Goal: Task Accomplishment & Management: Manage account settings

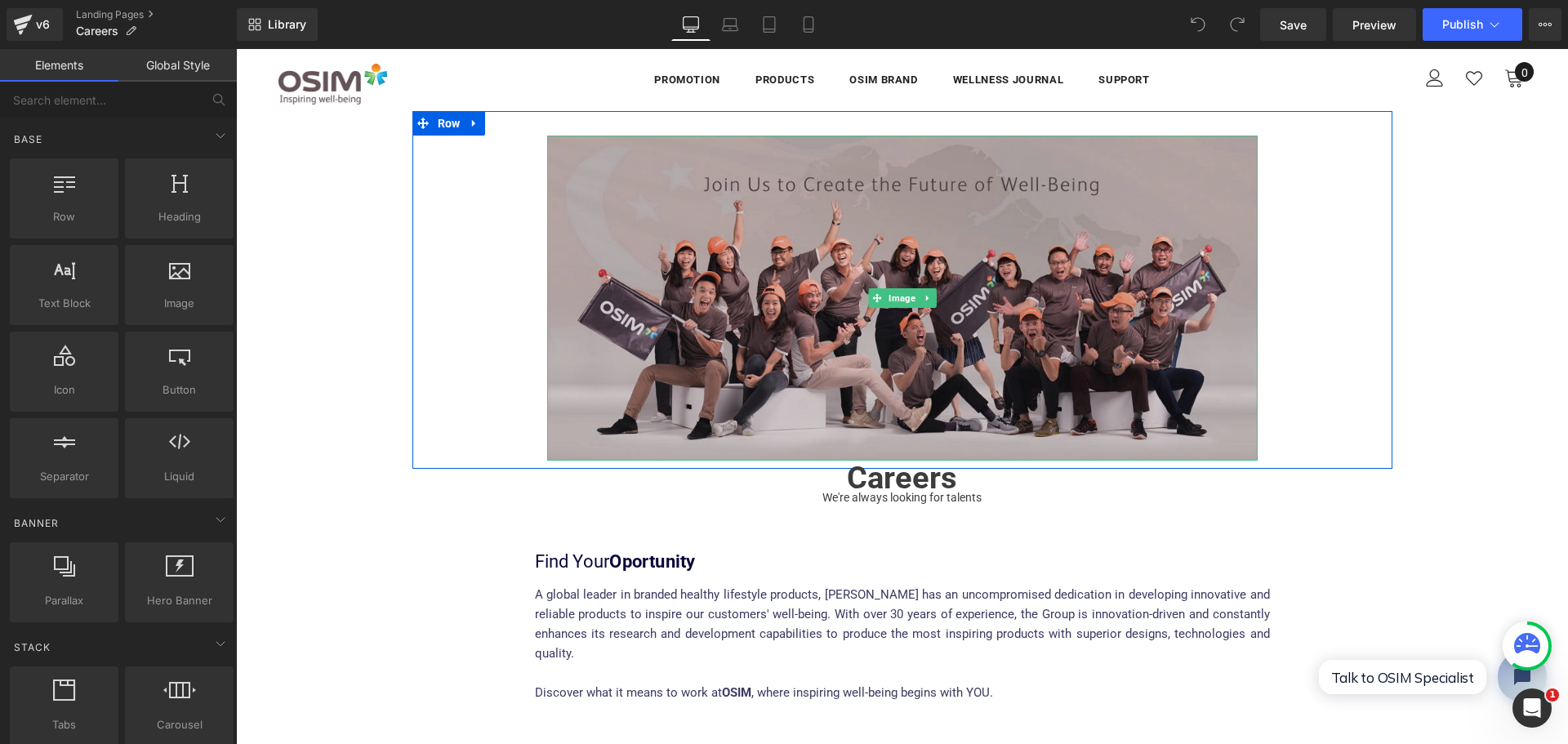
click at [901, 337] on img at bounding box center [902, 298] width 710 height 325
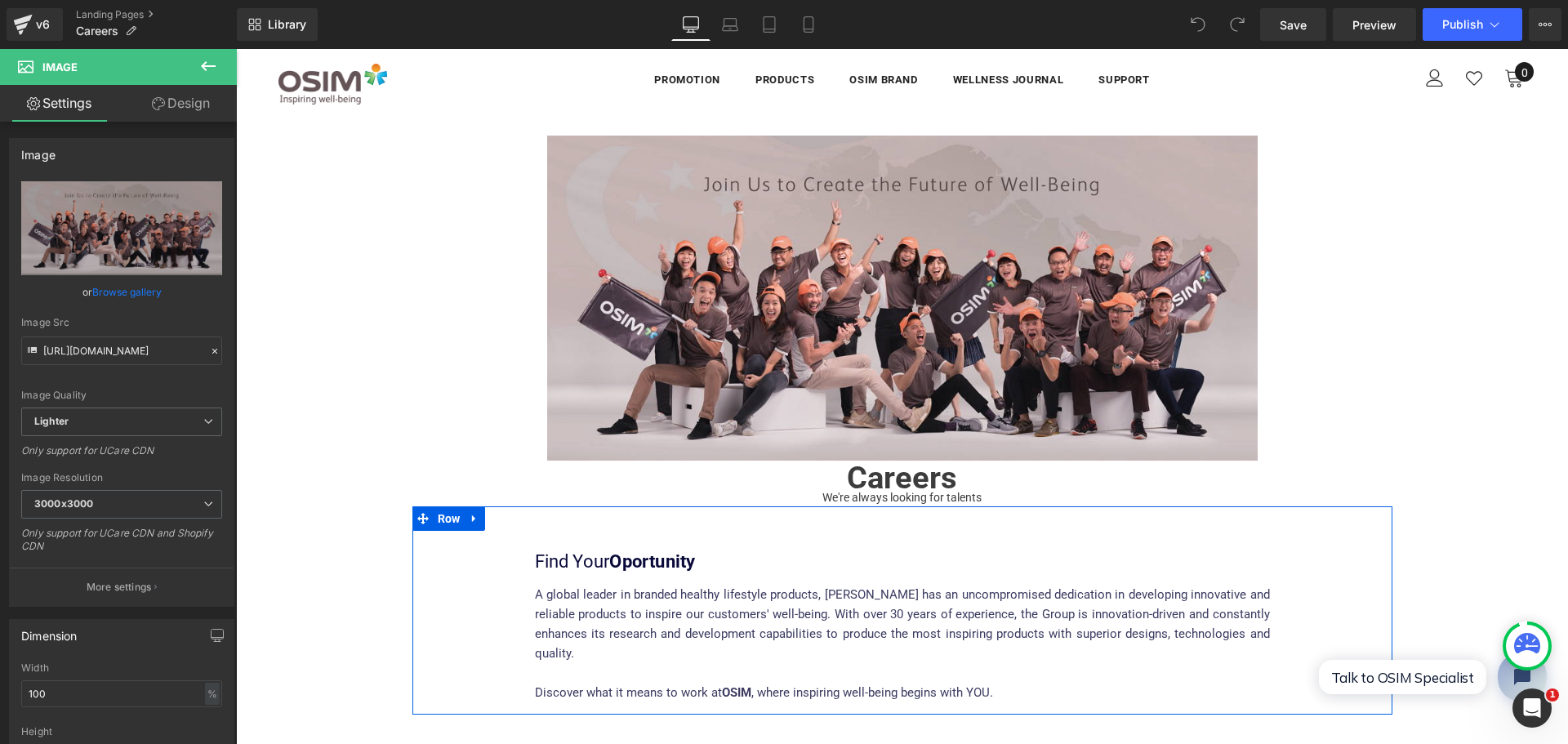
click at [594, 581] on div "Find Your Oportunity Heading A global leader in branded healthy lifestyle produ…" at bounding box center [902, 633] width 735 height 163
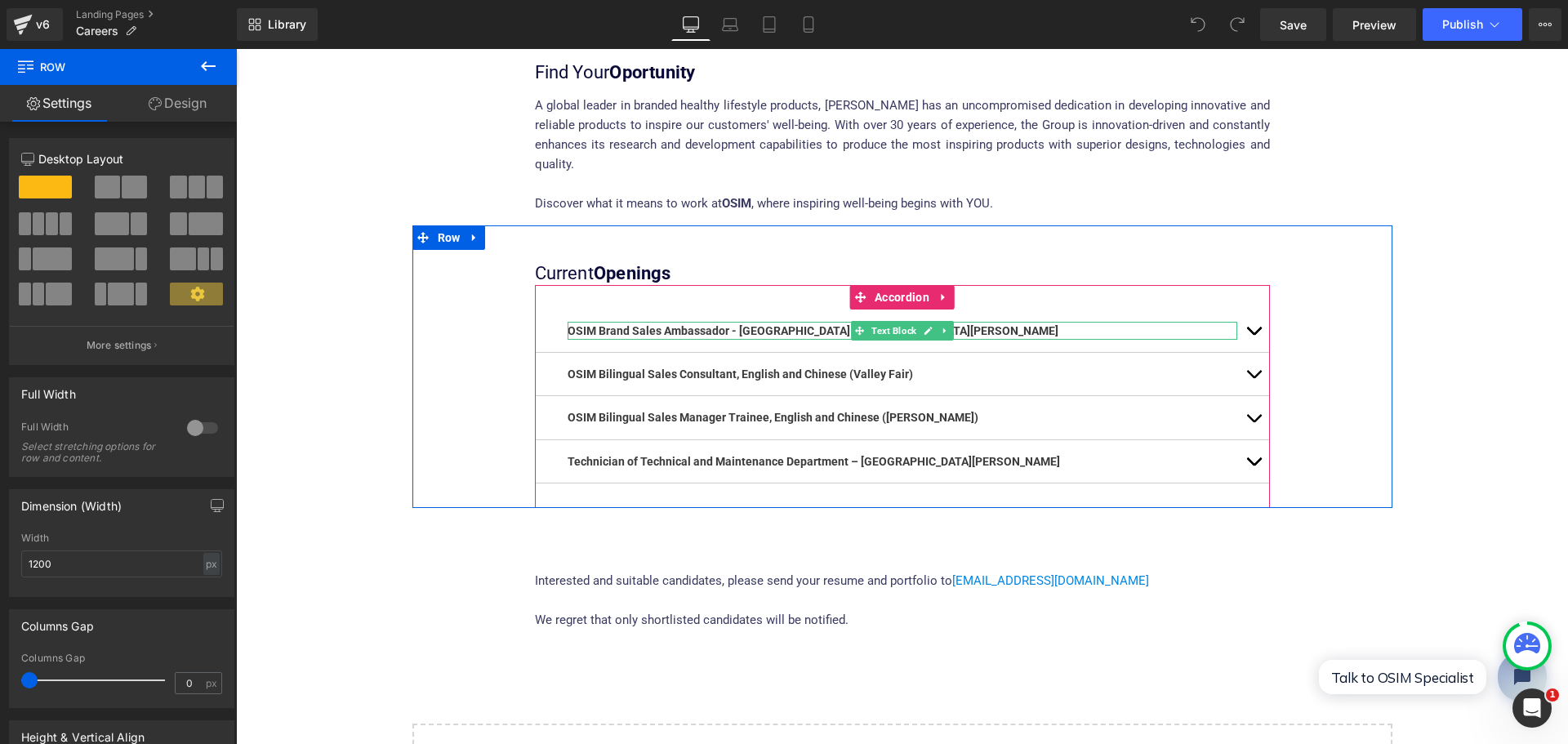
scroll to position [490, 0]
click at [713, 323] on b "OSIM Brand Sales Ambassador - [GEOGRAPHIC_DATA] / [GEOGRAPHIC_DATA][PERSON_NAME]" at bounding box center [812, 330] width 491 height 13
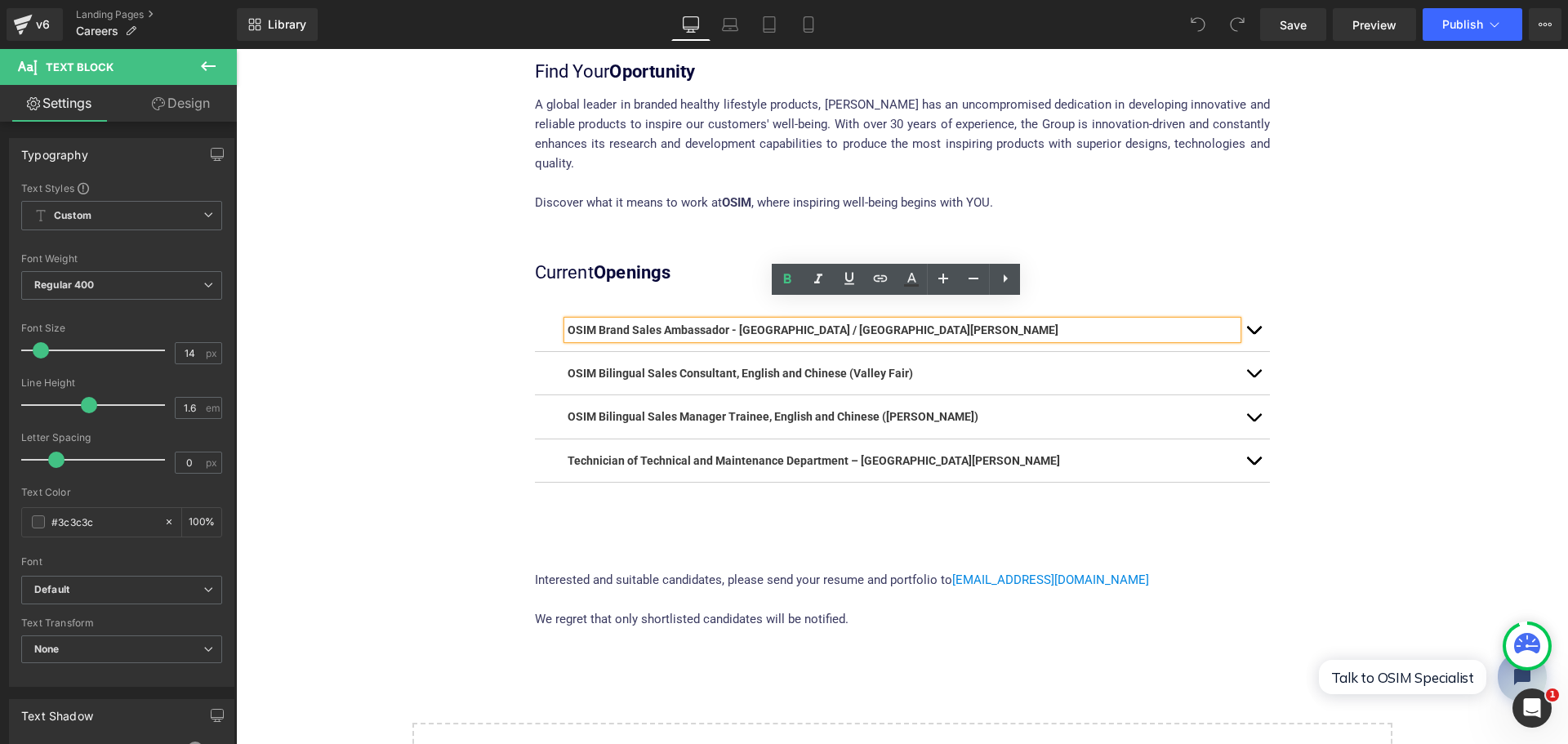
click at [1253, 334] on span "button" at bounding box center [1253, 334] width 0 height 0
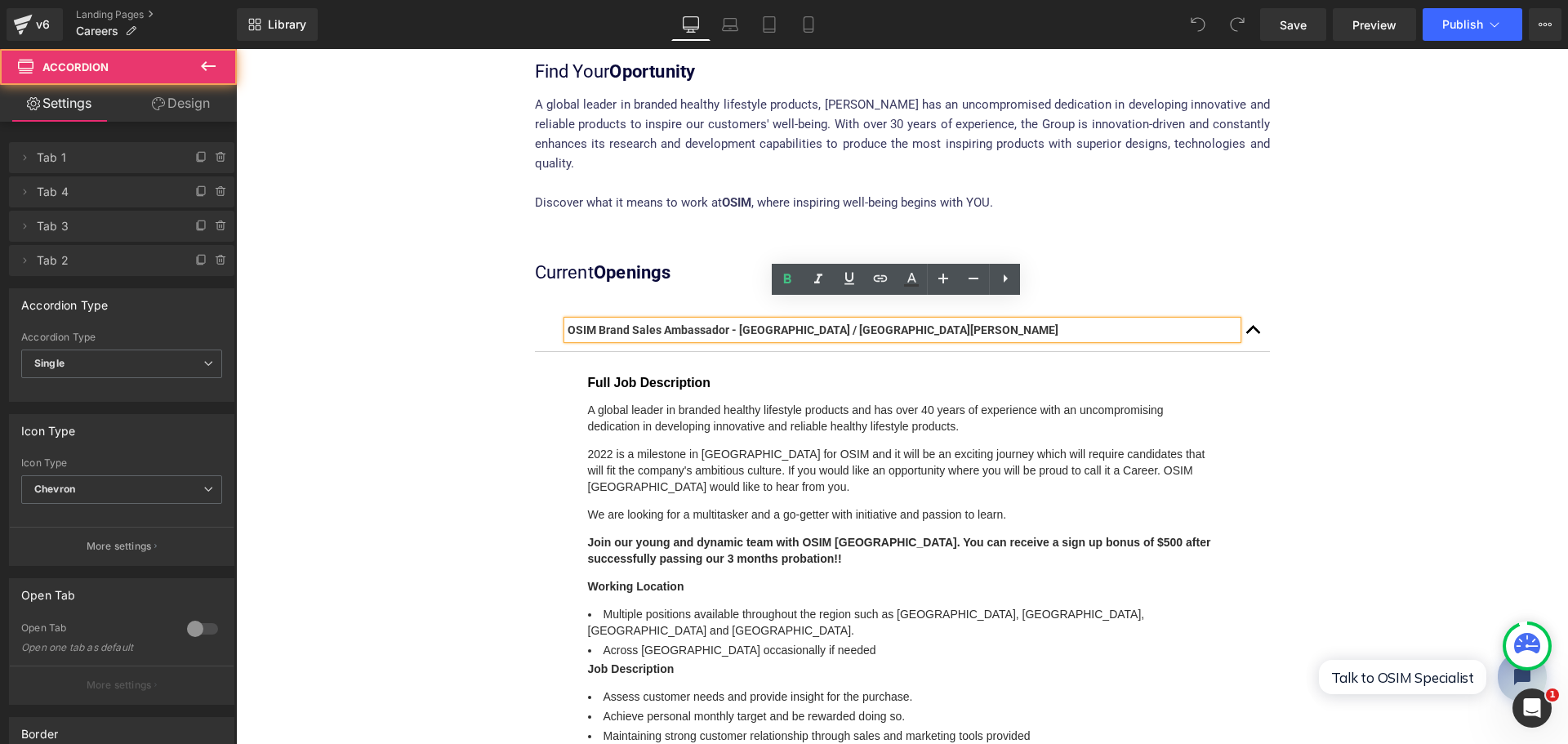
click at [1248, 312] on button "button" at bounding box center [1254, 329] width 33 height 42
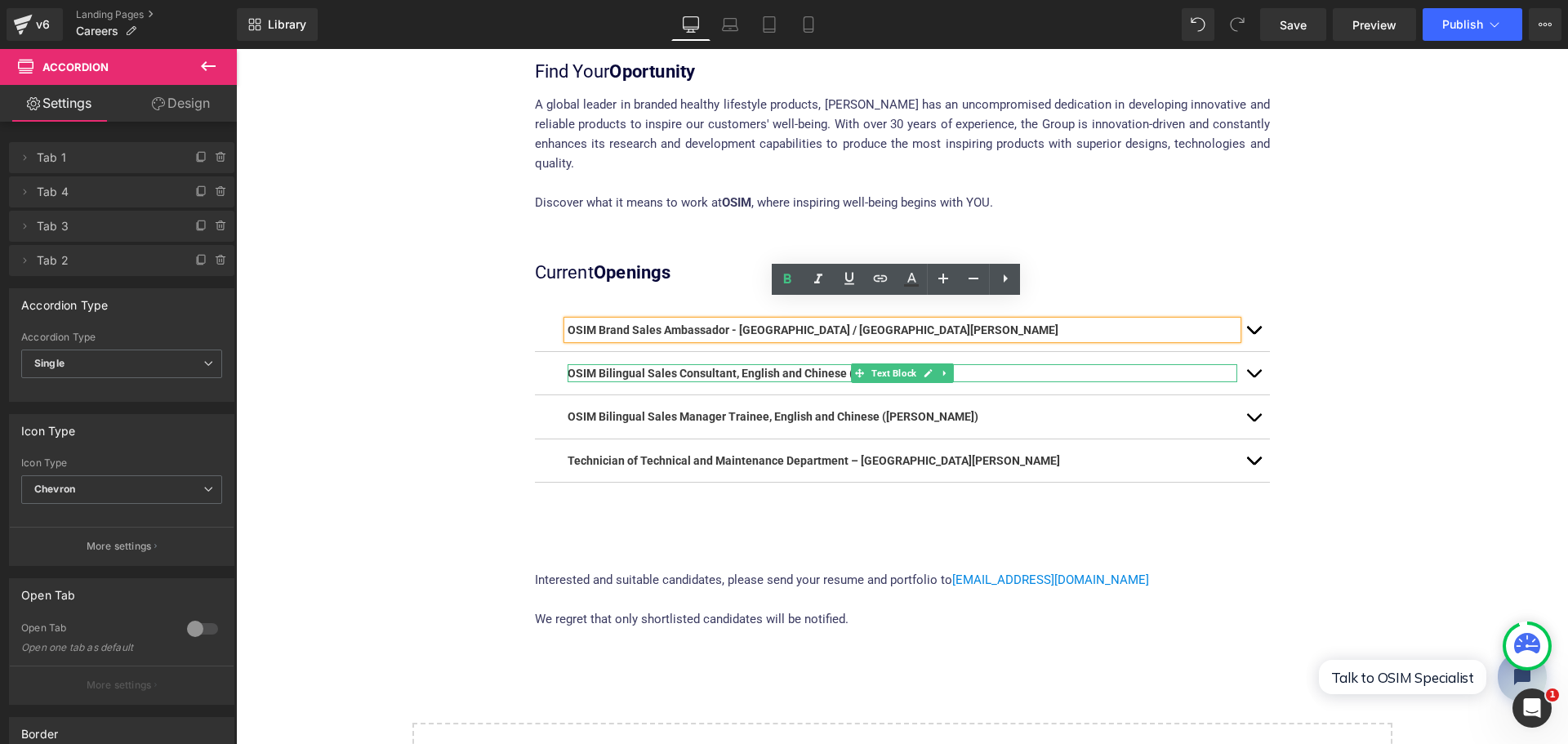
click at [850, 364] on span at bounding box center [859, 374] width 17 height 20
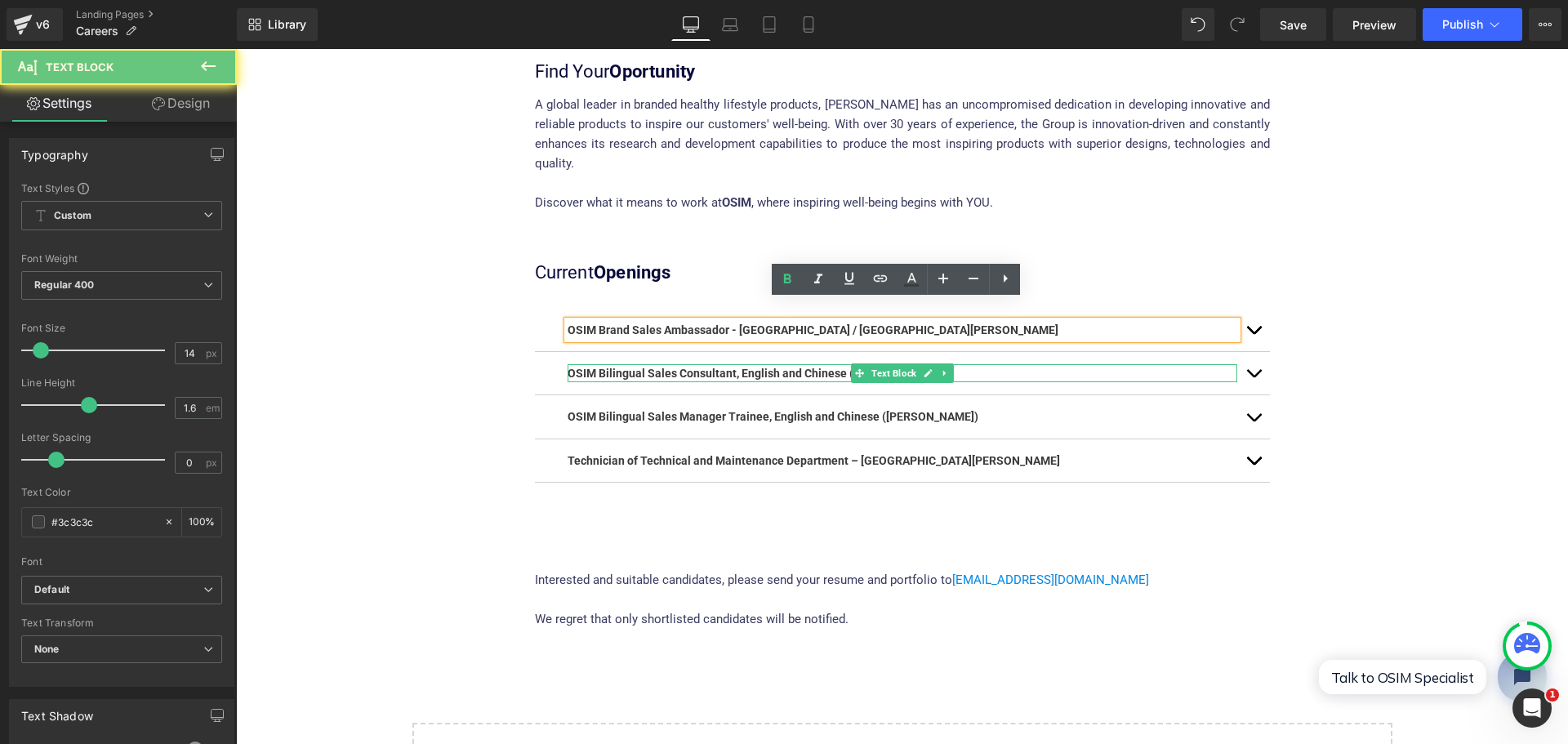
click at [780, 366] on b "OSIM Bilingual Sales Consultant, English and Chinese (Valley Fair)" at bounding box center [740, 373] width 346 height 13
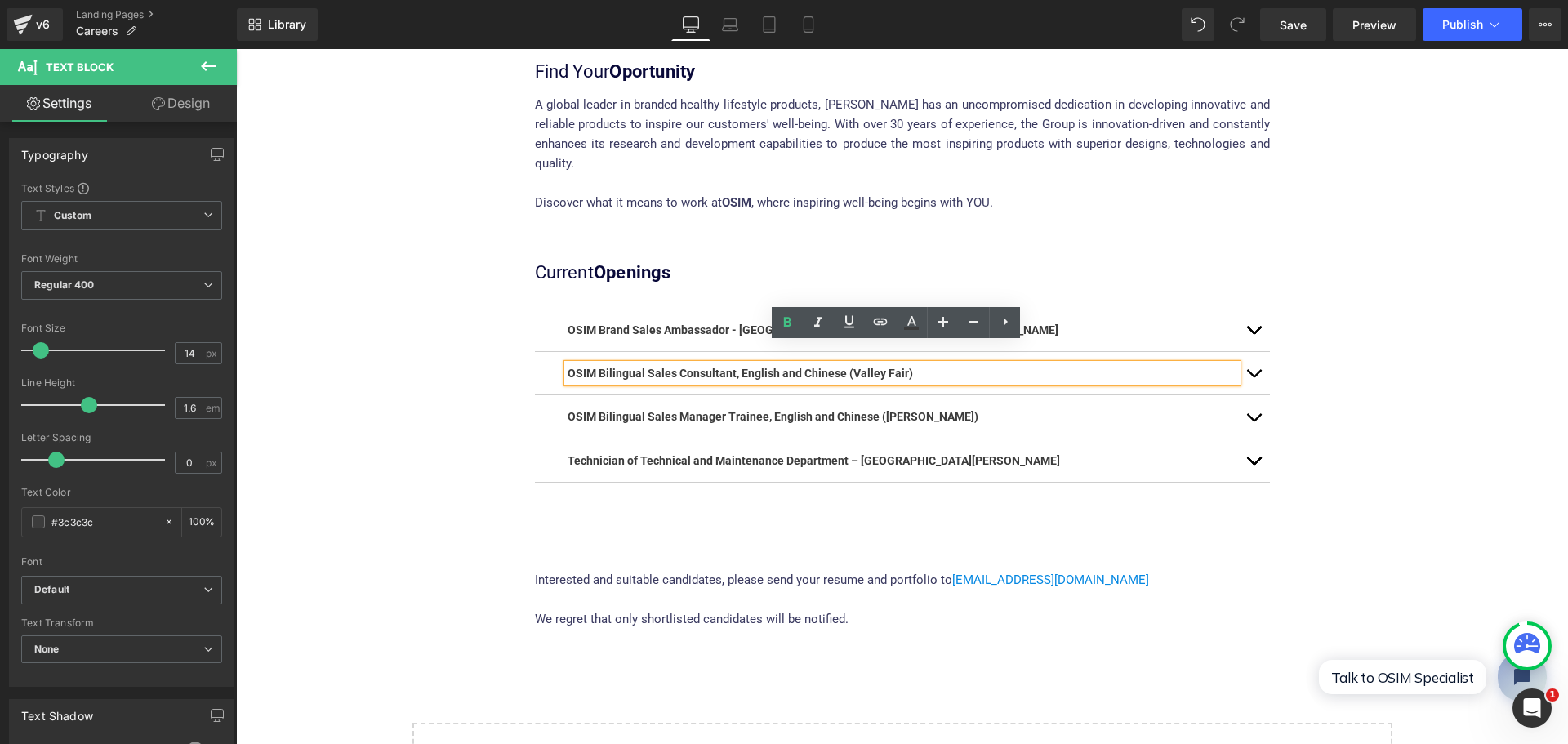
click at [790, 366] on b "OSIM Bilingual Sales Consultant, English and Chinese (Valley Fair)" at bounding box center [740, 373] width 346 height 13
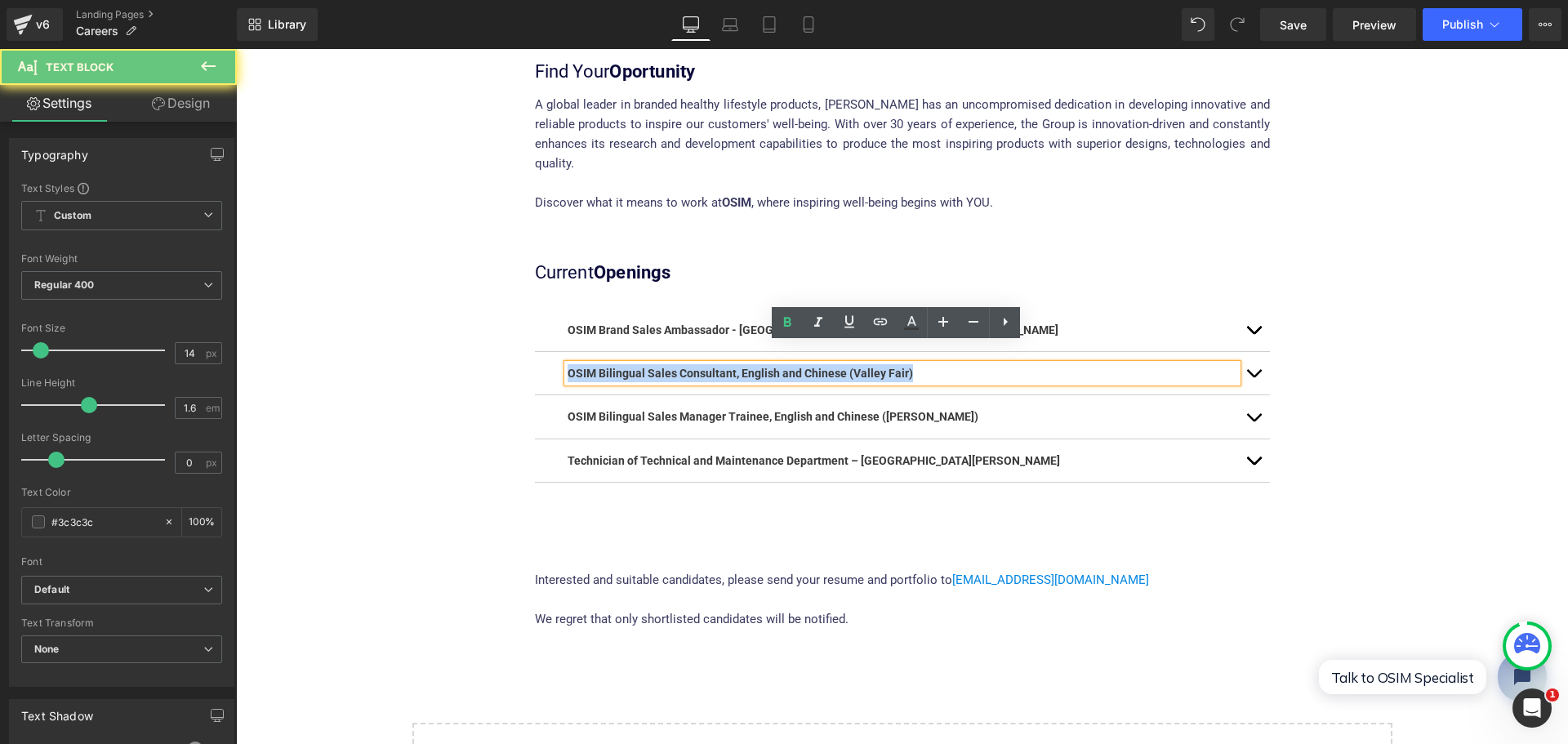
click at [790, 366] on b "OSIM Bilingual Sales Consultant, English and Chinese (Valley Fair)" at bounding box center [740, 373] width 346 height 13
copy b "OSIM Bilingual Sales Consultant, English and Chinese (Valley Fair)"
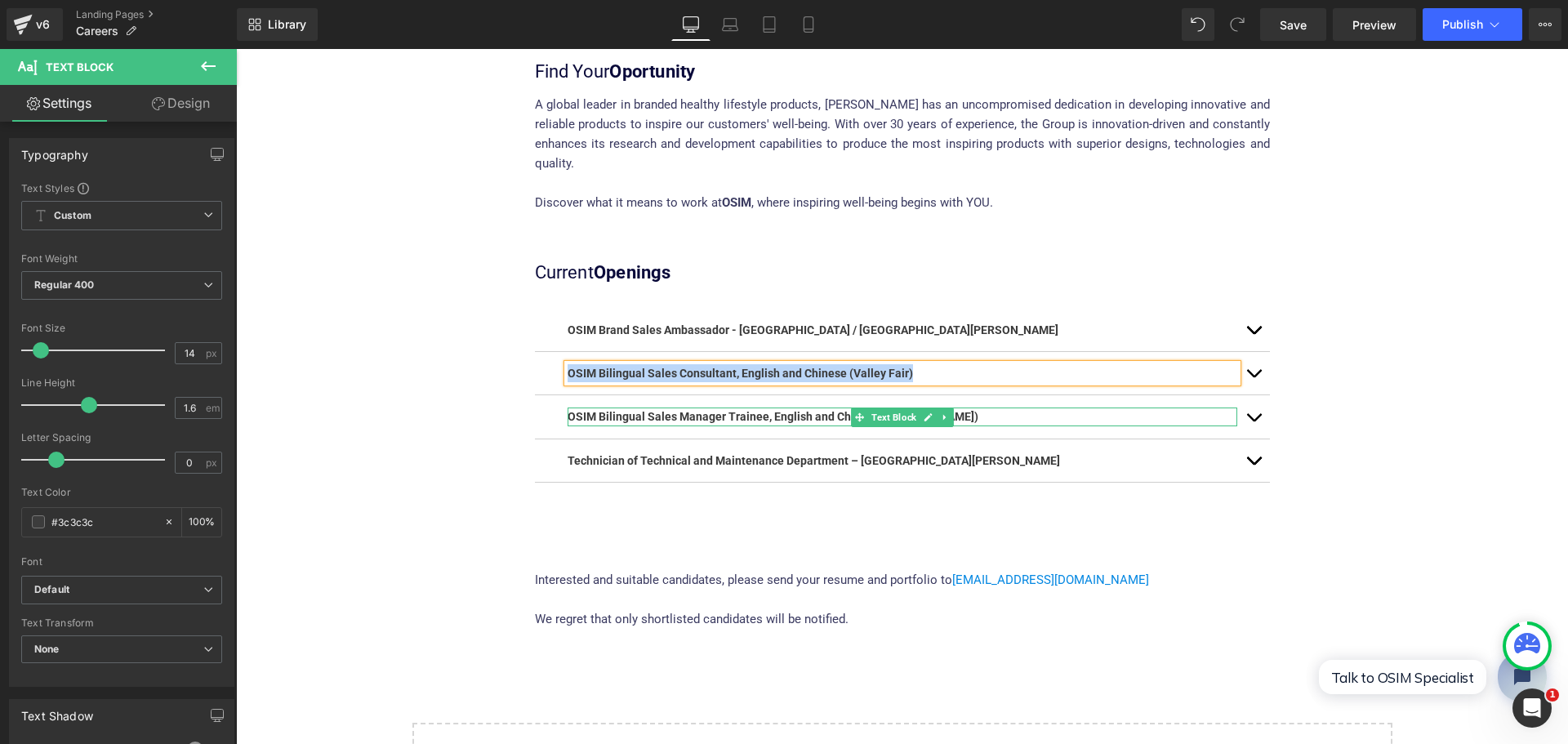
click at [770, 410] on b "OSIM Bilingual Sales Manager Trainee, English and Chinese ([PERSON_NAME])" at bounding box center [773, 417] width 411 height 13
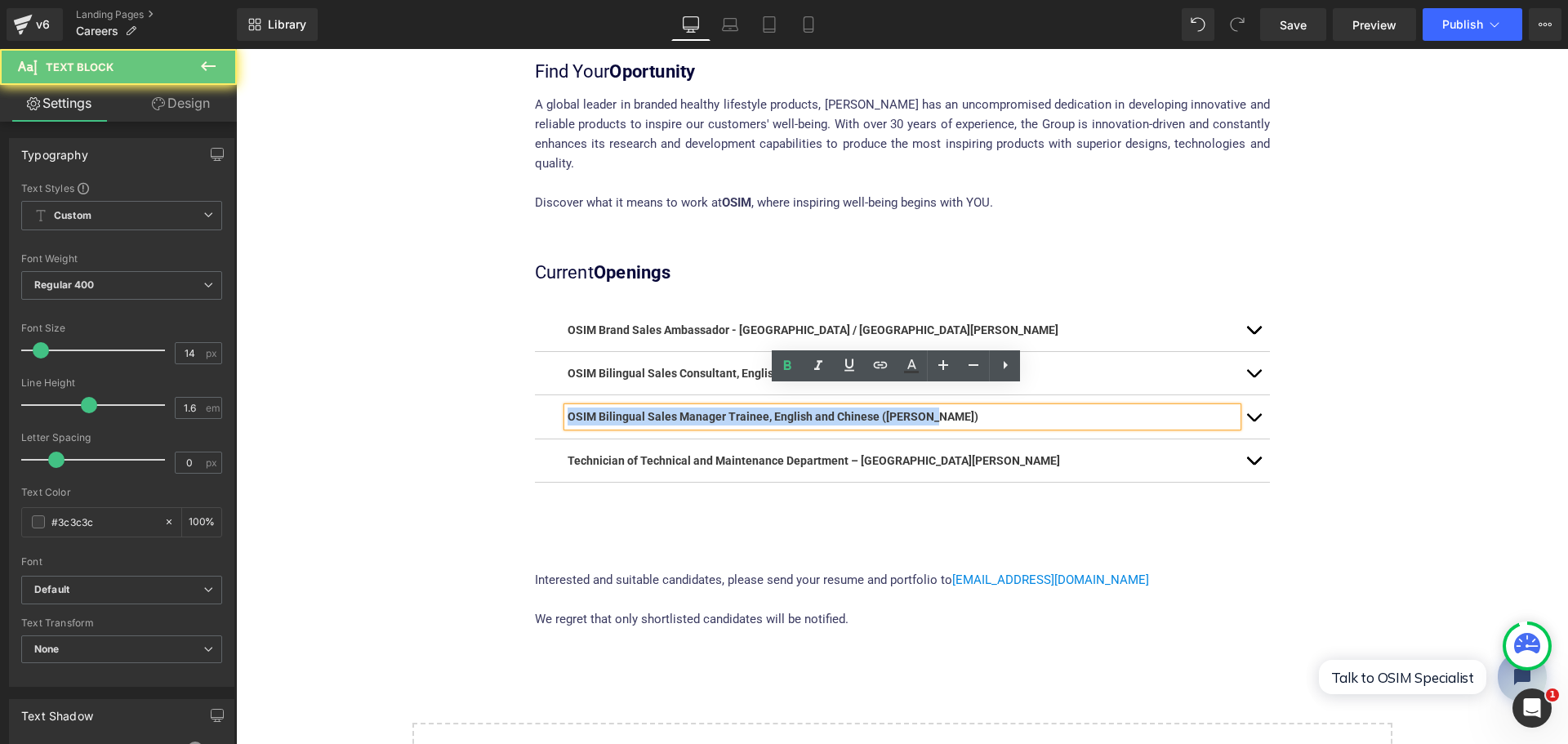
click at [770, 410] on b "OSIM Bilingual Sales Manager Trainee, English and Chinese ([PERSON_NAME])" at bounding box center [773, 417] width 411 height 13
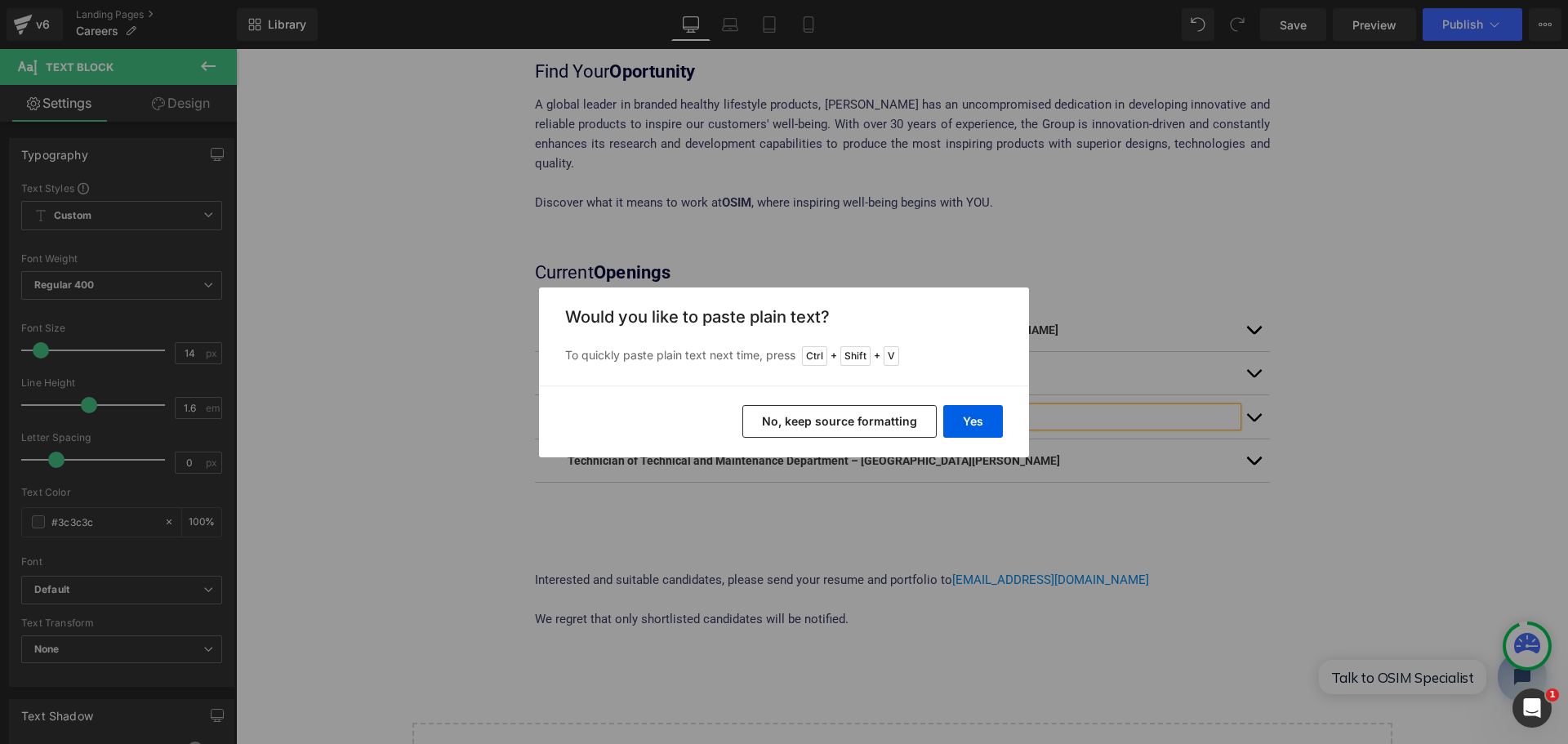
click at [855, 427] on button "No, keep source formatting" at bounding box center [840, 421] width 195 height 33
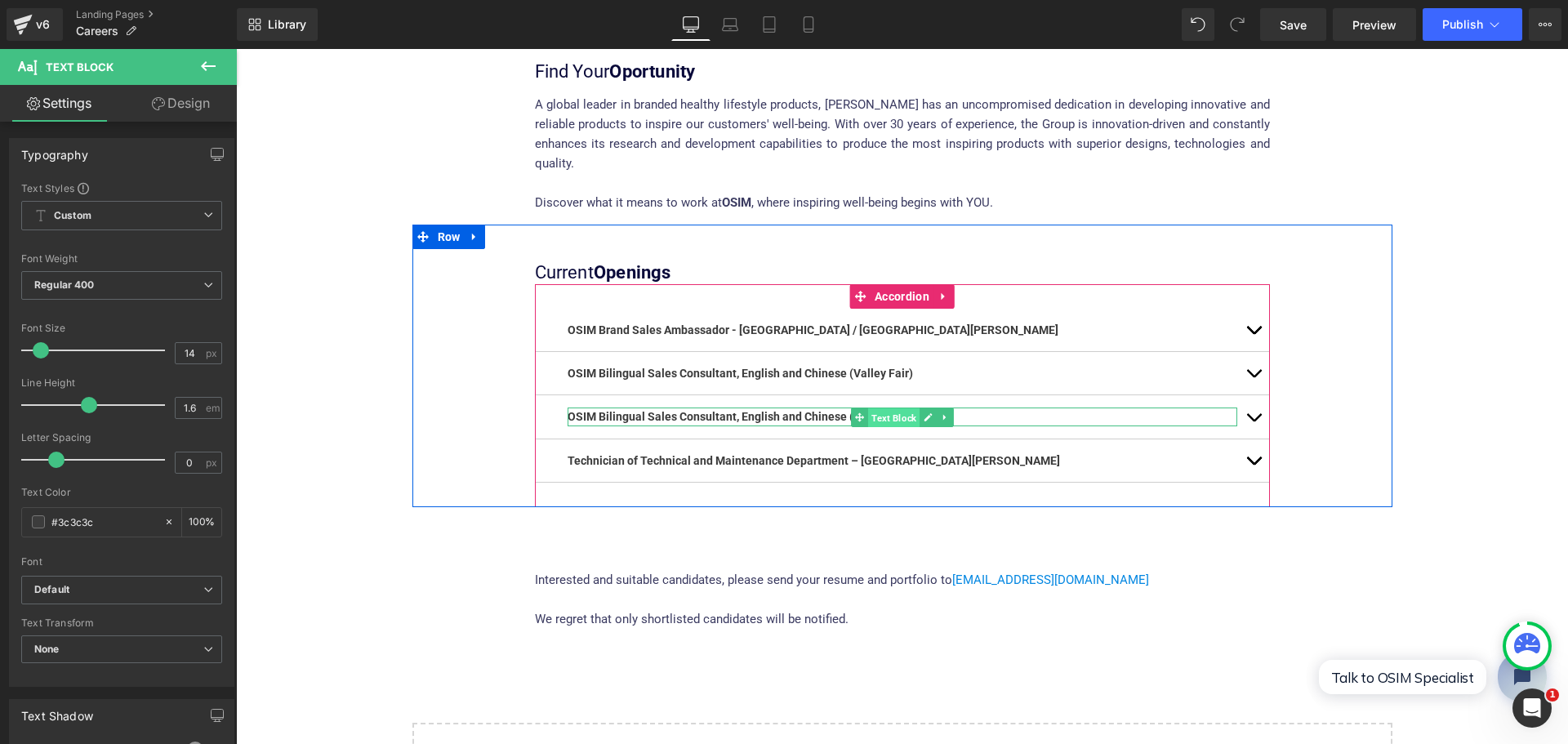
click at [901, 407] on span "Text Block" at bounding box center [893, 417] width 51 height 20
click at [1004, 407] on p "OSIM Bilingual Sales Consultant, English and Chinese (Valley Fair)" at bounding box center [902, 417] width 670 height 18
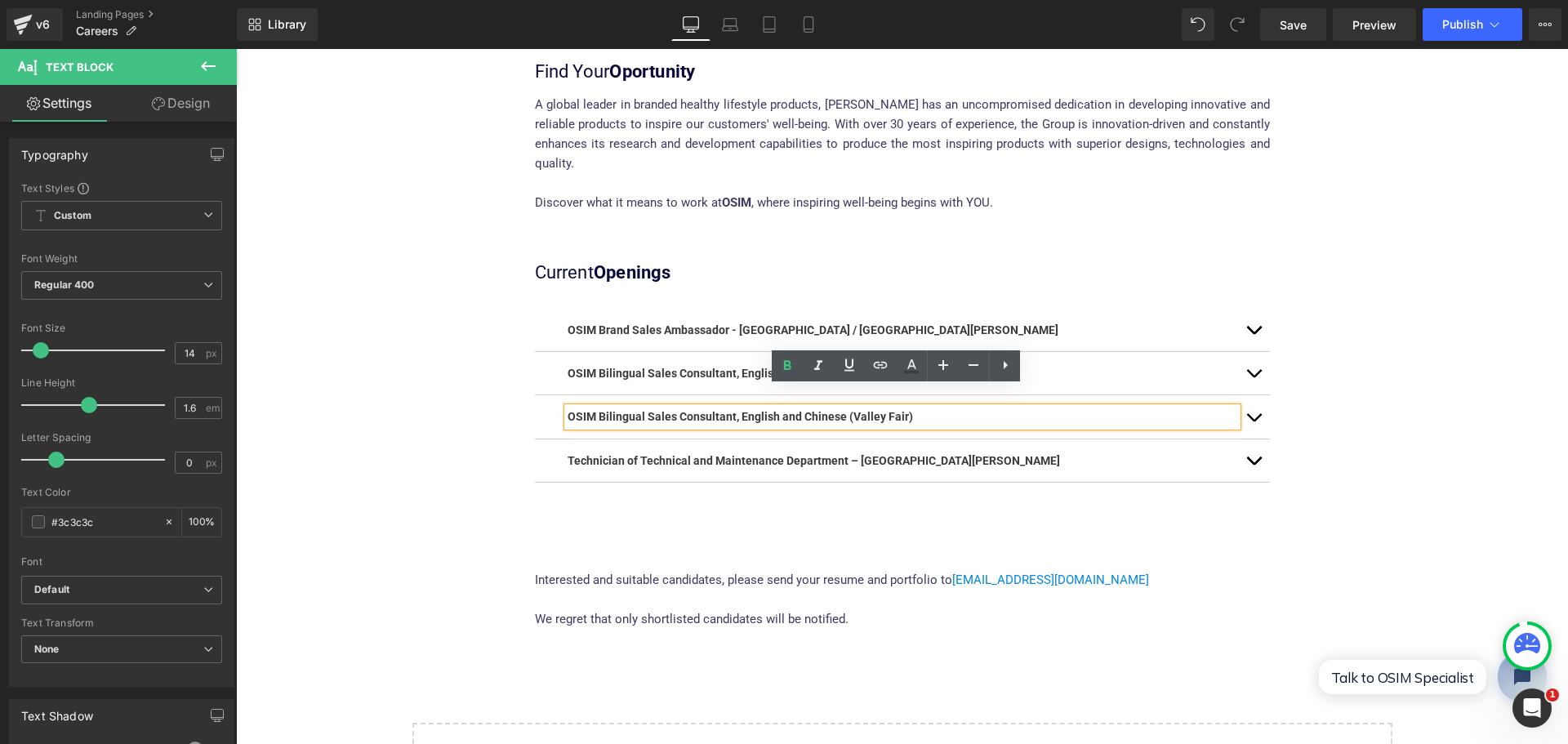
click at [1248, 353] on button "button" at bounding box center [1254, 373] width 33 height 42
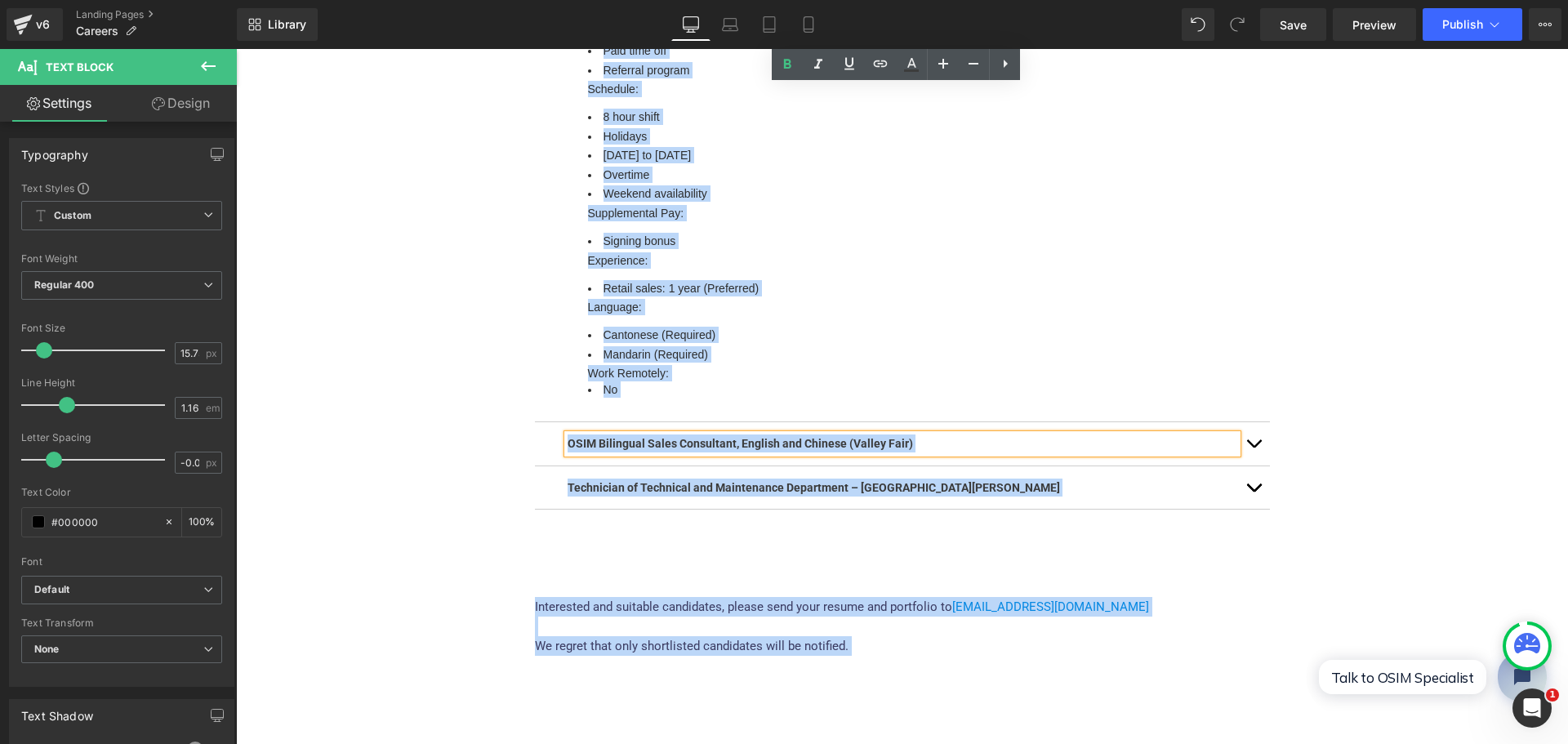
scroll to position [1796, 0]
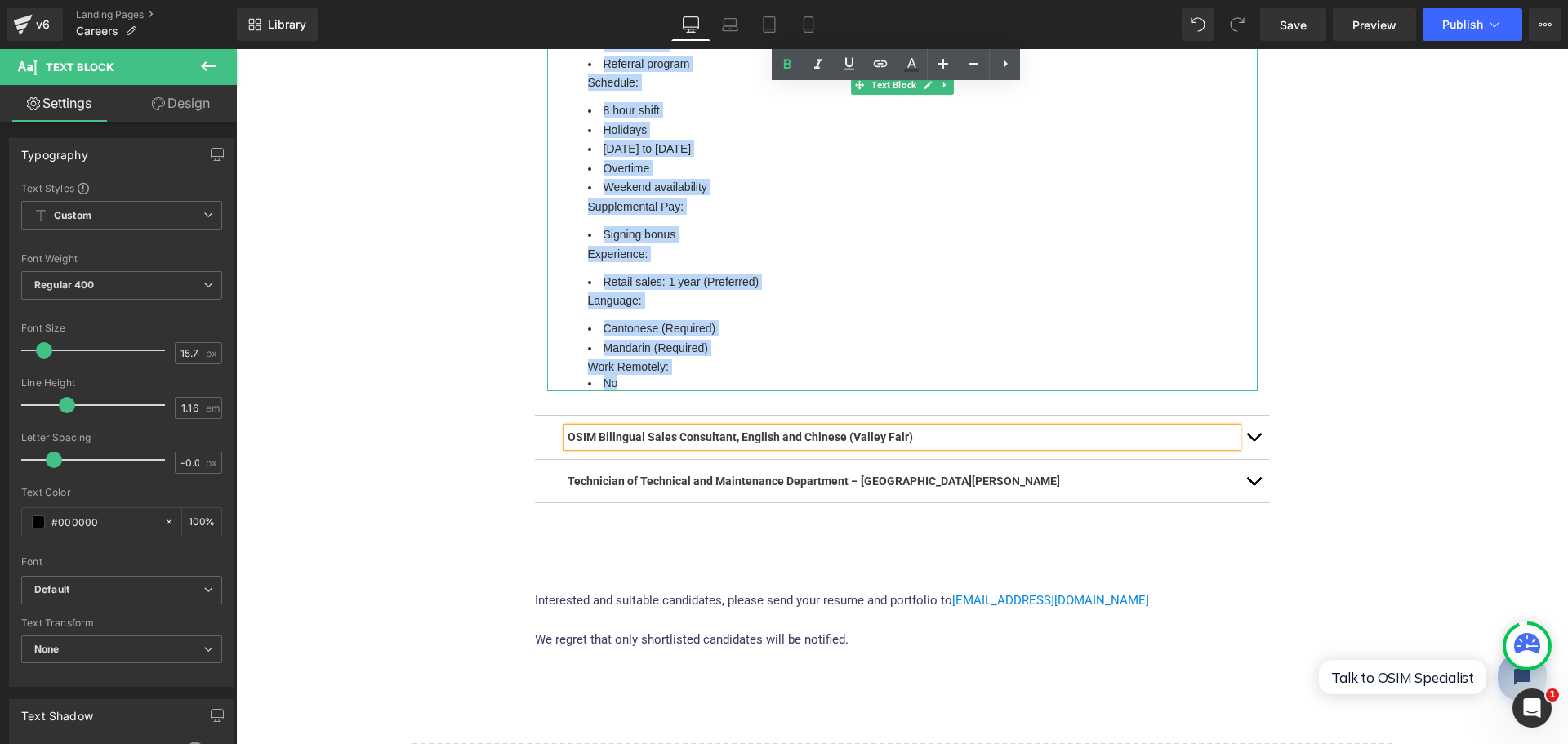
drag, startPoint x: 582, startPoint y: 408, endPoint x: 781, endPoint y: 334, distance: 212.3
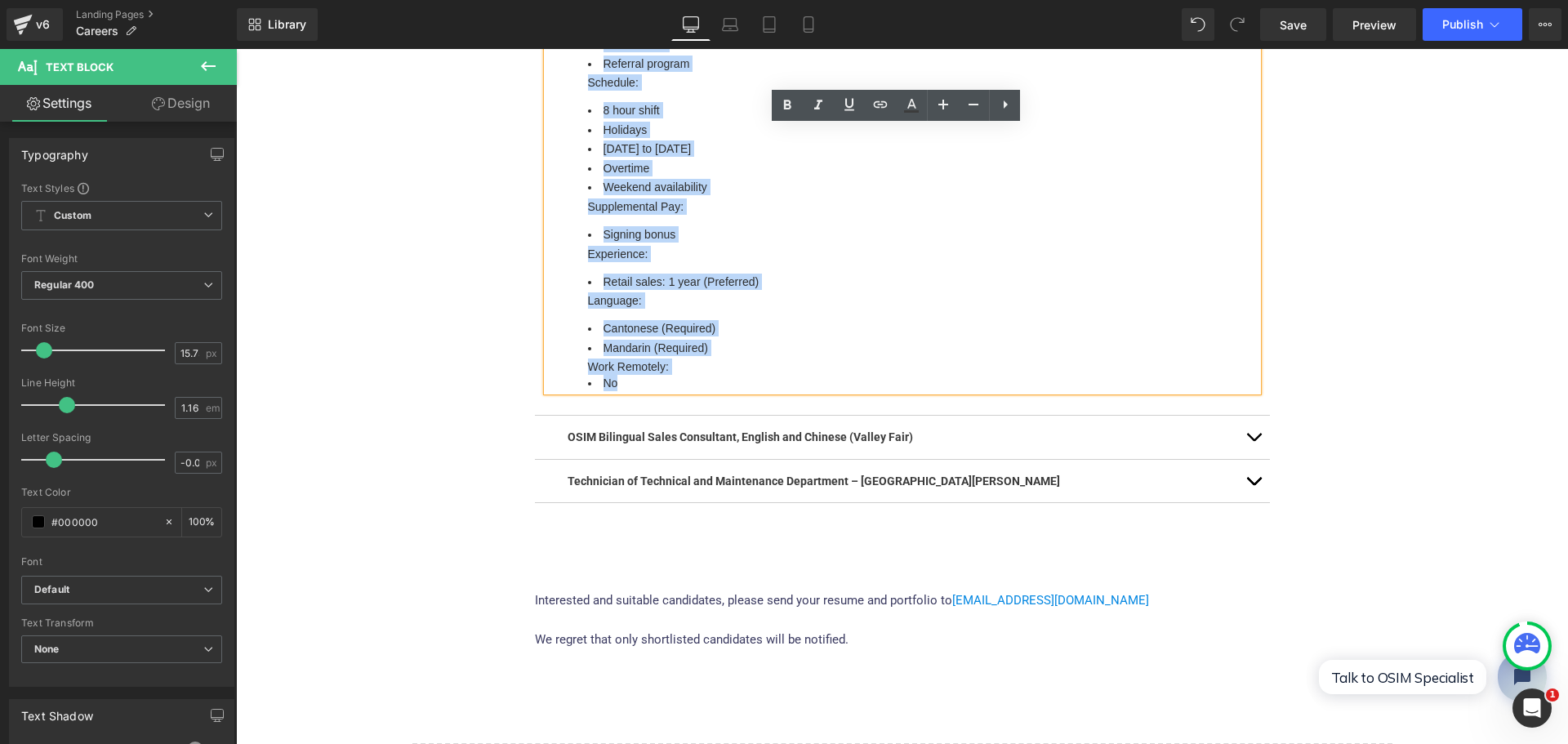
copy div "Full Job Description A global leader in branded healthy lifestyle products and …"
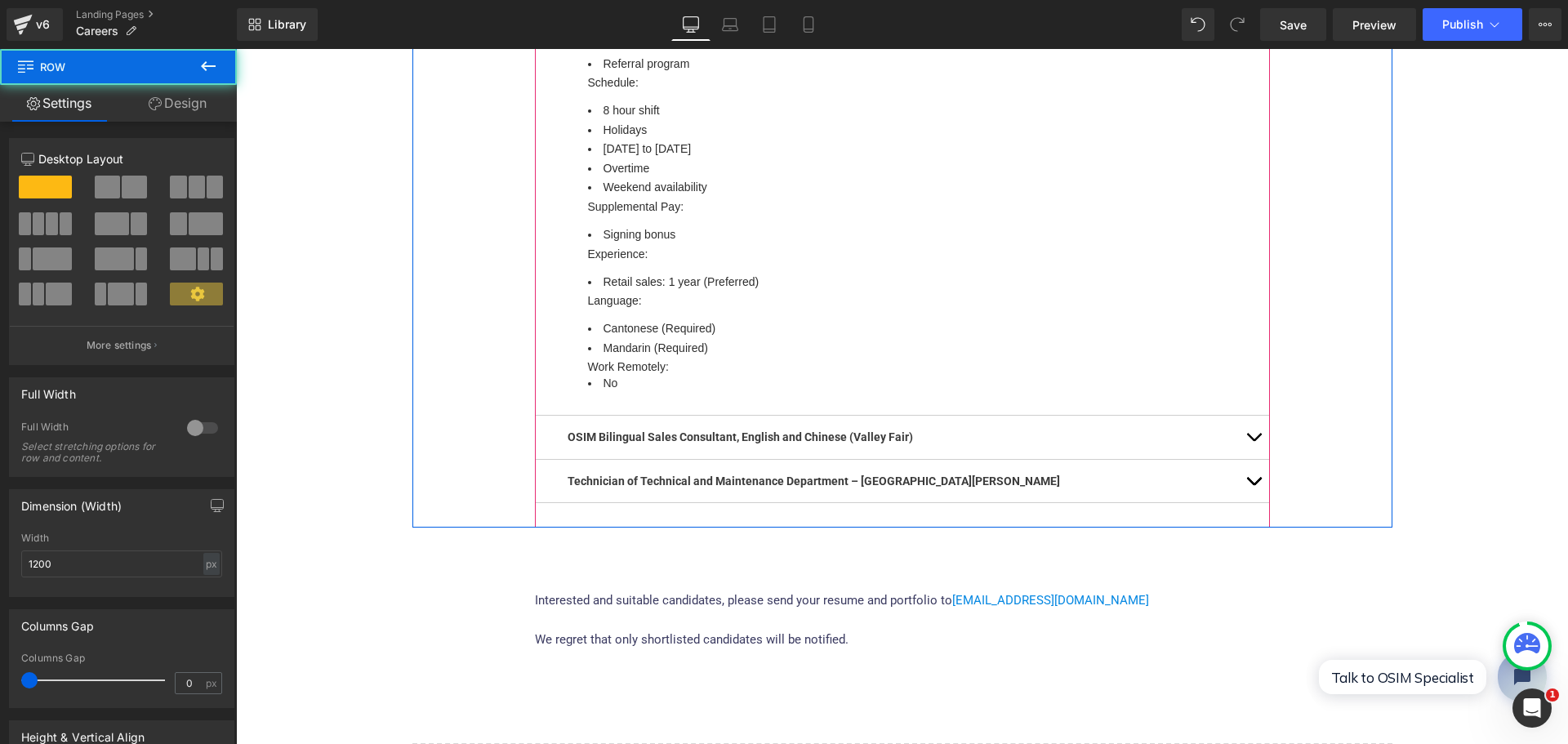
click at [1250, 416] on button "button" at bounding box center [1254, 436] width 33 height 42
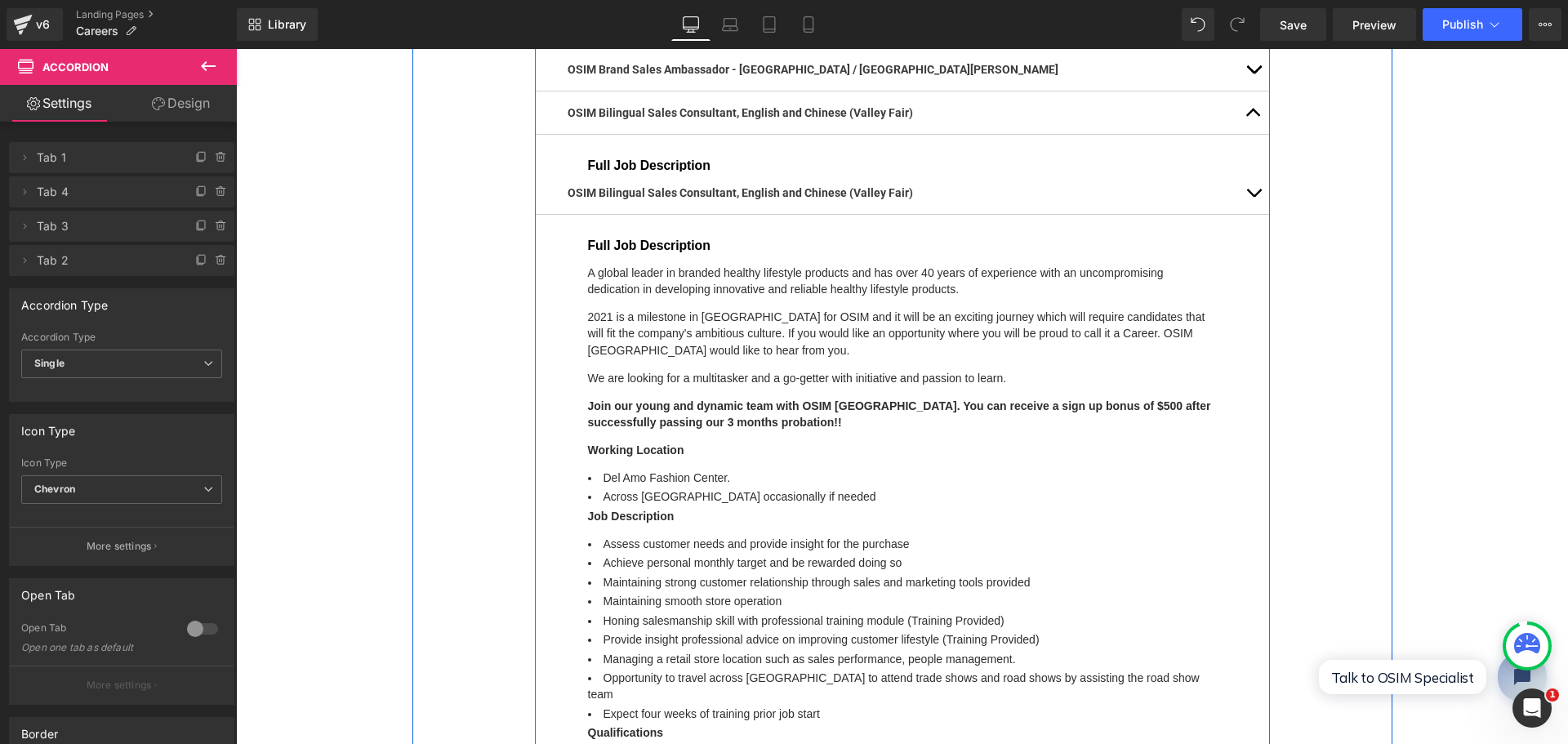
scroll to position [502, 0]
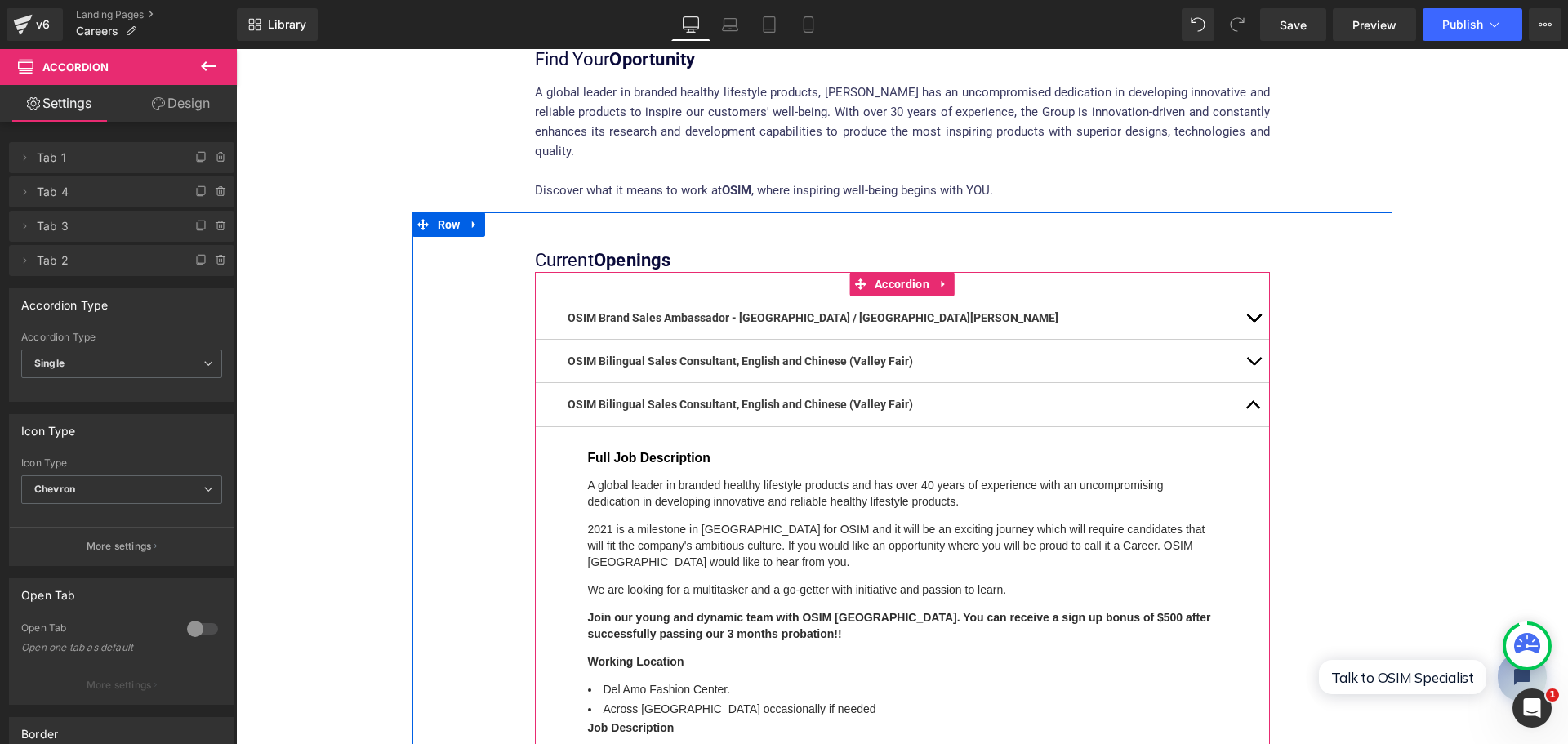
click at [876, 383] on div "OSIM Bilingual Sales Consultant, English and Chinese (Valley Fair) Text Block" at bounding box center [902, 404] width 735 height 43
click at [873, 395] on span "Text Block" at bounding box center [893, 405] width 51 height 20
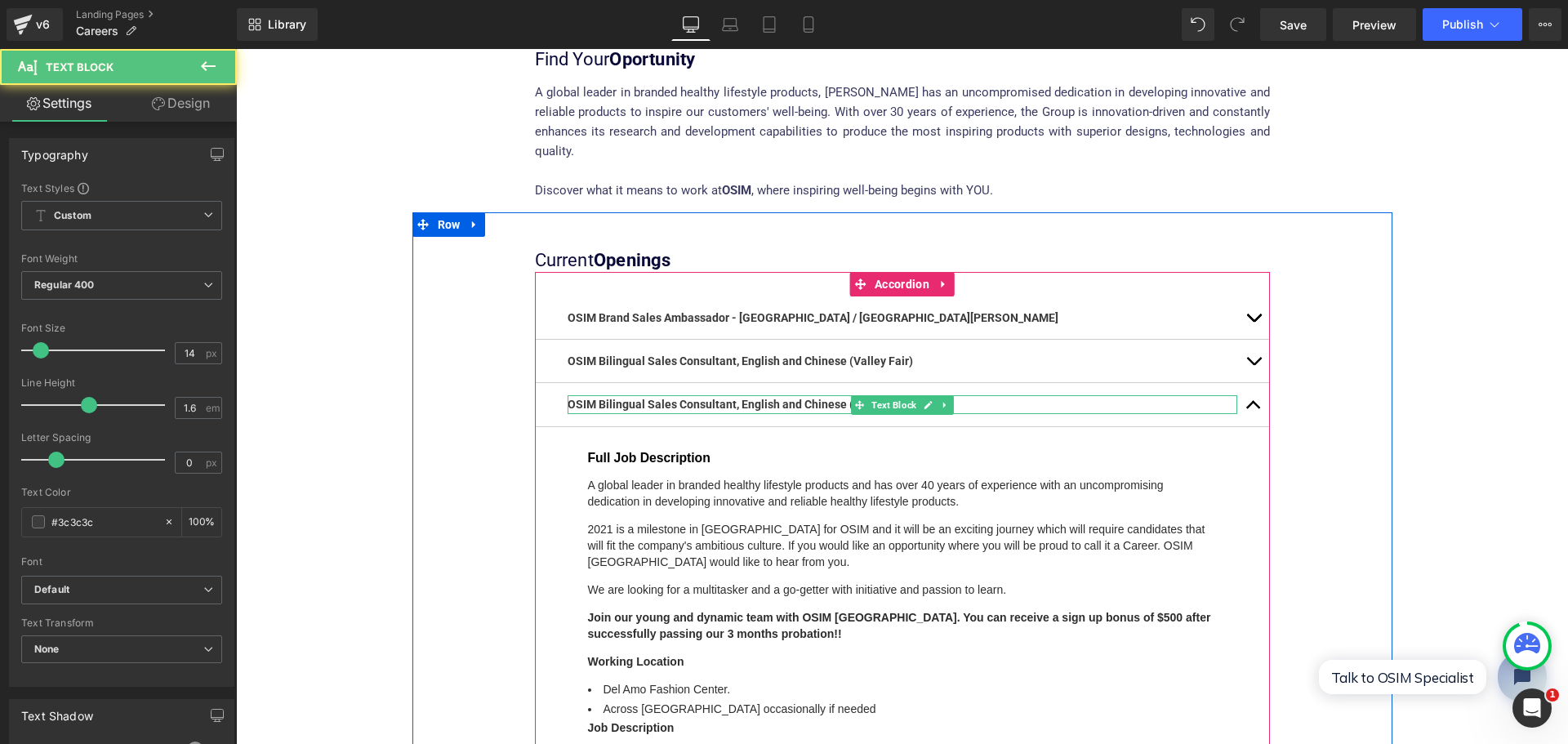
click at [832, 398] on span "OSIM Bilingual Sales Consultant, English and Chinese (Valley Fair)" at bounding box center [740, 404] width 346 height 13
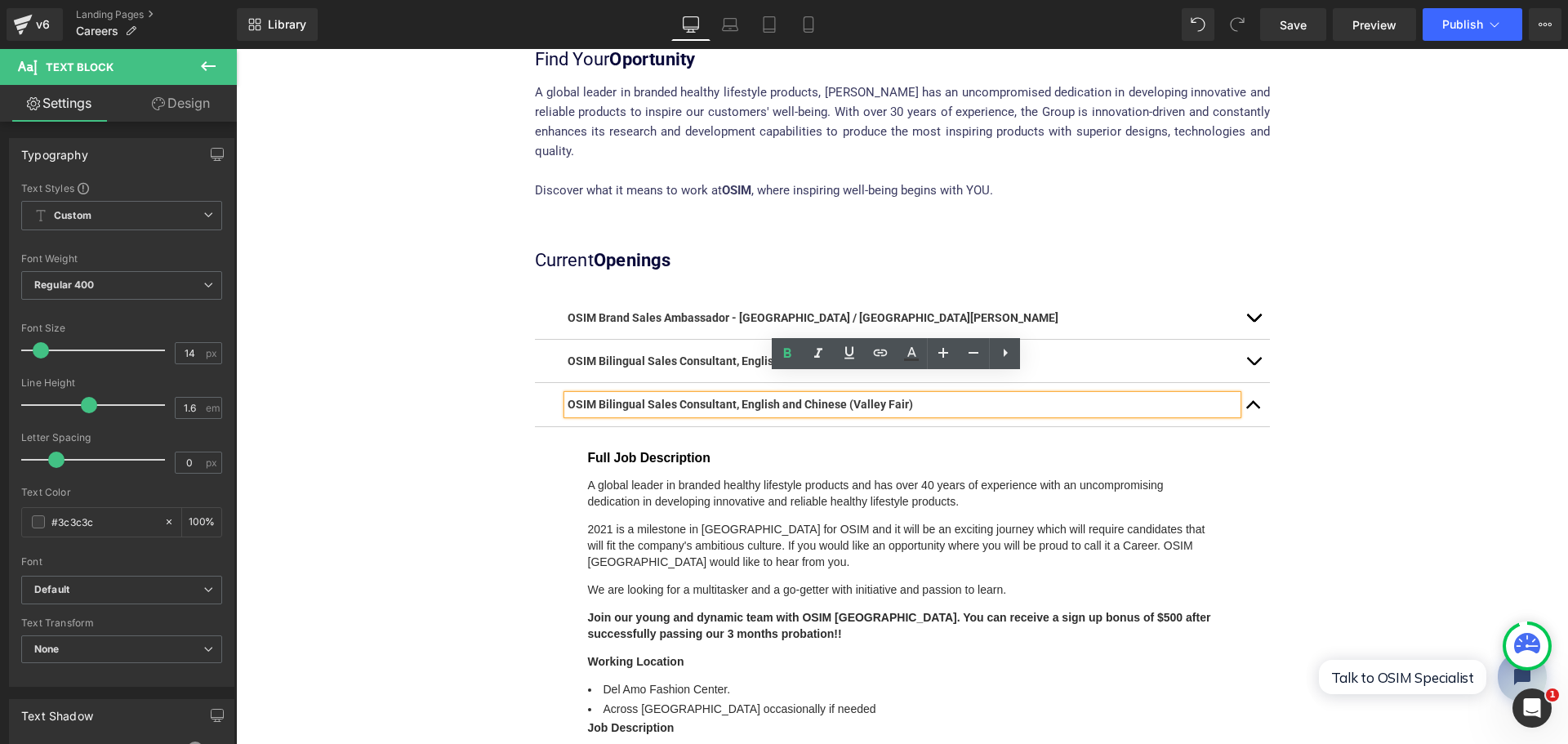
click at [864, 398] on span "OSIM Bilingual Sales Consultant, English and Chinese (Valley Fair)" at bounding box center [740, 404] width 346 height 13
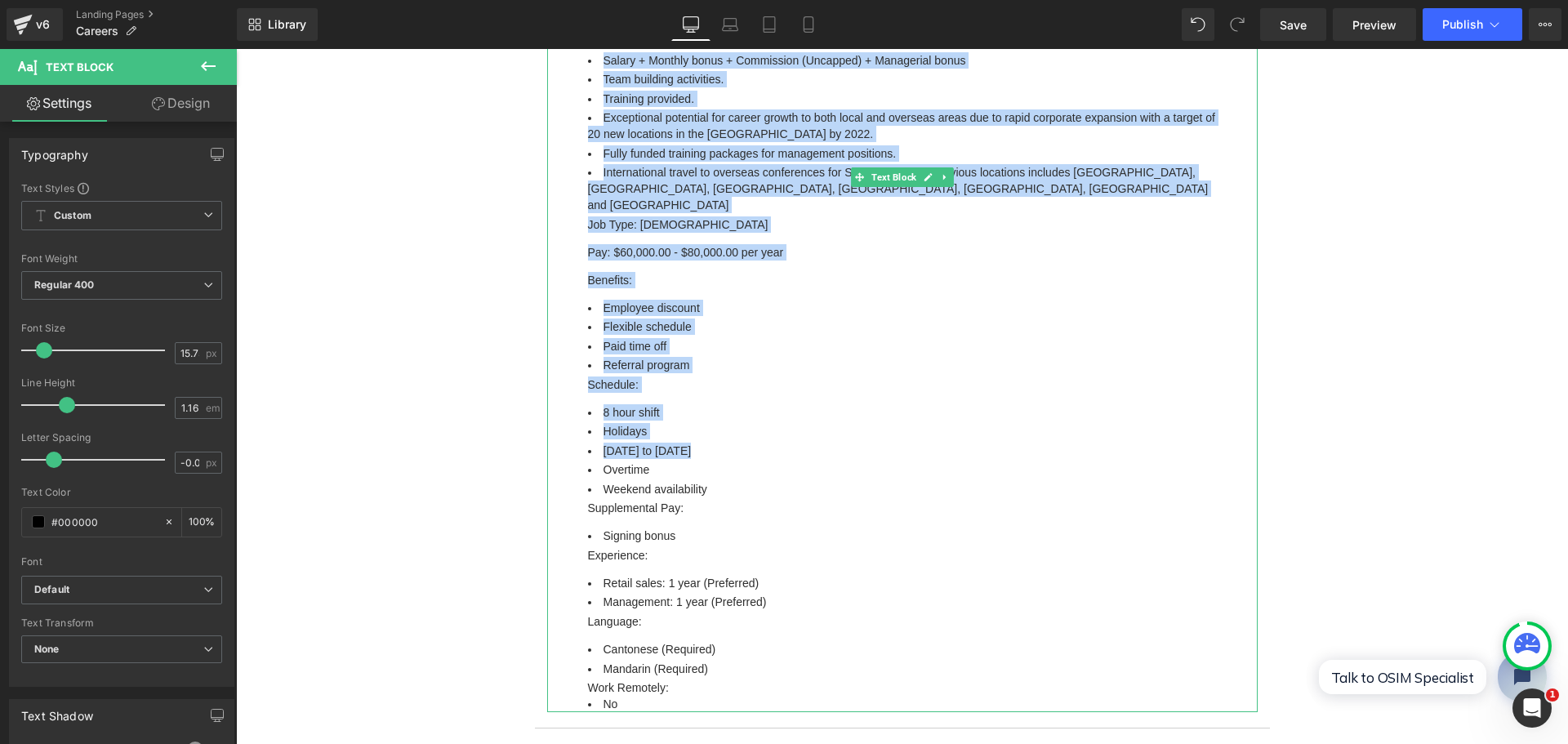
scroll to position [1727, 0]
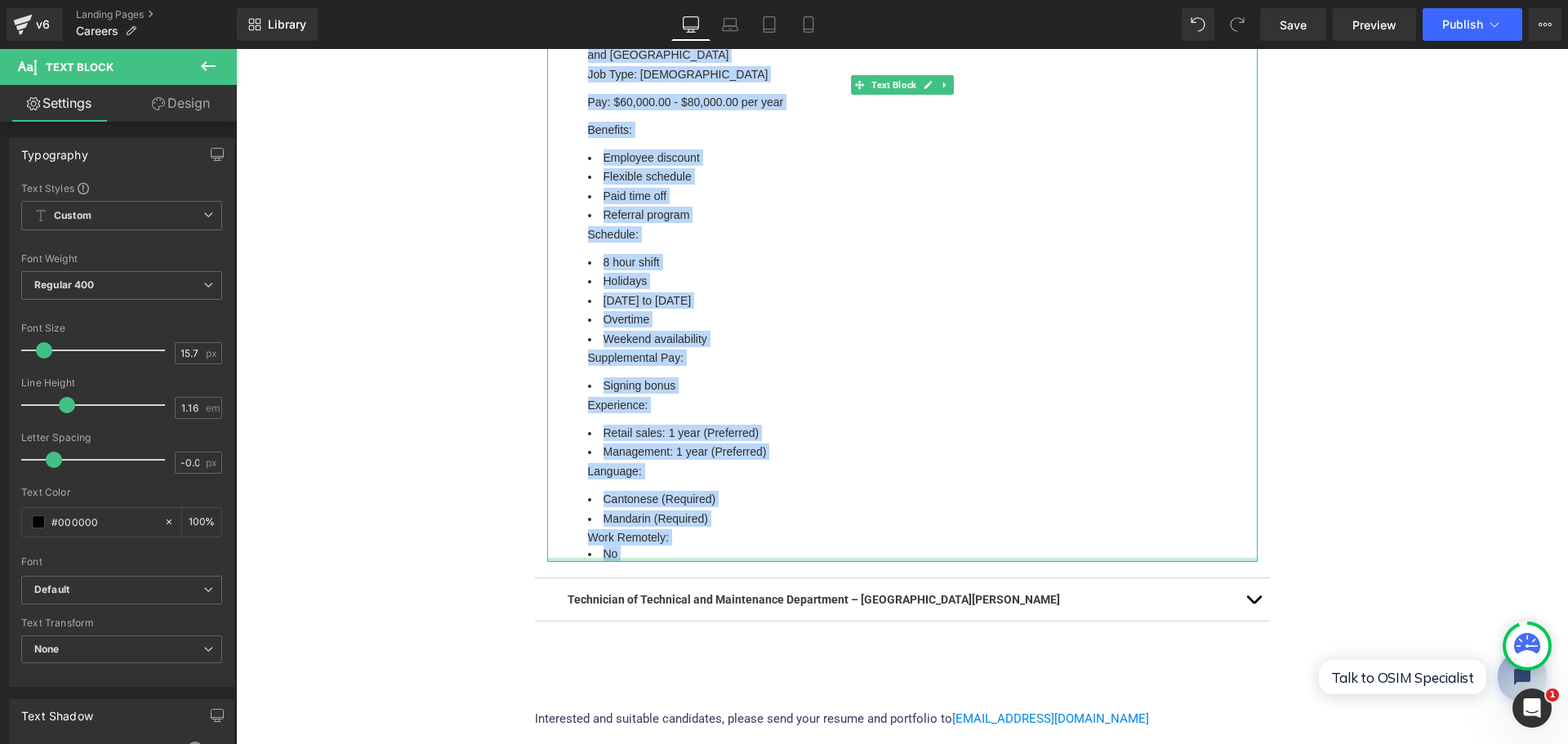
drag, startPoint x: 778, startPoint y: 497, endPoint x: 1091, endPoint y: 509, distance: 313.2
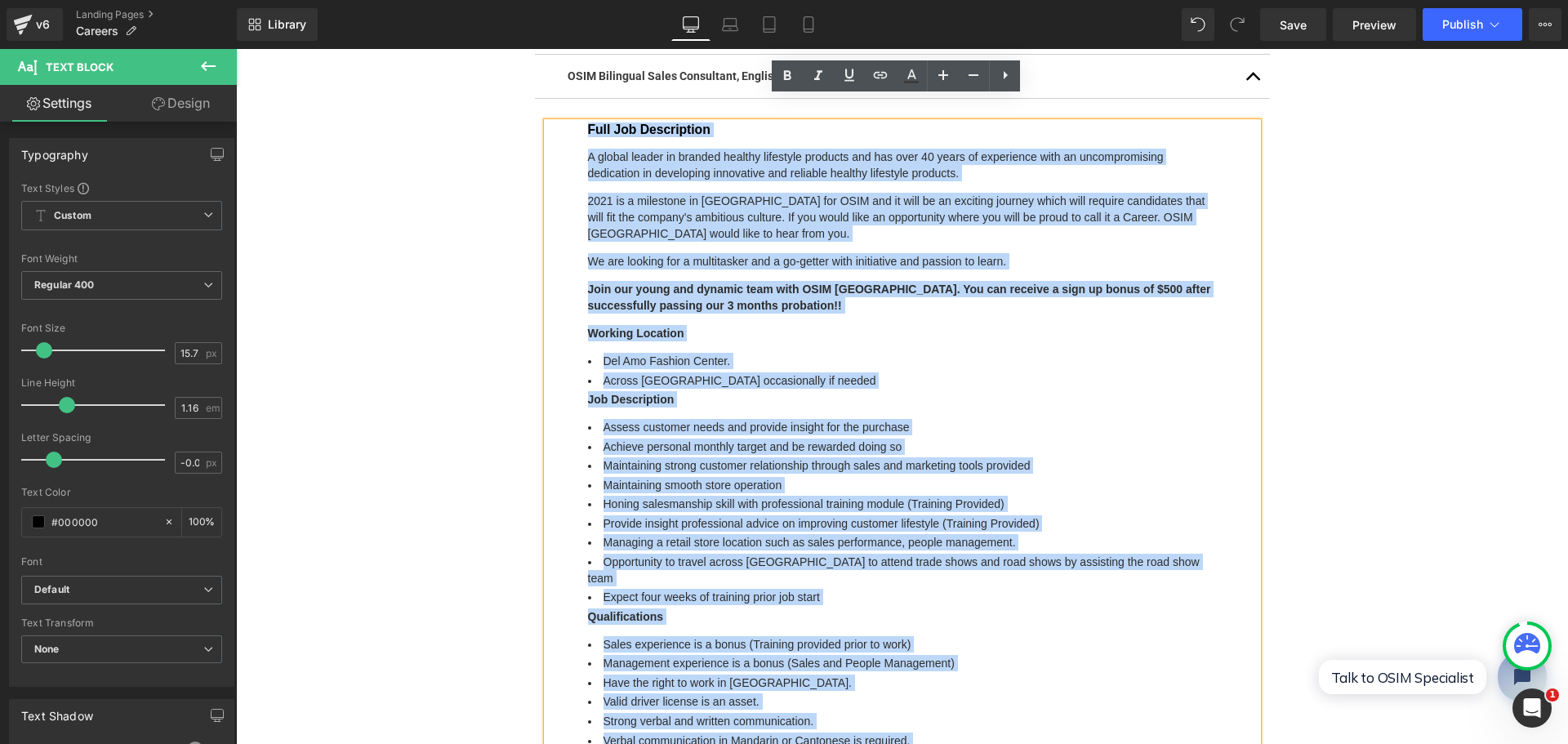
scroll to position [829, 0]
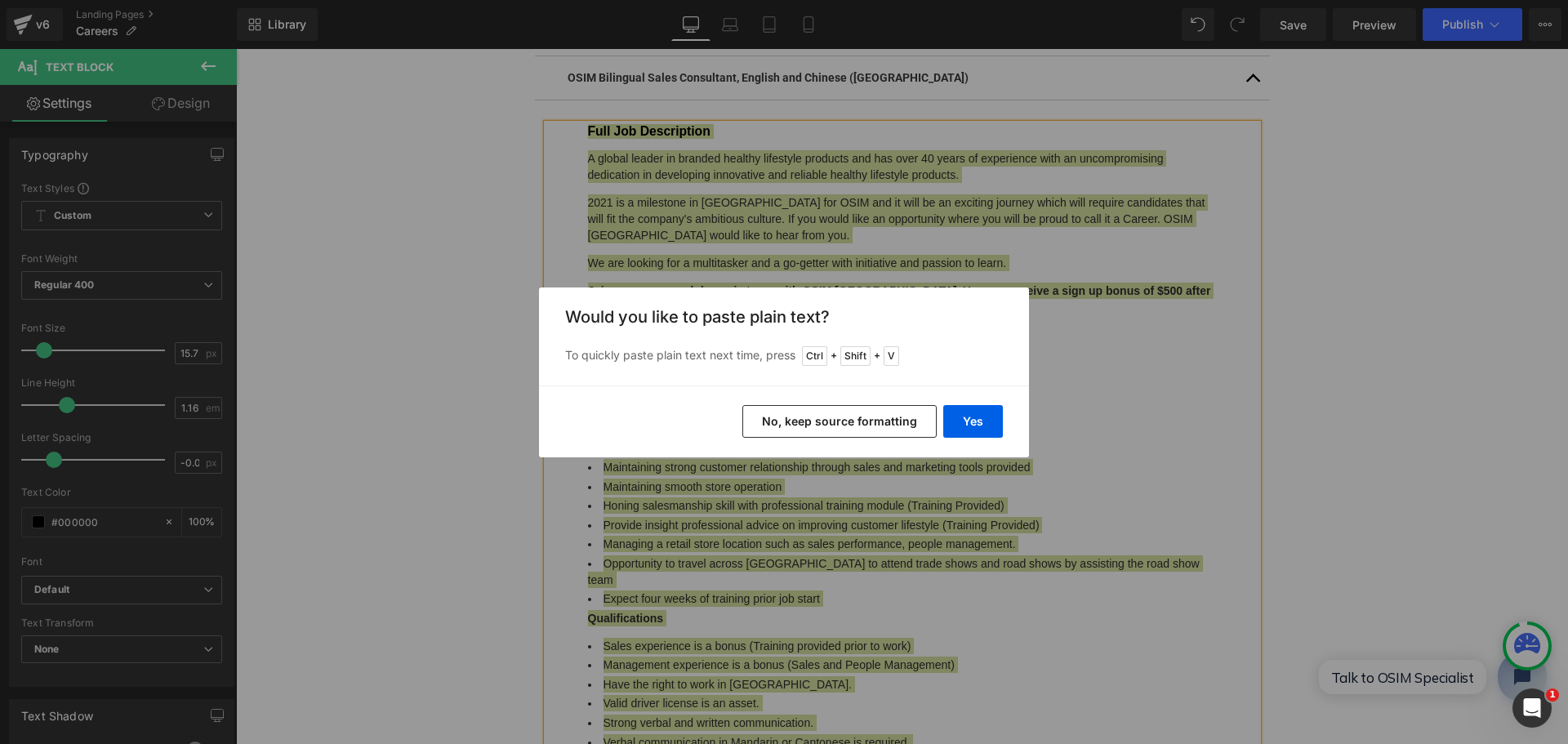
click at [907, 422] on button "No, keep source formatting" at bounding box center [840, 421] width 195 height 33
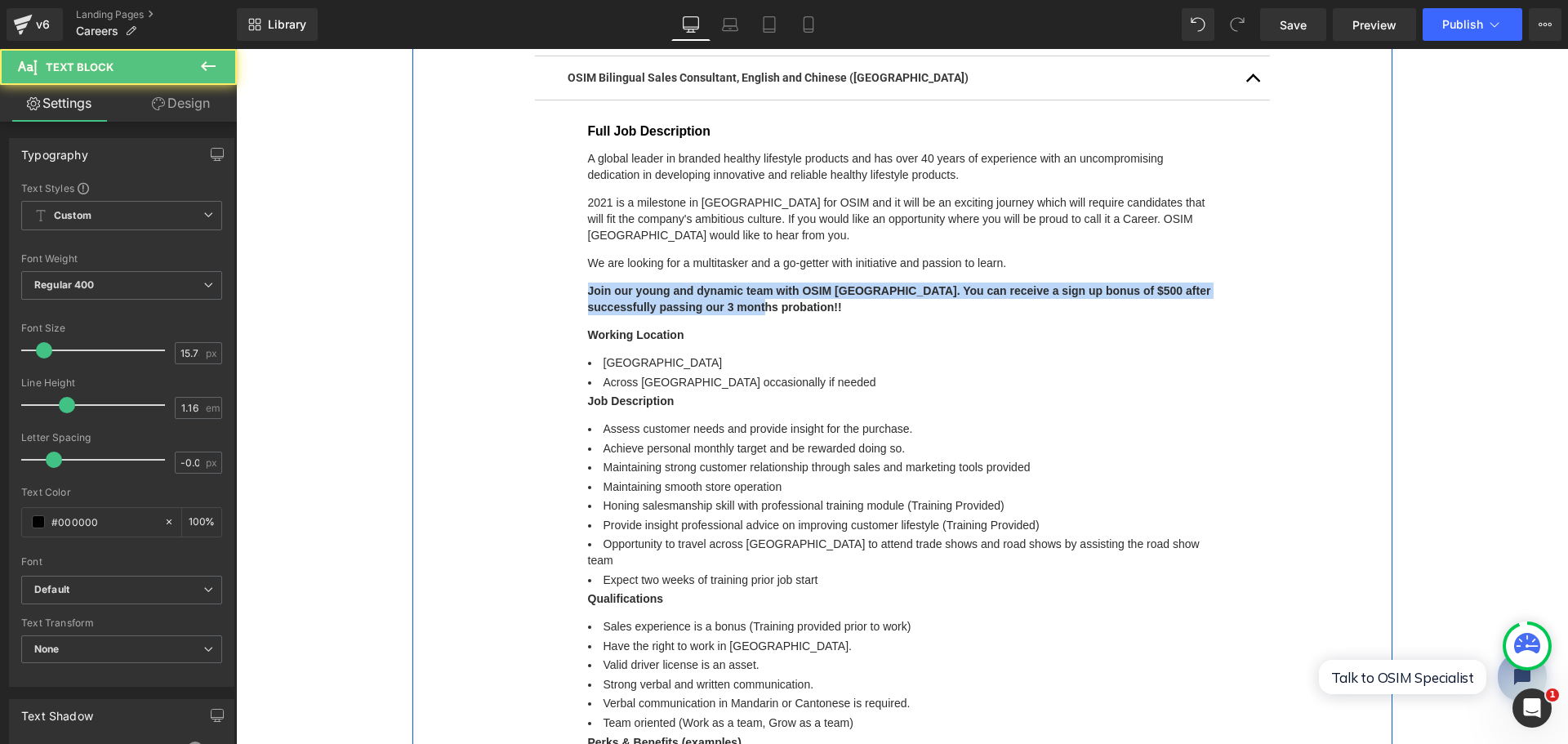
drag, startPoint x: 1024, startPoint y: 295, endPoint x: 525, endPoint y: 272, distance: 499.5
click at [525, 272] on div "Current Openings Heading OSIM Brand Sales Ambassador - [GEOGRAPHIC_DATA] / [GEO…" at bounding box center [902, 690] width 980 height 1609
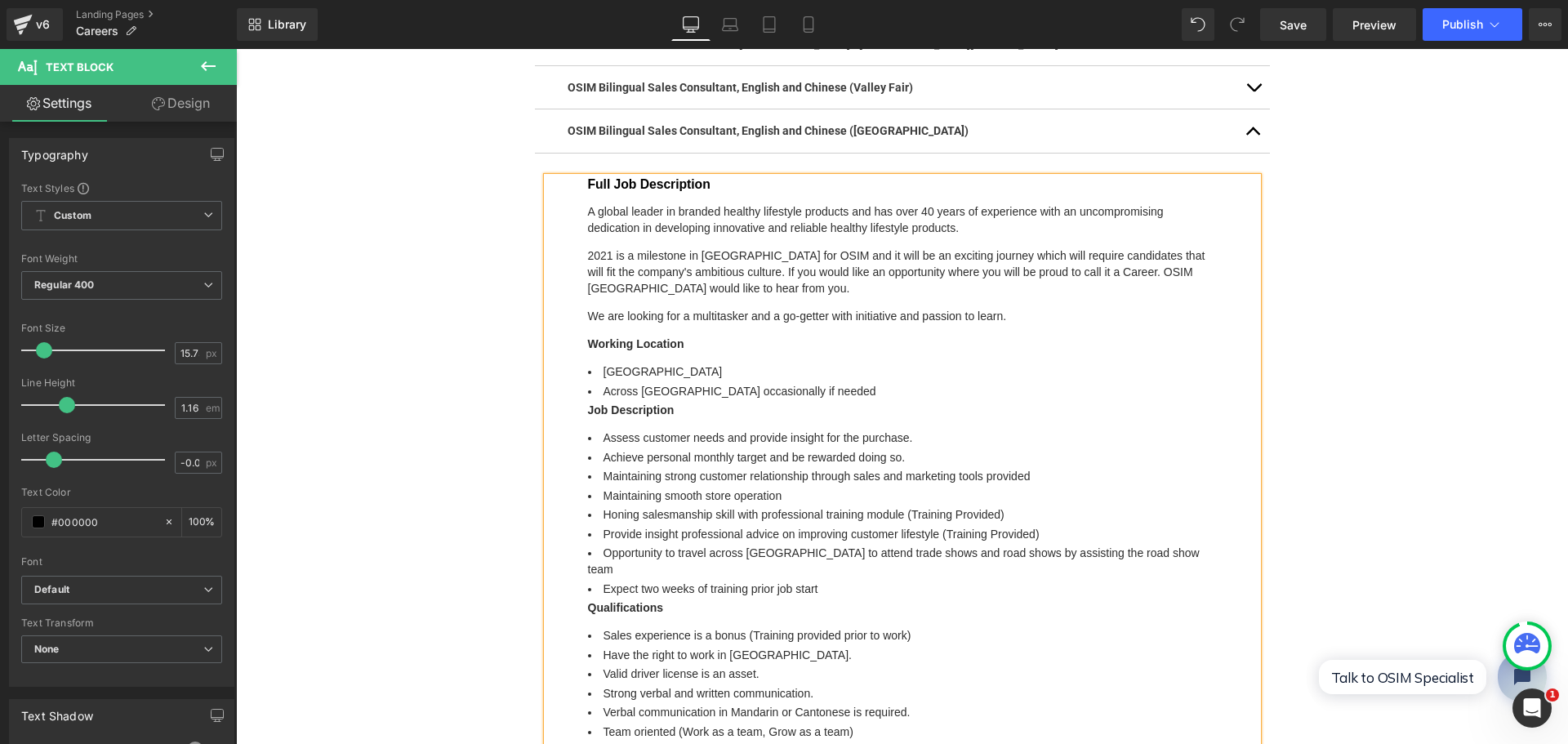
scroll to position [747, 0]
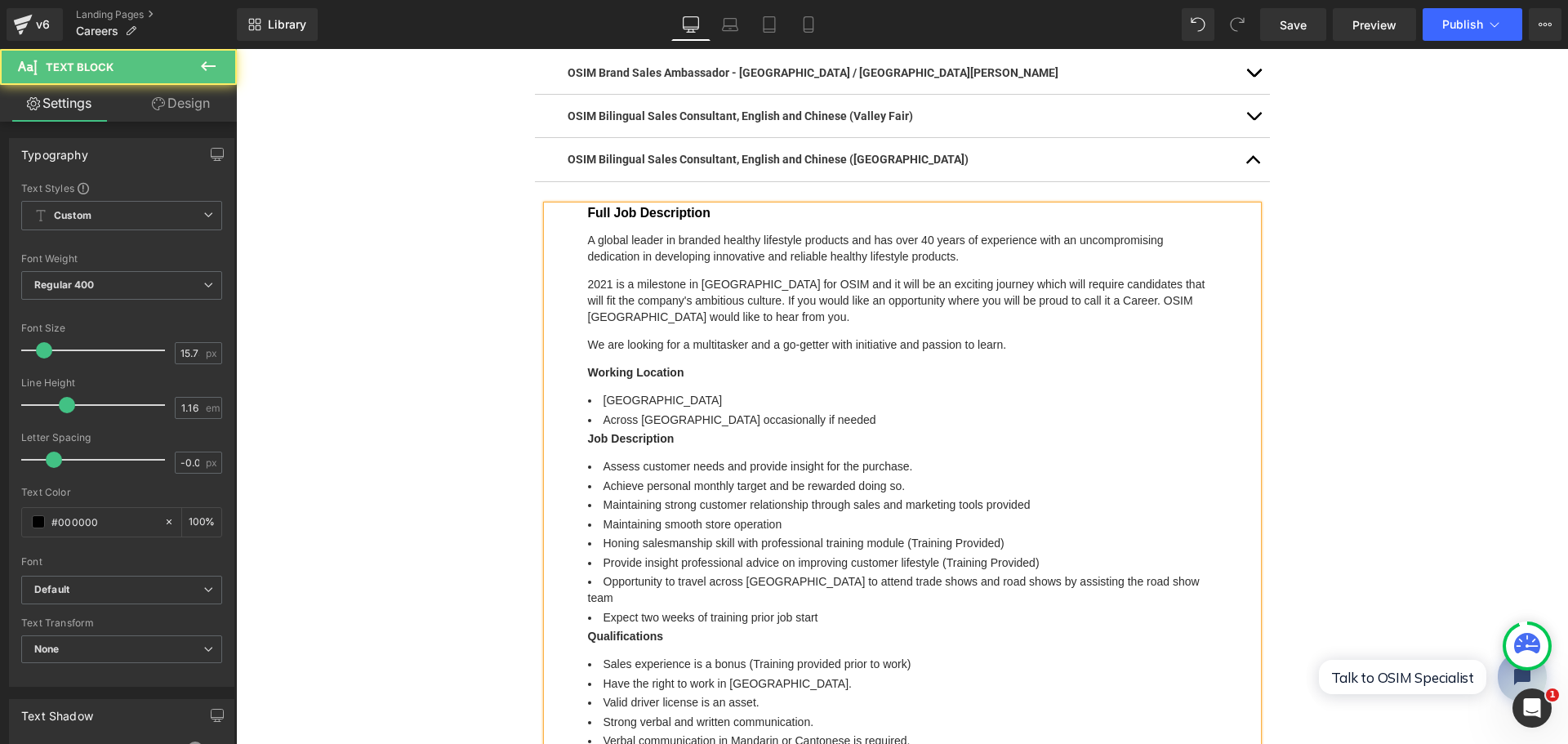
drag, startPoint x: 606, startPoint y: 383, endPoint x: 704, endPoint y: 381, distance: 98.0
click at [704, 392] on li "[GEOGRAPHIC_DATA]" at bounding box center [902, 400] width 629 height 16
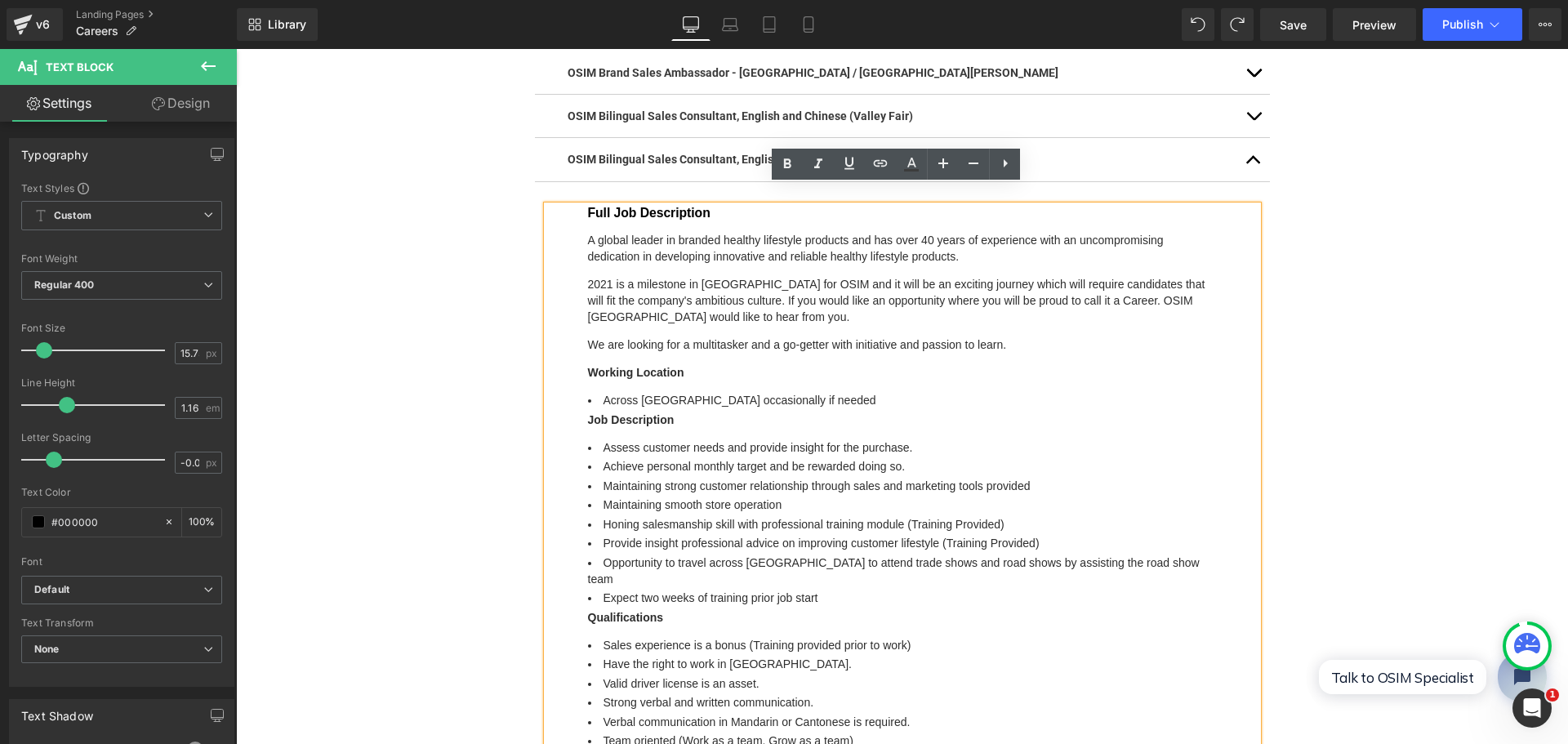
click at [594, 392] on li "Across [GEOGRAPHIC_DATA] occasionally if needed" at bounding box center [902, 400] width 629 height 16
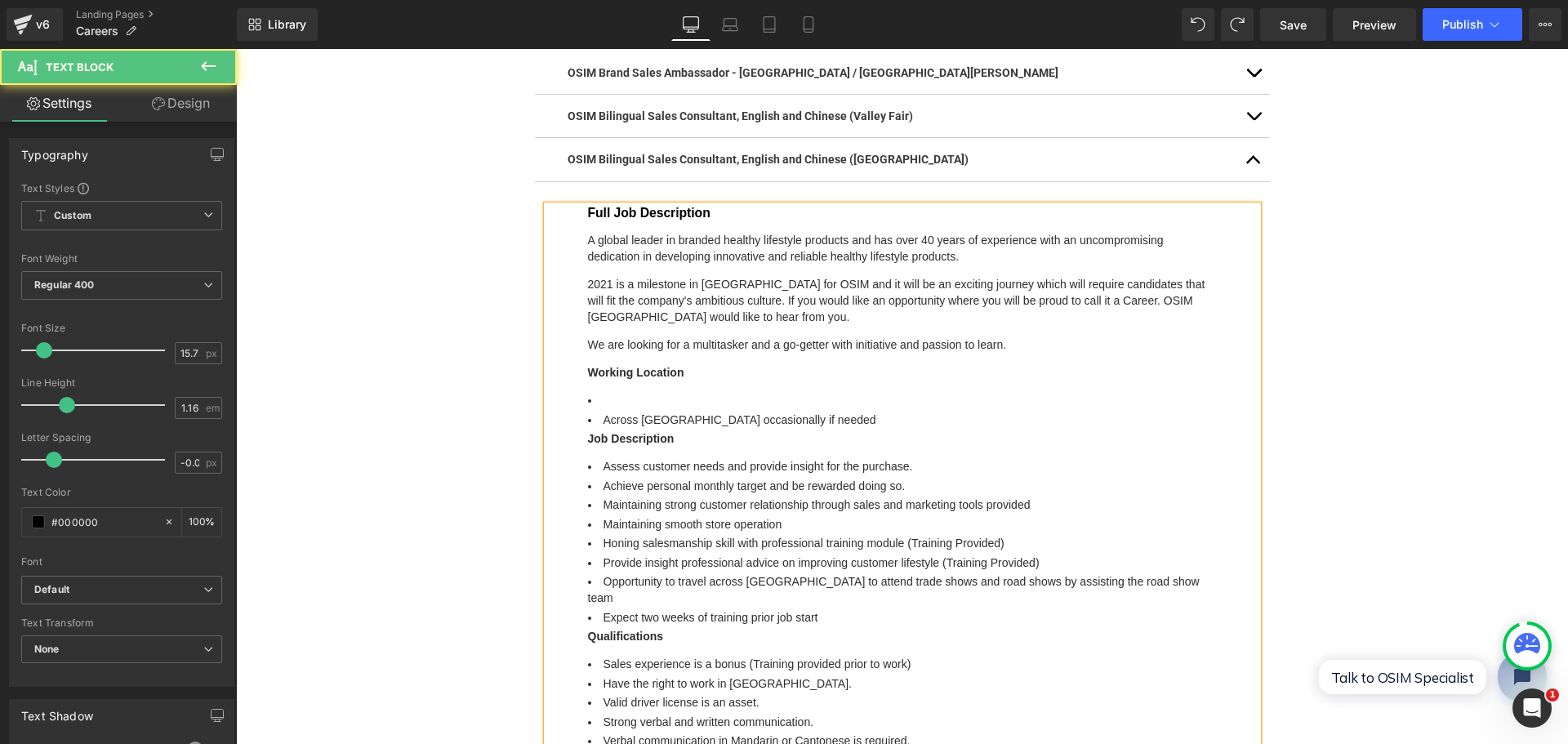
click at [646, 392] on ul "Across [GEOGRAPHIC_DATA] occasionally if needed" at bounding box center [902, 410] width 629 height 36
click at [652, 392] on li at bounding box center [902, 400] width 629 height 16
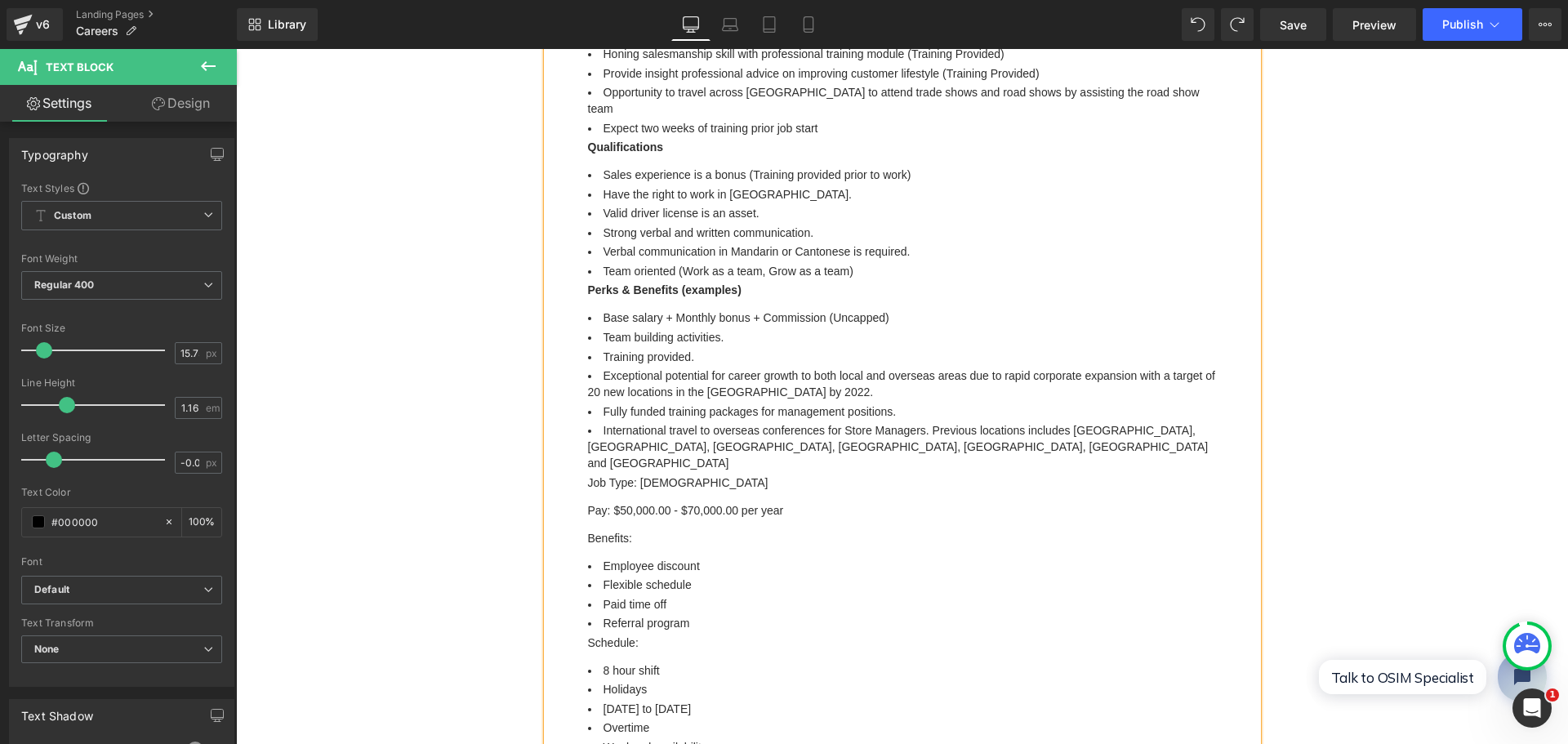
scroll to position [1237, 0]
drag, startPoint x: 807, startPoint y: 352, endPoint x: 787, endPoint y: 361, distance: 21.9
click at [787, 366] on li "Exceptional potential for career growth to both local and overseas areas due to…" at bounding box center [902, 383] width 629 height 33
click at [828, 366] on li "Exceptional potential for career growth to both local and overseas areas due to…" at bounding box center [902, 383] width 629 height 33
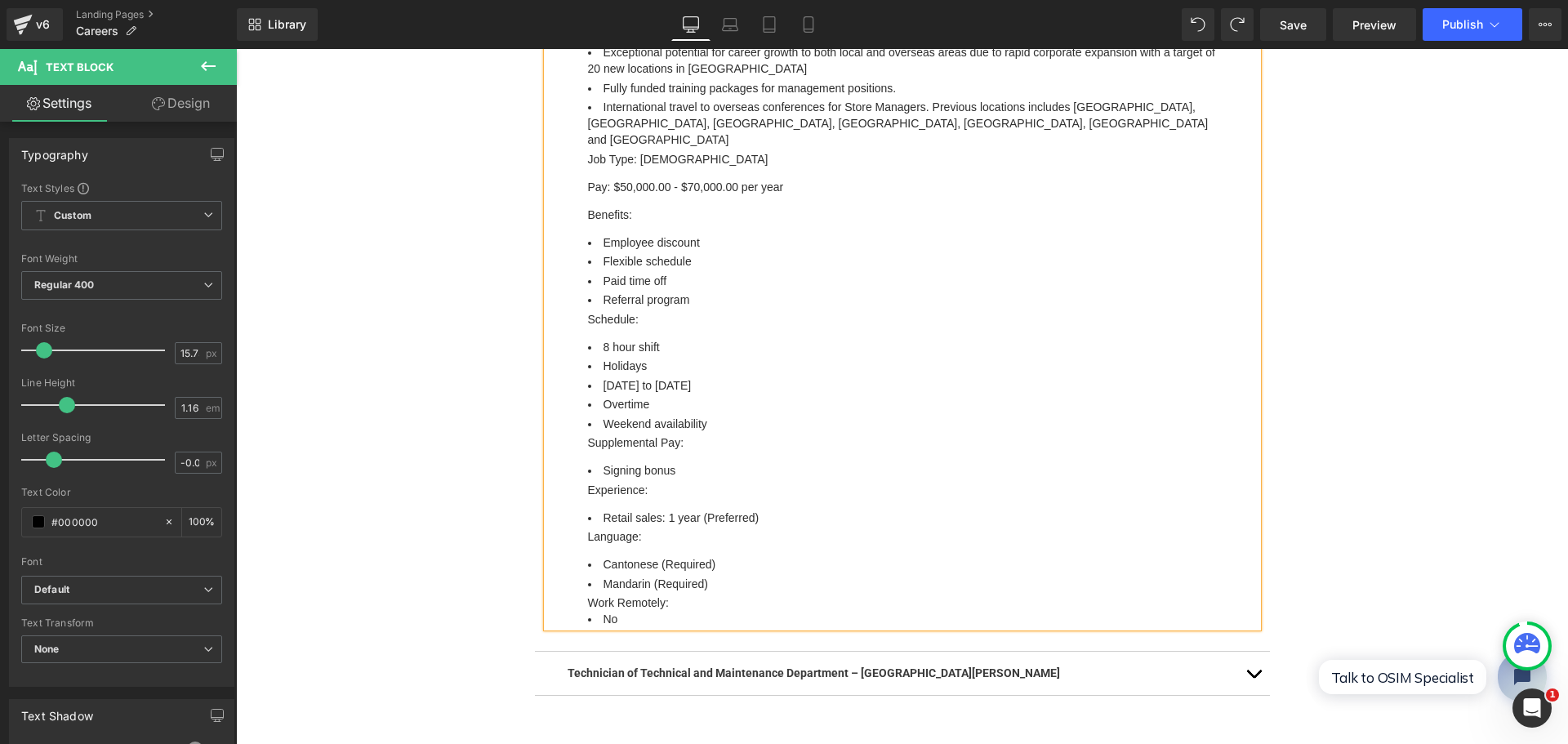
scroll to position [1564, 0]
click at [591, 647] on div "Technician of Technical and Maintenance Department – [GEOGRAPHIC_DATA][PERSON_N…" at bounding box center [902, 669] width 735 height 43
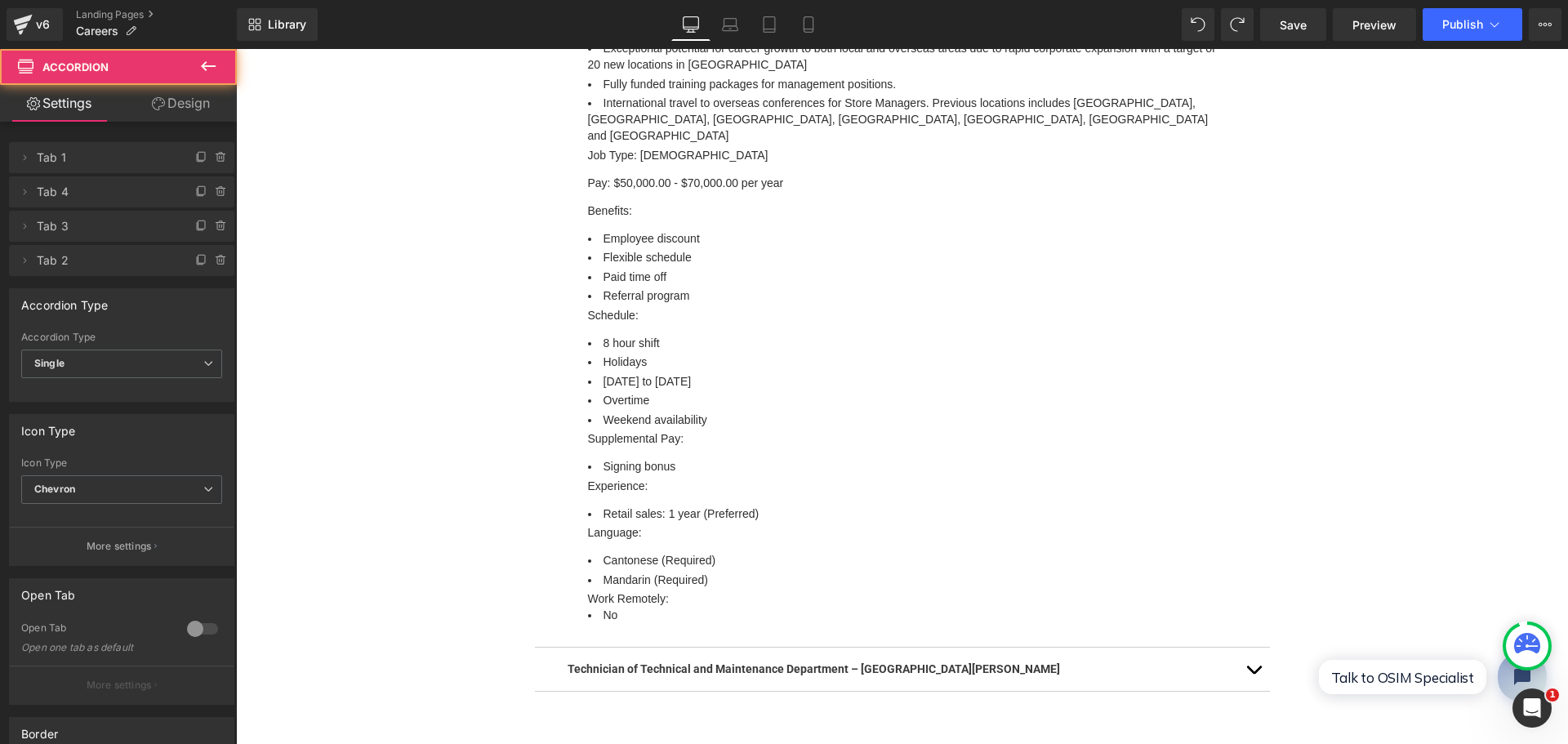
click at [236, 49] on div at bounding box center [236, 49] width 0 height 0
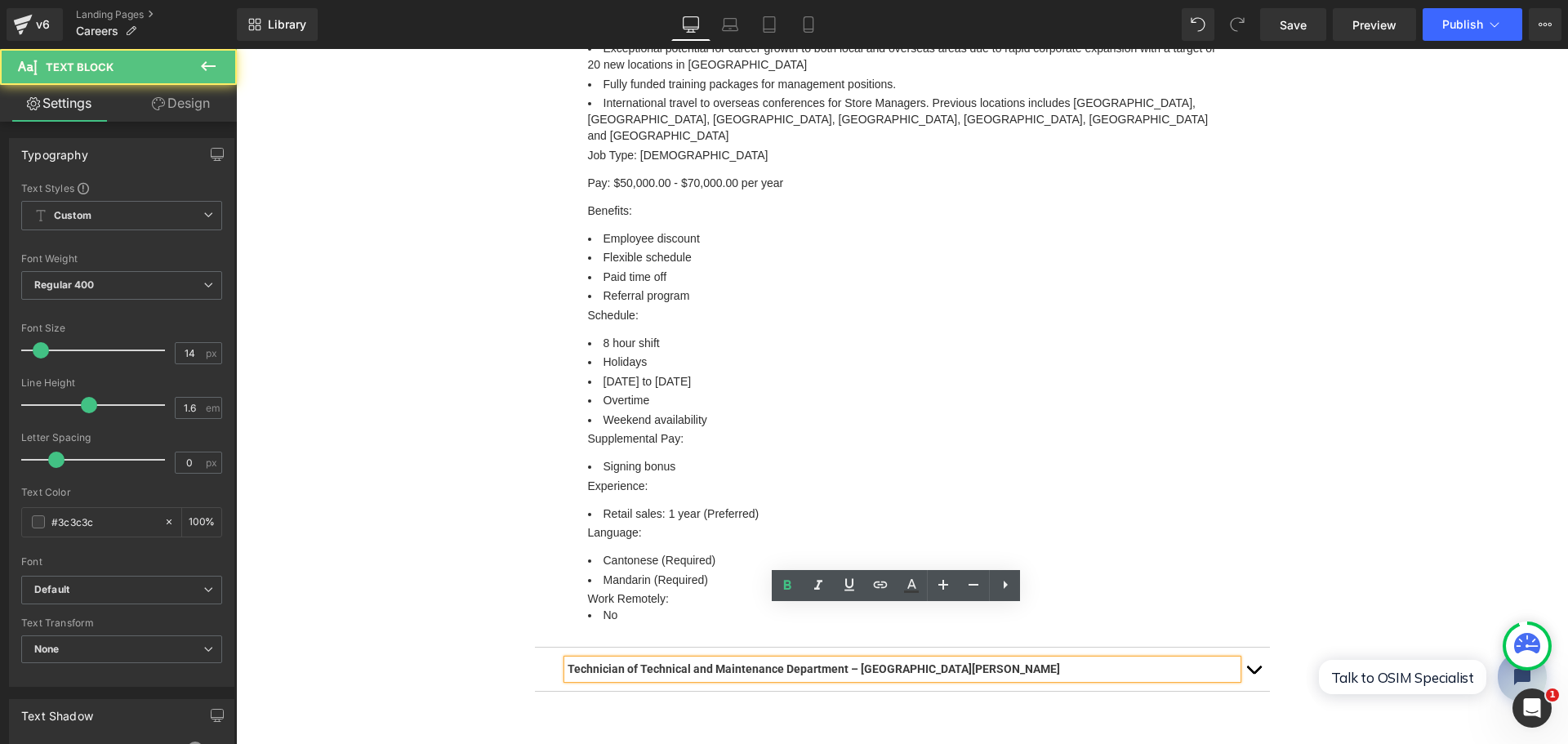
click at [999, 660] on p "Technician of Technical and Maintenance Department – [GEOGRAPHIC_DATA][PERSON_N…" at bounding box center [902, 669] width 670 height 18
click at [1253, 674] on span "button" at bounding box center [1253, 674] width 0 height 0
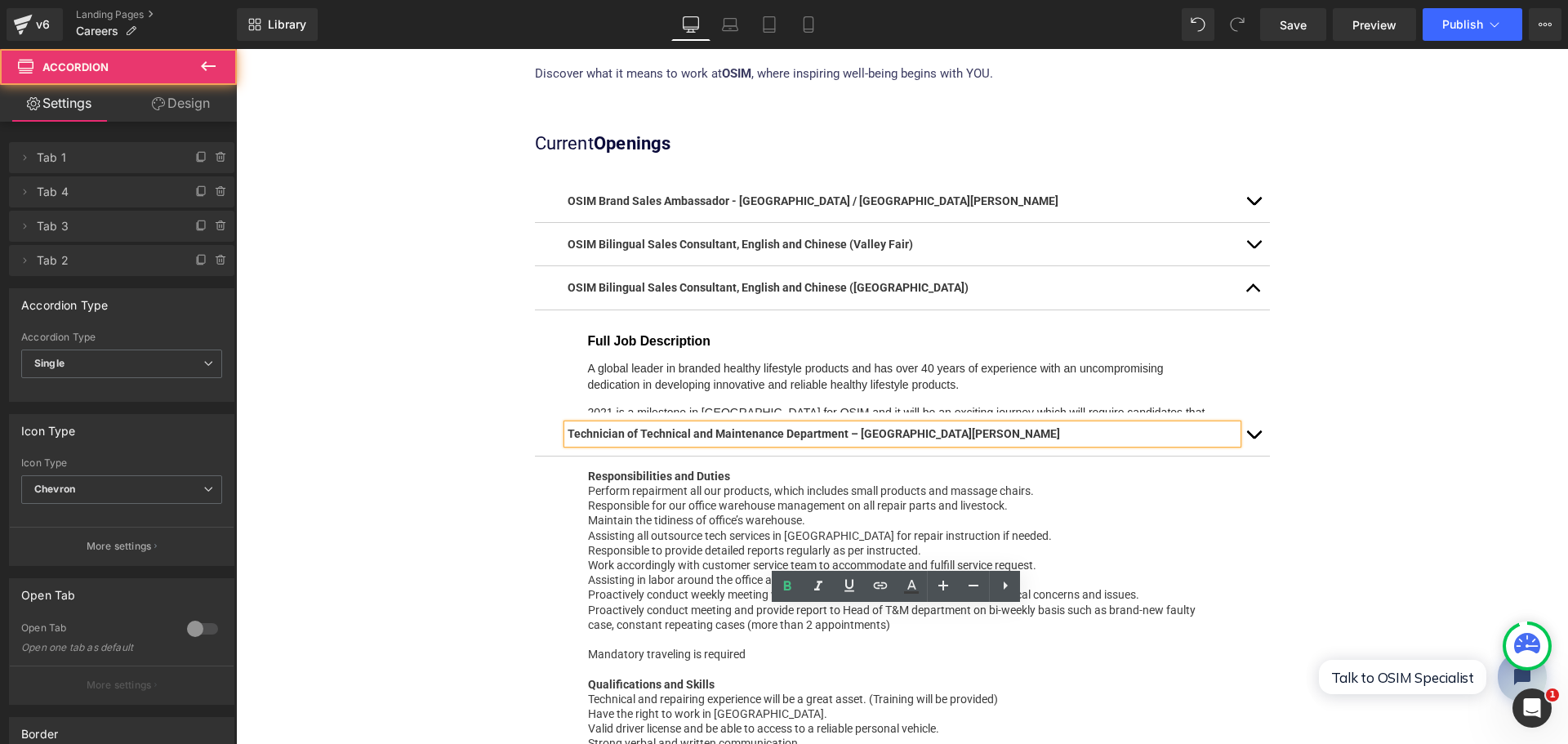
scroll to position [313, 0]
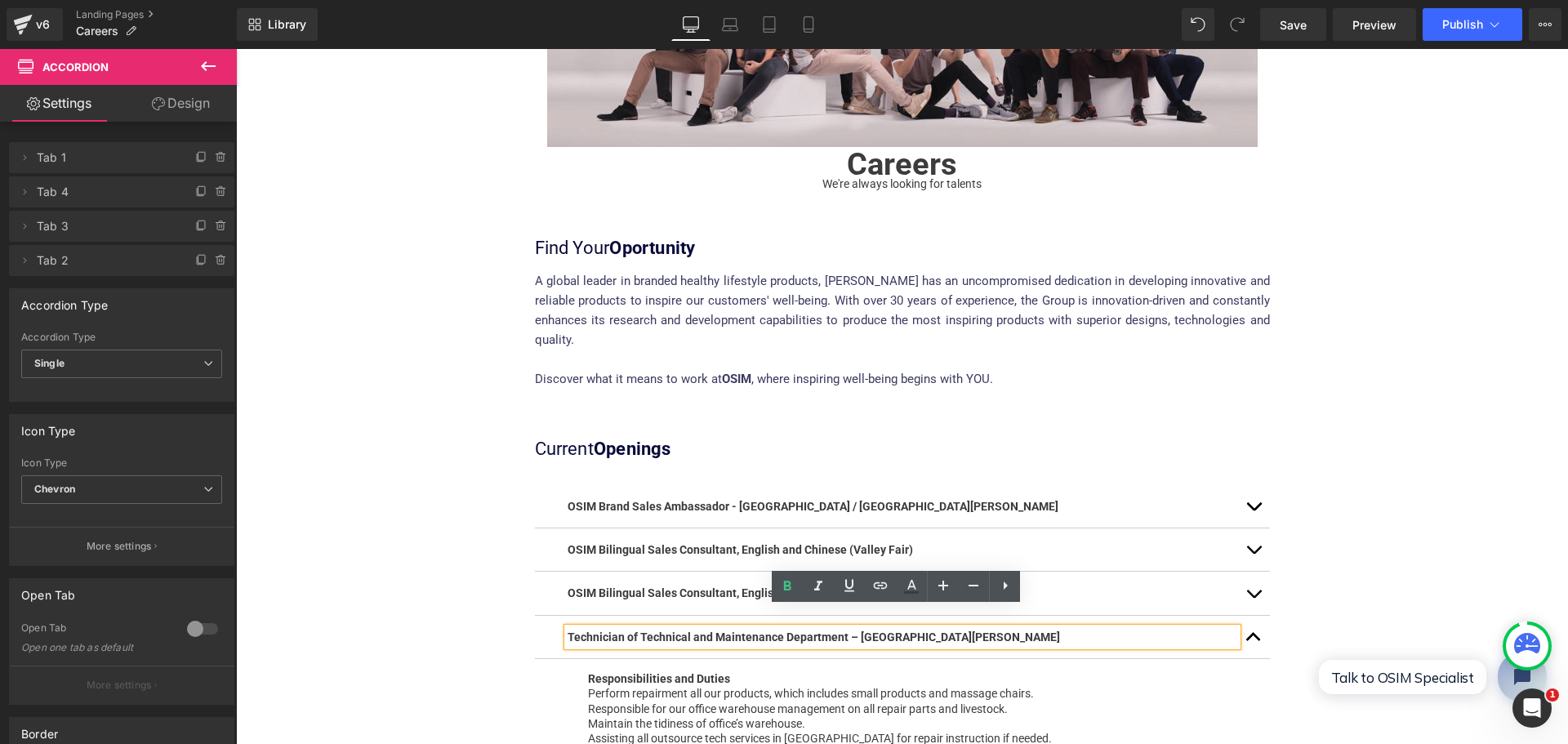
click at [1253, 641] on span "button" at bounding box center [1253, 641] width 0 height 0
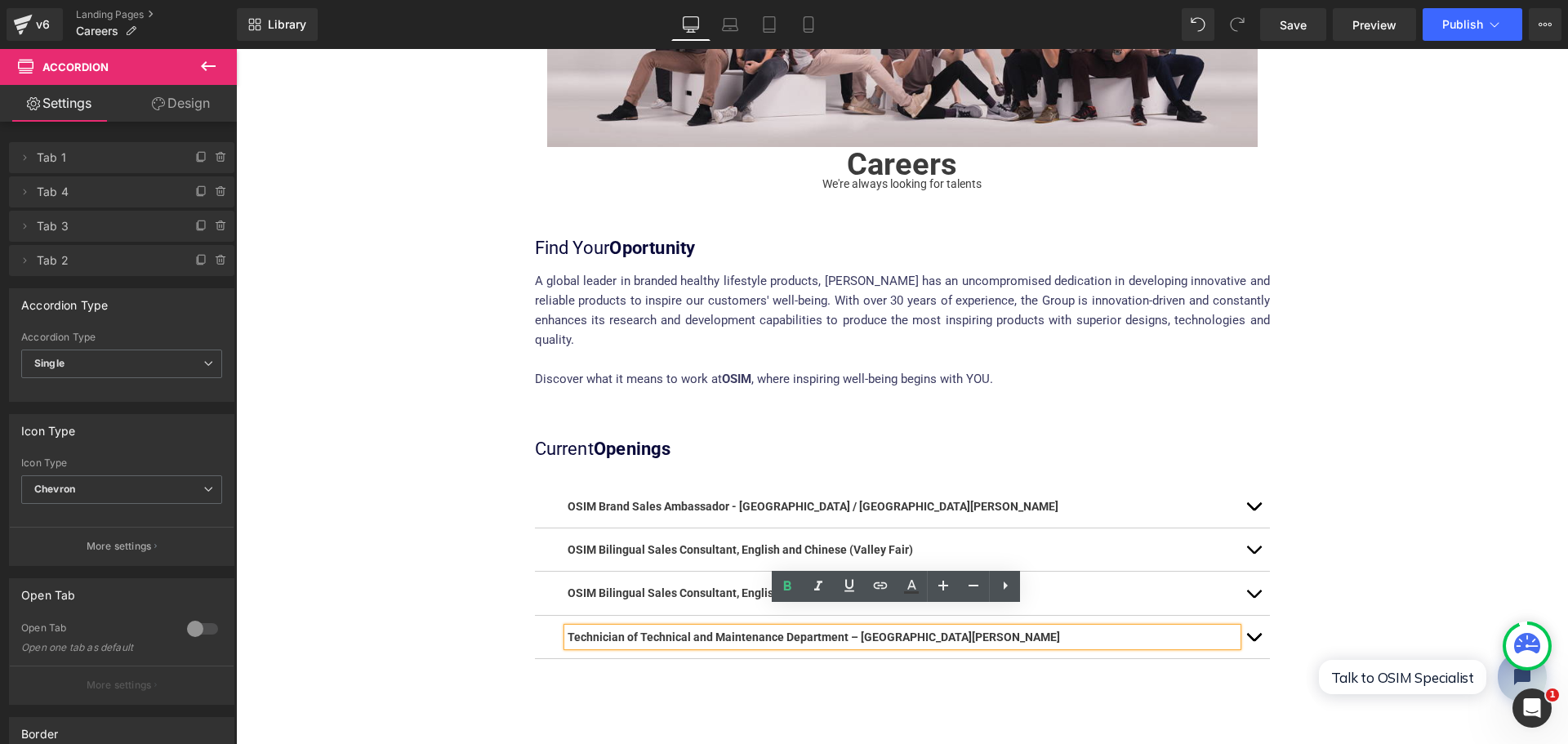
click at [1012, 628] on p "Technician of Technical and Maintenance Department – [GEOGRAPHIC_DATA][PERSON_N…" at bounding box center [902, 637] width 670 height 18
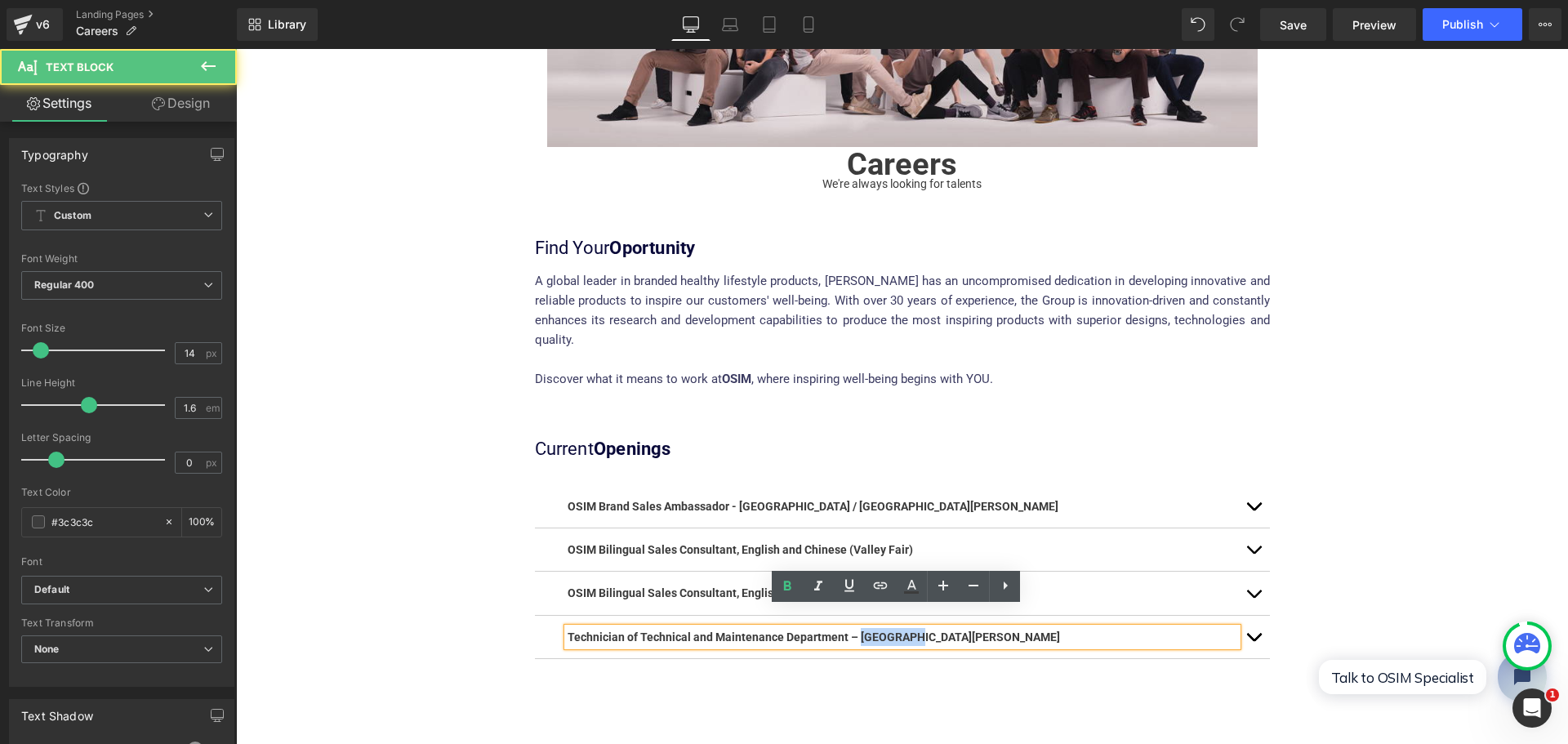
drag, startPoint x: 906, startPoint y: 619, endPoint x: 851, endPoint y: 624, distance: 55.2
click at [851, 628] on p "Technician of Technical and Maintenance Department – [GEOGRAPHIC_DATA][PERSON_N…" at bounding box center [902, 637] width 670 height 18
click at [925, 628] on p "Technician of Technical and Maintenance Department – [GEOGRAPHIC_DATA][PERSON_N…" at bounding box center [902, 637] width 670 height 18
click at [1014, 585] on icon at bounding box center [1005, 586] width 20 height 20
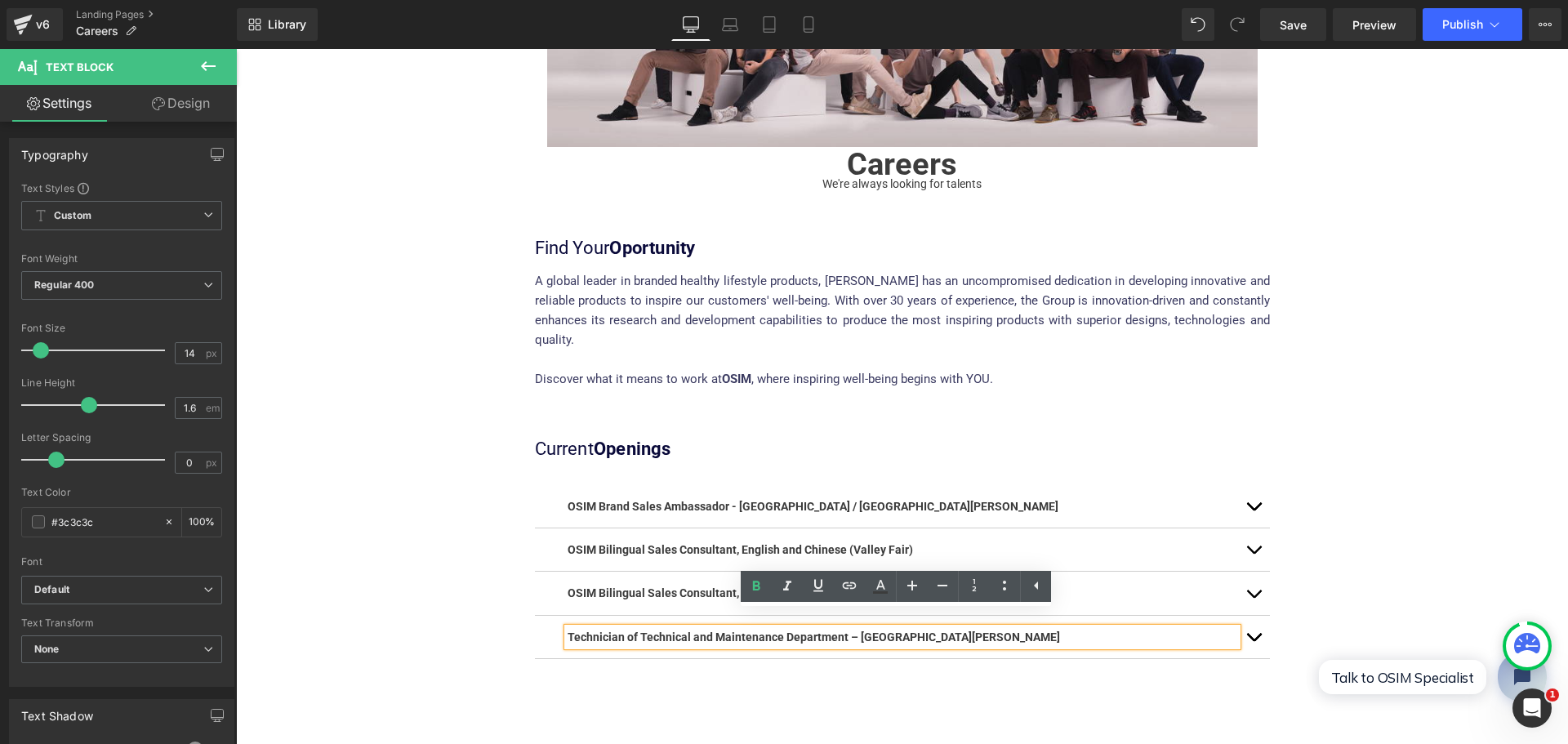
click at [958, 641] on div "OSIM Brand Sales Ambassador - [GEOGRAPHIC_DATA] / [GEOGRAPHIC_DATA][PERSON_NAME…" at bounding box center [902, 572] width 735 height 224
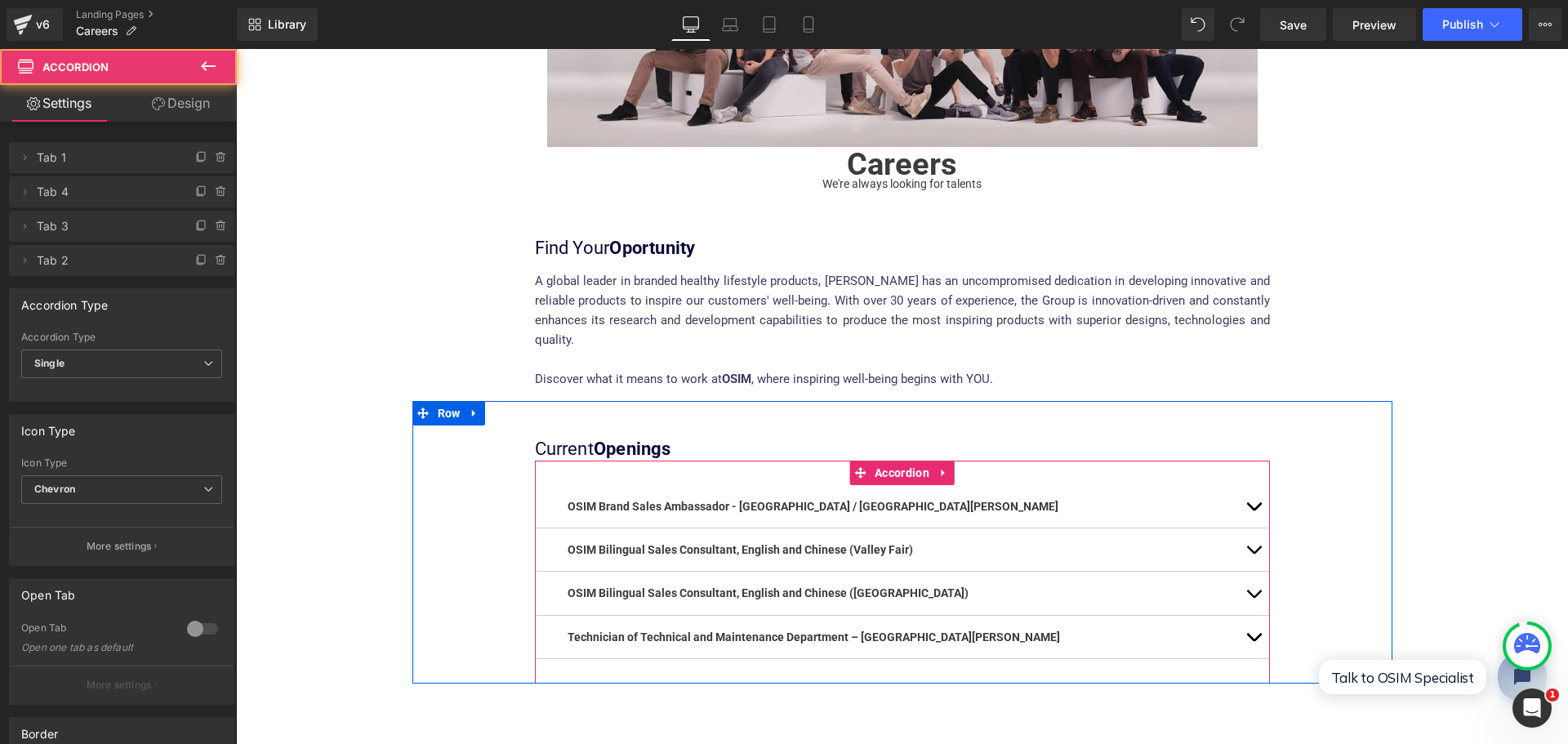
click at [965, 630] on div "Technician of Technical and Maintenance Department – [GEOGRAPHIC_DATA][PERSON_N…" at bounding box center [902, 637] width 735 height 43
click at [684, 628] on div "Technician of Technical and Maintenance Department – [GEOGRAPHIC_DATA][PERSON_N…" at bounding box center [902, 637] width 735 height 43
click at [719, 630] on b "Technician of Technical and Maintenance Department – [GEOGRAPHIC_DATA][PERSON_N…" at bounding box center [813, 637] width 492 height 13
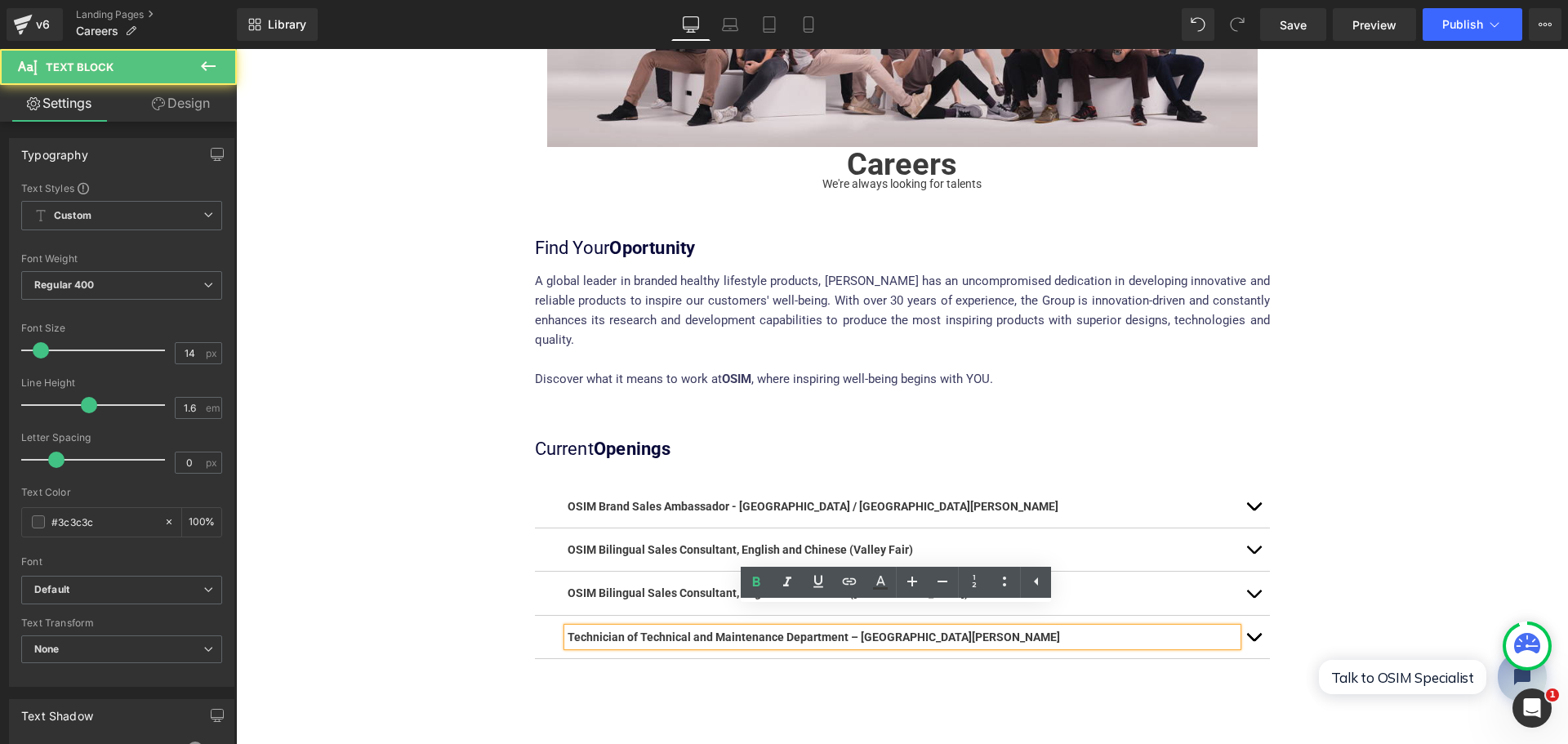
click at [736, 630] on b "Technician of Technical and Maintenance Department – [GEOGRAPHIC_DATA][PERSON_N…" at bounding box center [813, 637] width 492 height 13
click at [957, 628] on p "Technician of Technical and Maintenance Department – [GEOGRAPHIC_DATA][PERSON_N…" at bounding box center [902, 637] width 670 height 18
click at [921, 684] on div "Interested and suitable candidates, please send your resume and portfolio to [E…" at bounding box center [902, 751] width 980 height 134
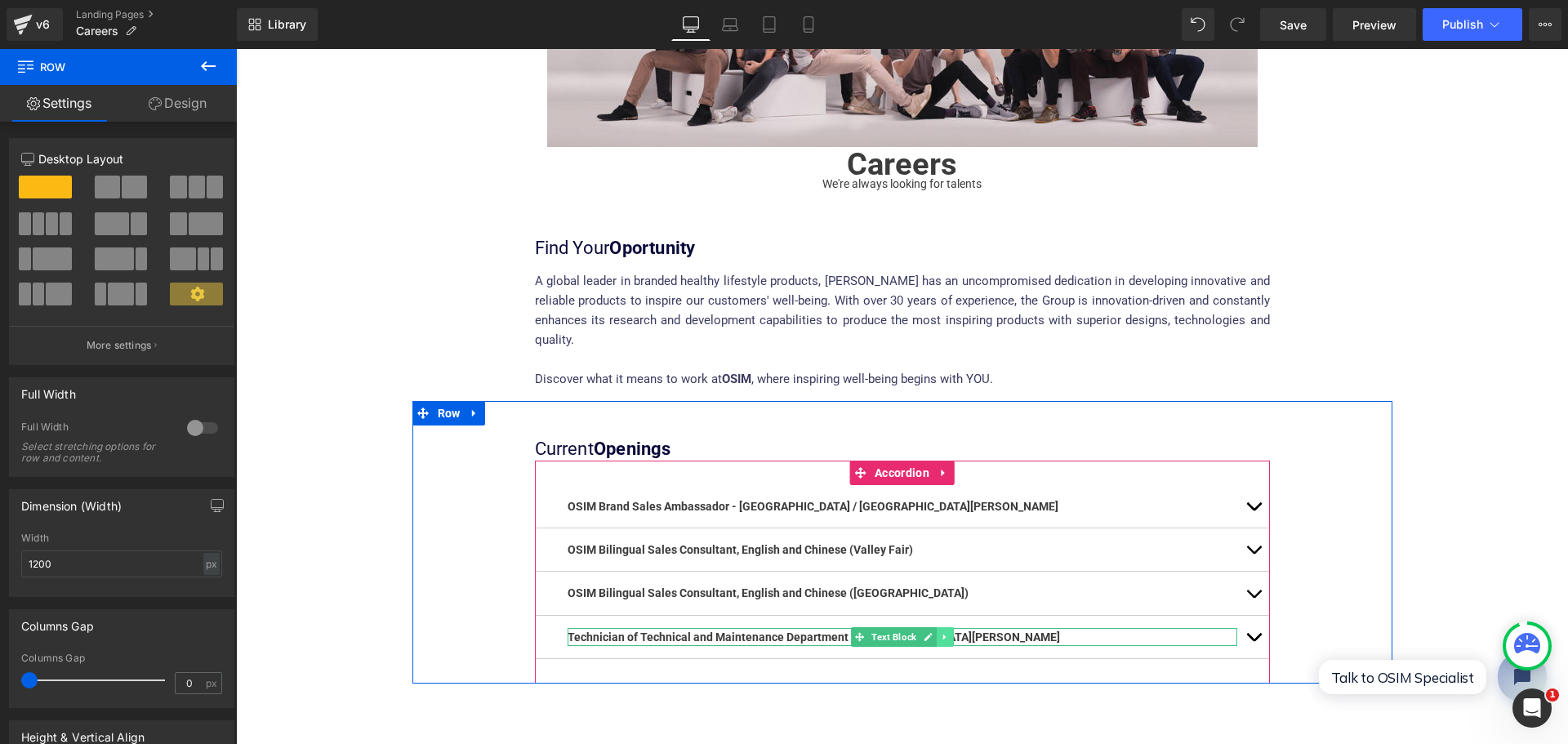
click at [939, 632] on icon at bounding box center [944, 637] width 9 height 10
click at [949, 632] on icon at bounding box center [953, 637] width 9 height 10
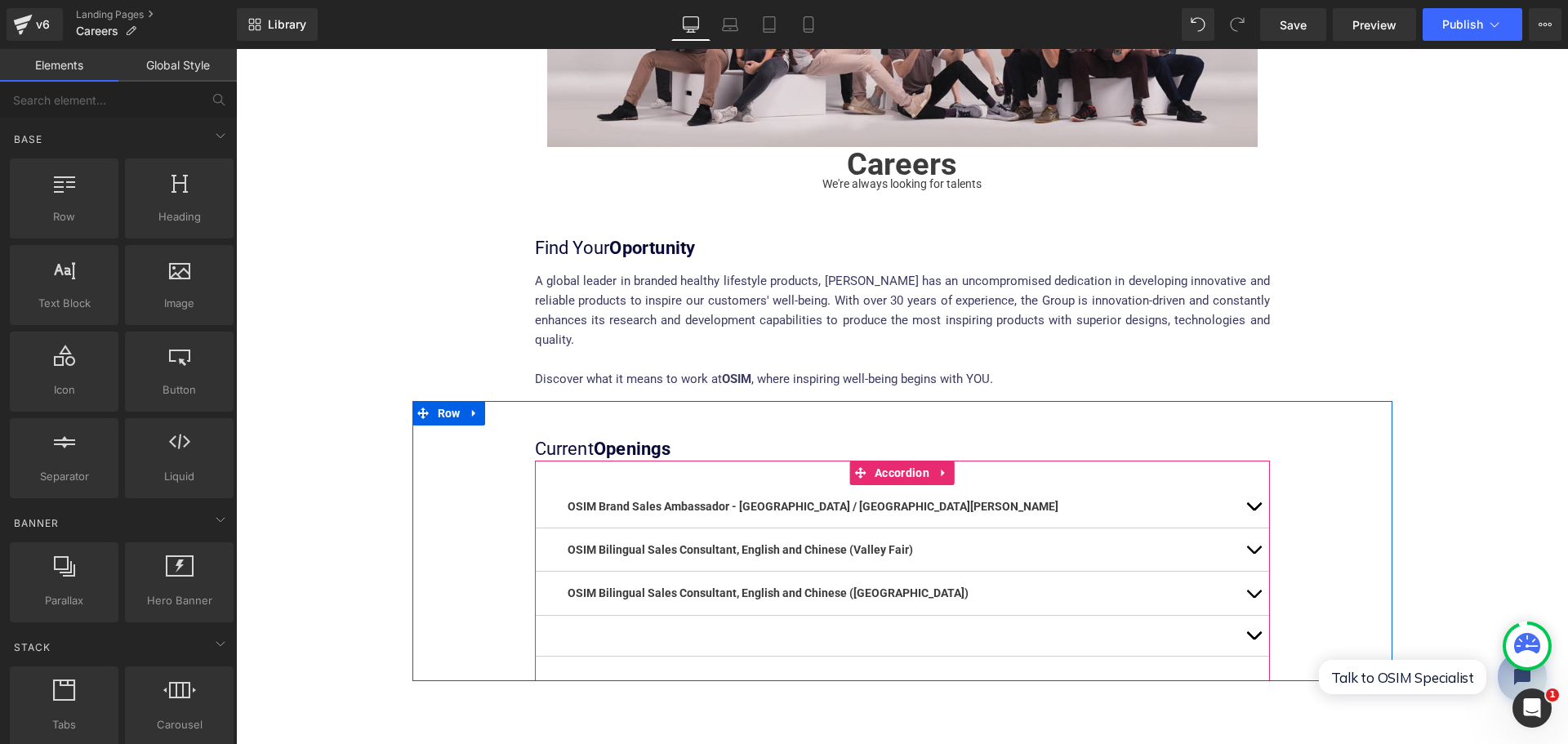
click at [1246, 615] on button "button" at bounding box center [1254, 635] width 33 height 40
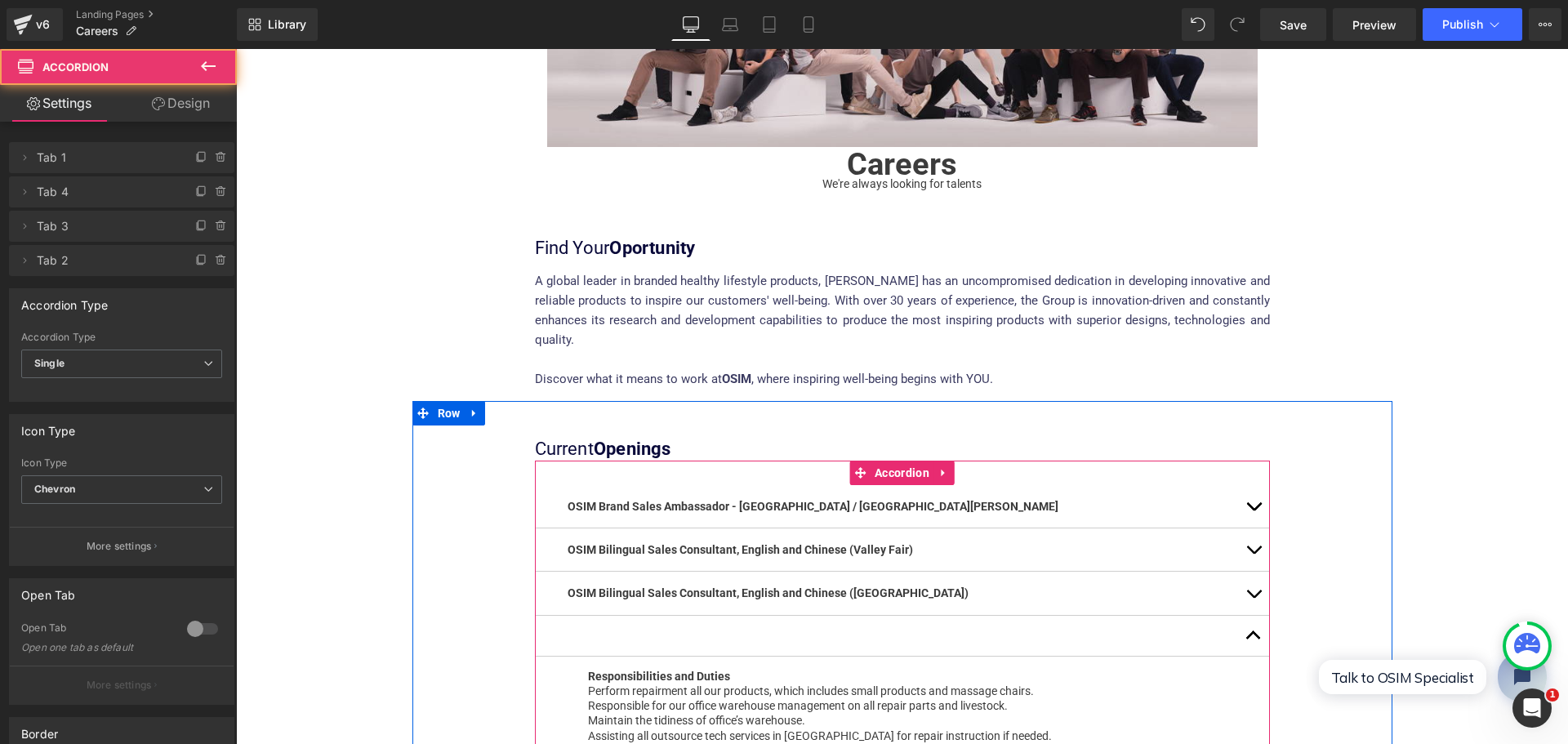
click at [1242, 620] on button "button" at bounding box center [1254, 635] width 33 height 40
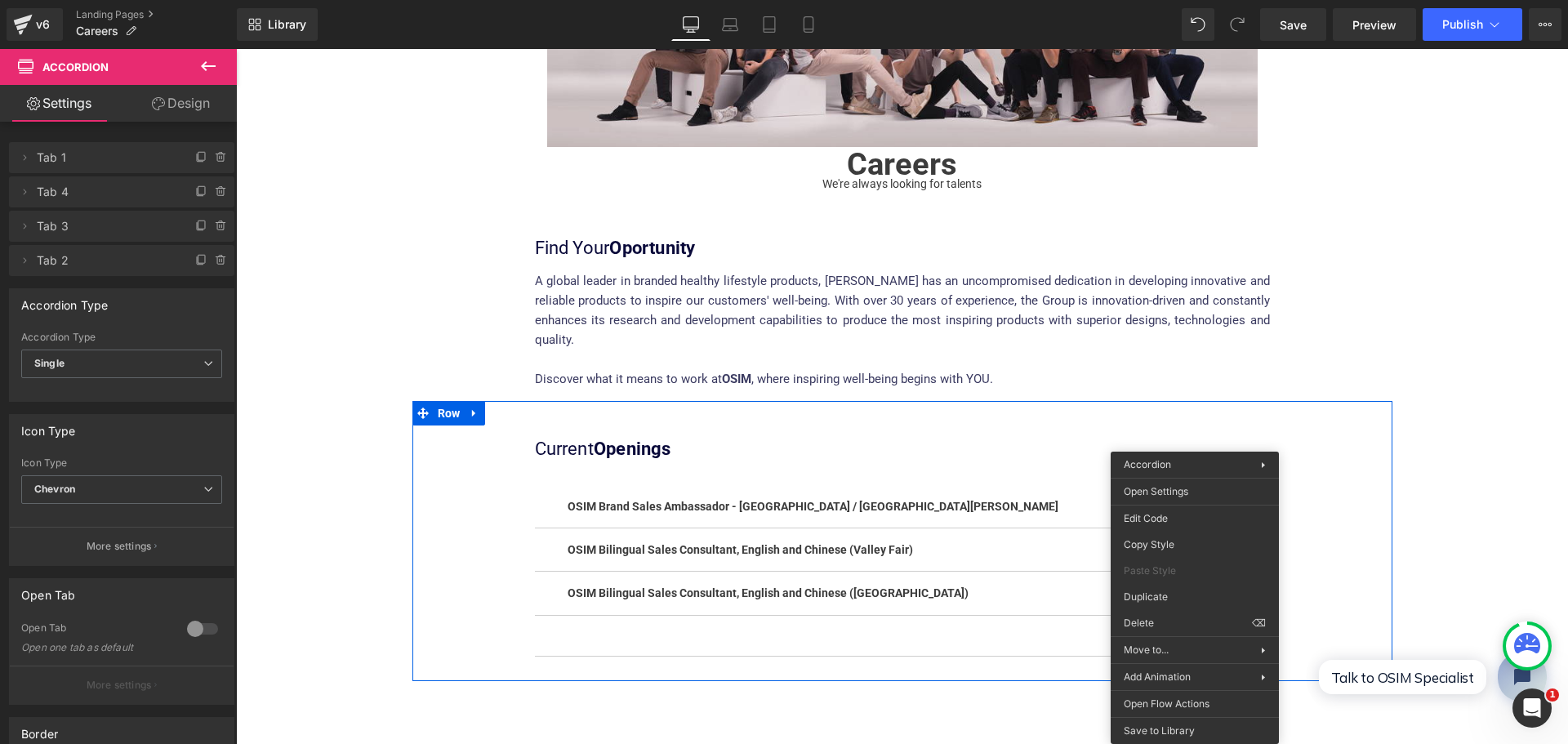
click at [930, 620] on div at bounding box center [902, 635] width 735 height 40
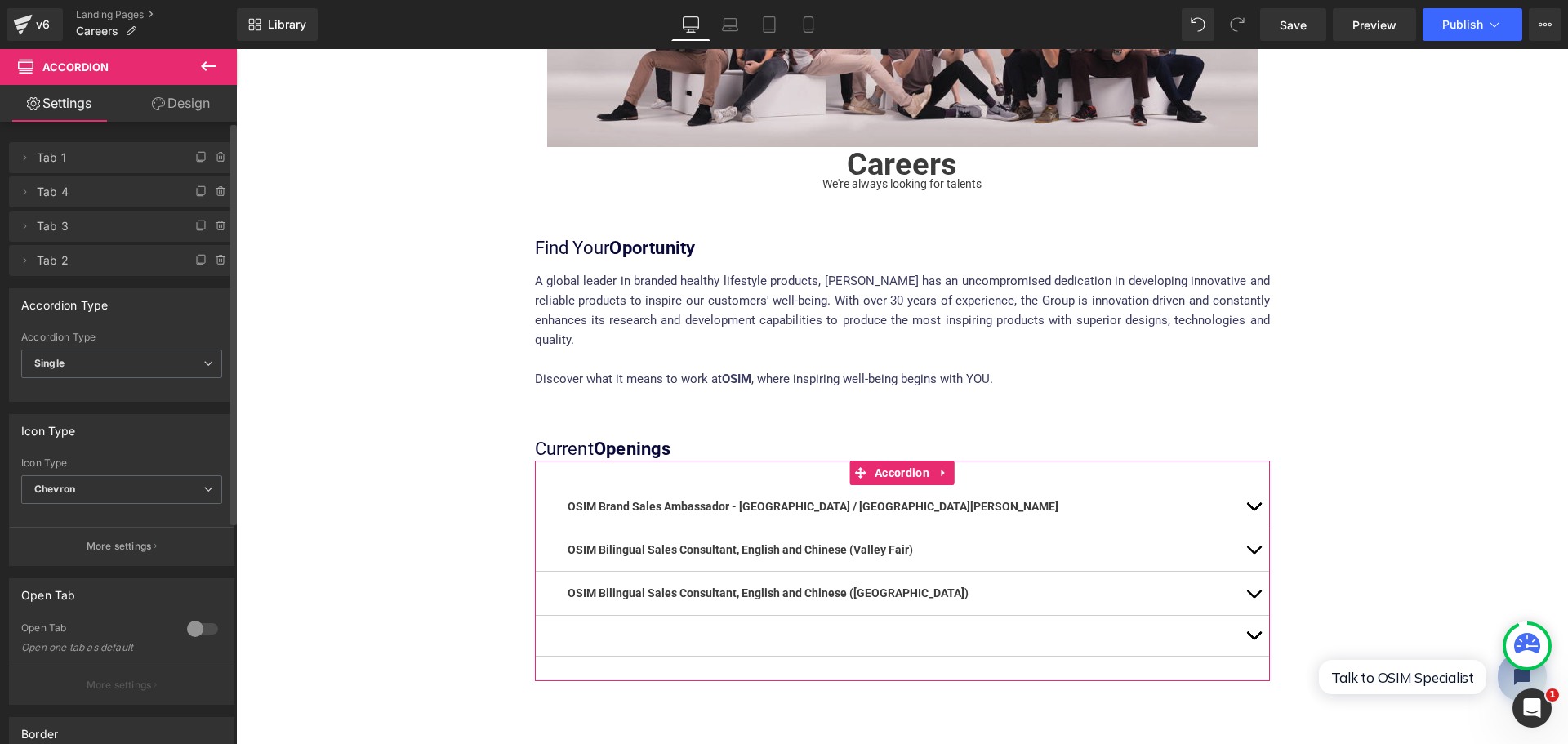
click at [86, 264] on span "Tab 2" at bounding box center [106, 261] width 137 height 31
click at [218, 260] on icon at bounding box center [221, 261] width 13 height 13
click at [208, 258] on button "Delete" at bounding box center [204, 261] width 51 height 21
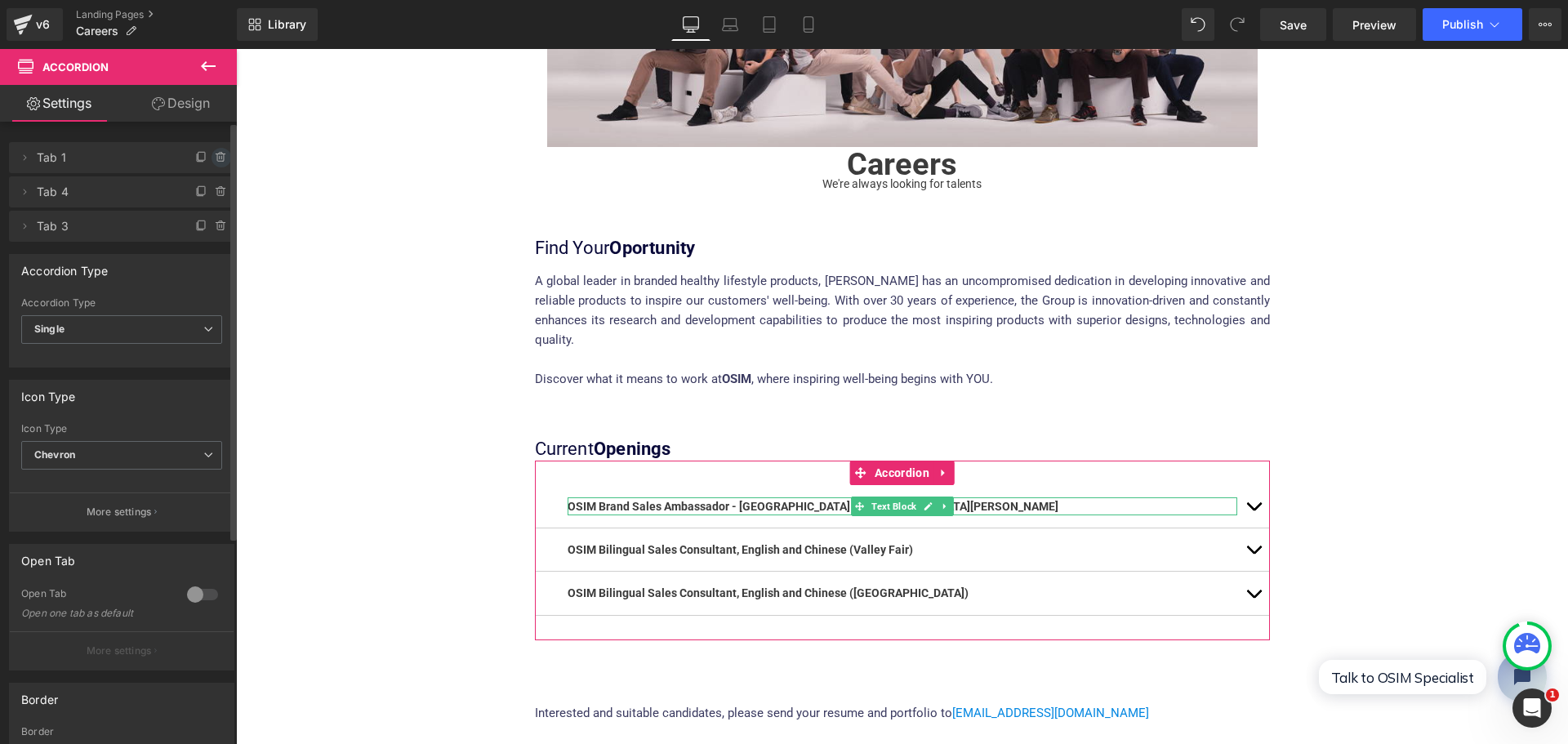
click at [214, 160] on icon at bounding box center [221, 158] width 13 height 13
click at [212, 160] on button "Delete" at bounding box center [204, 158] width 51 height 21
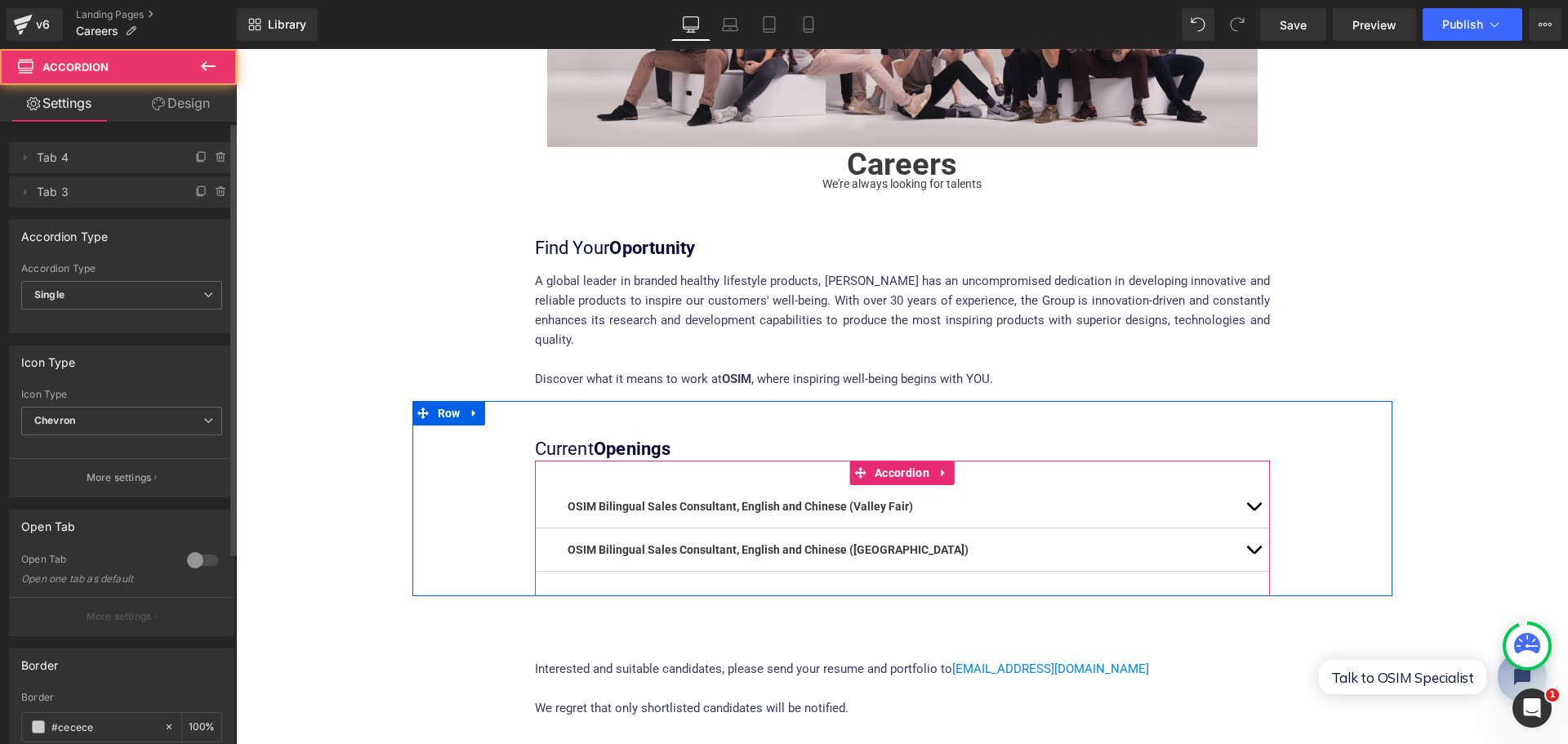
click at [1248, 485] on button "button" at bounding box center [1254, 506] width 33 height 42
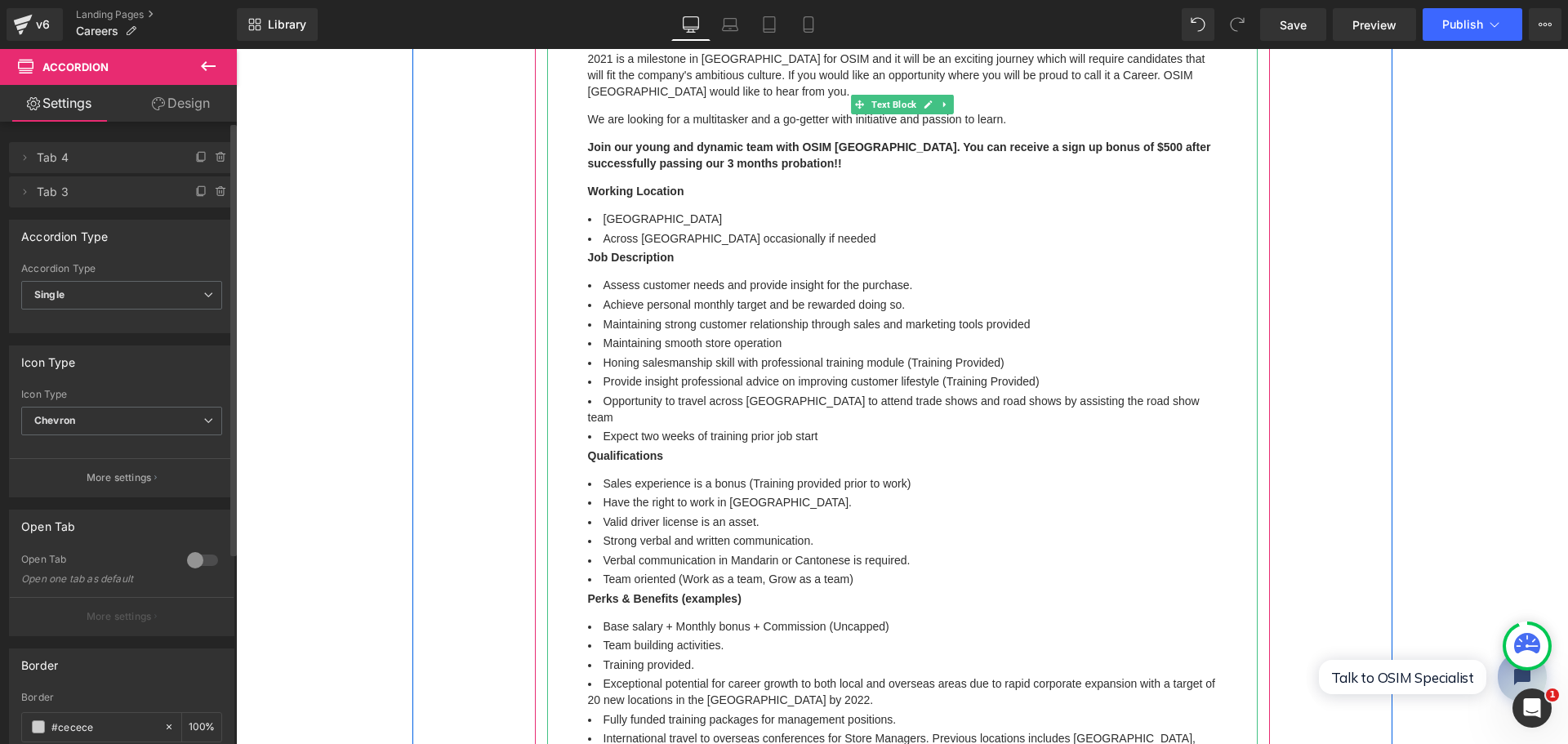
scroll to position [967, 0]
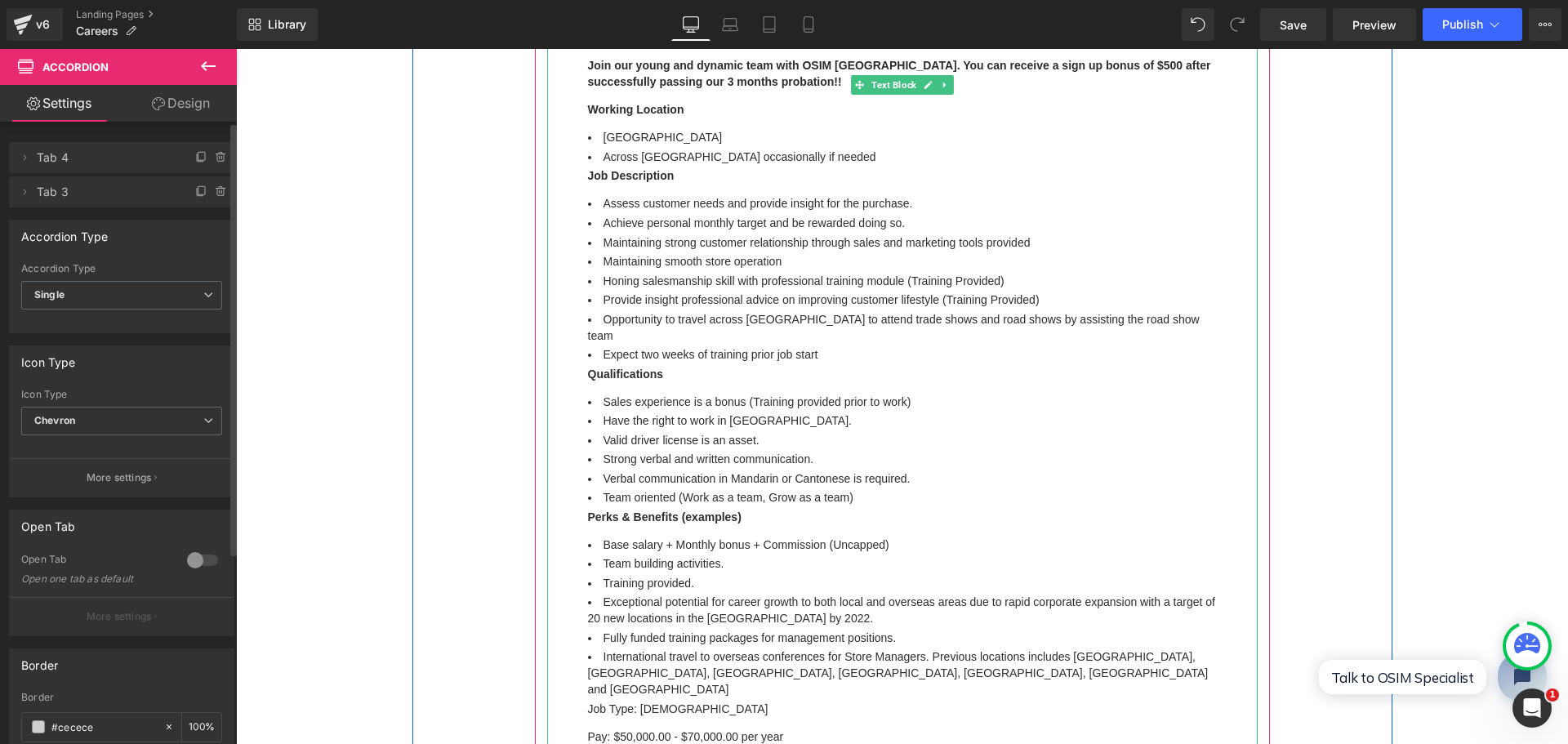
click at [841, 594] on li "Exceptional potential for career growth to both local and overseas areas due to…" at bounding box center [902, 610] width 629 height 33
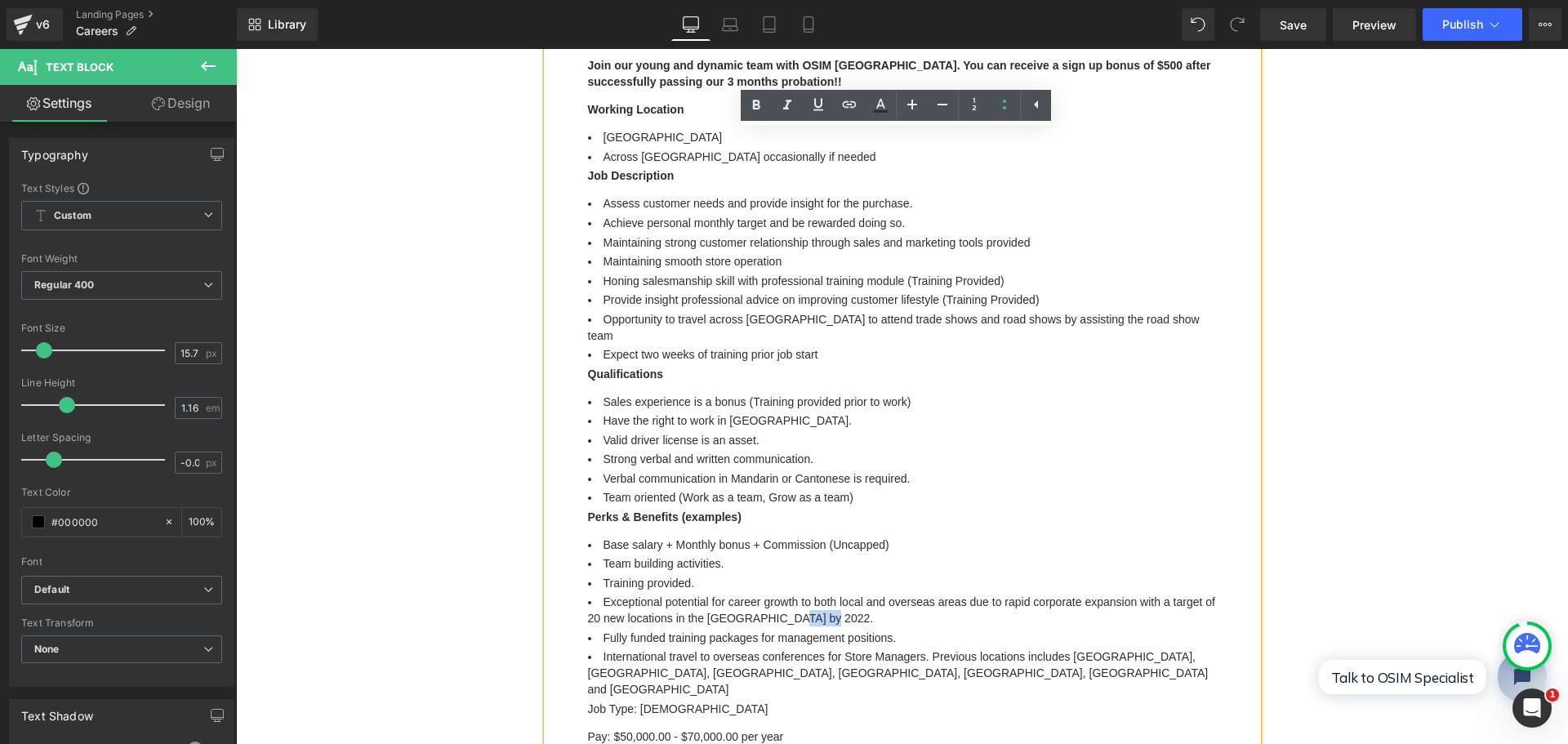
drag, startPoint x: 804, startPoint y: 580, endPoint x: 772, endPoint y: 580, distance: 32.0
click at [772, 594] on li "Exceptional potential for career growth to both local and overseas areas due to…" at bounding box center [902, 610] width 629 height 33
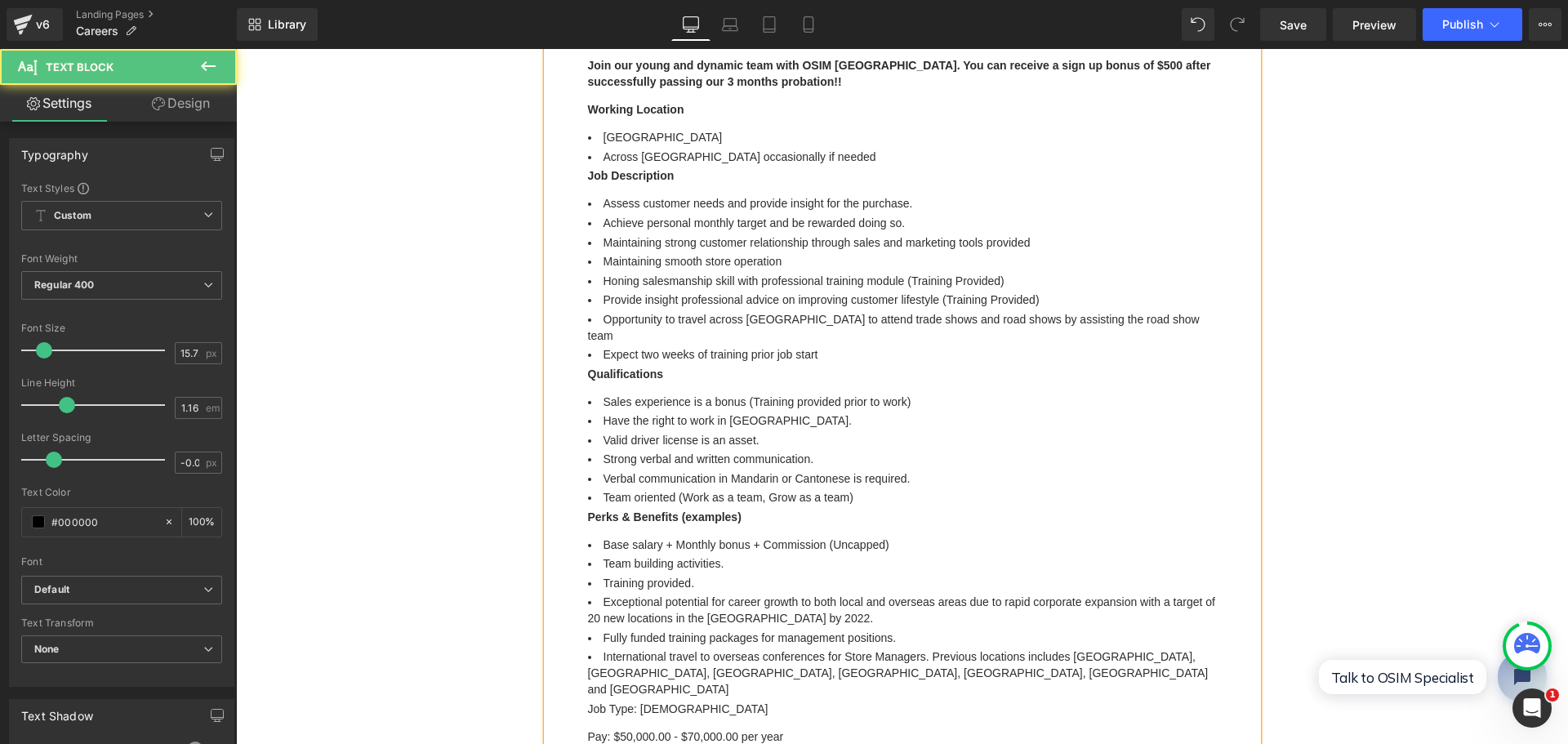
click at [911, 629] on li "Fully funded training packages for management positions." at bounding box center [902, 638] width 629 height 16
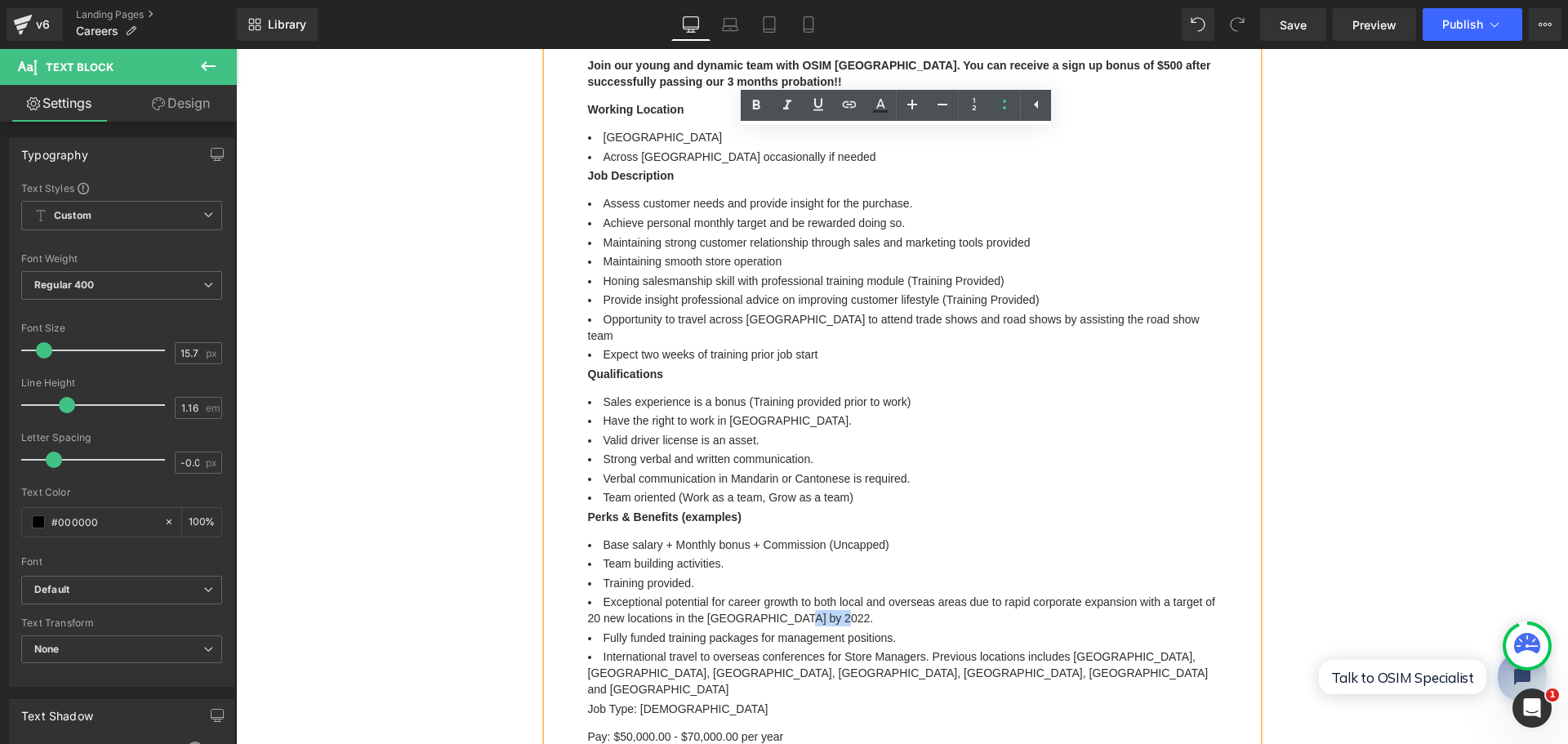
drag, startPoint x: 848, startPoint y: 580, endPoint x: 776, endPoint y: 582, distance: 72.0
click at [776, 594] on li "Exceptional potential for career growth to both local and overseas areas due to…" at bounding box center [902, 610] width 629 height 33
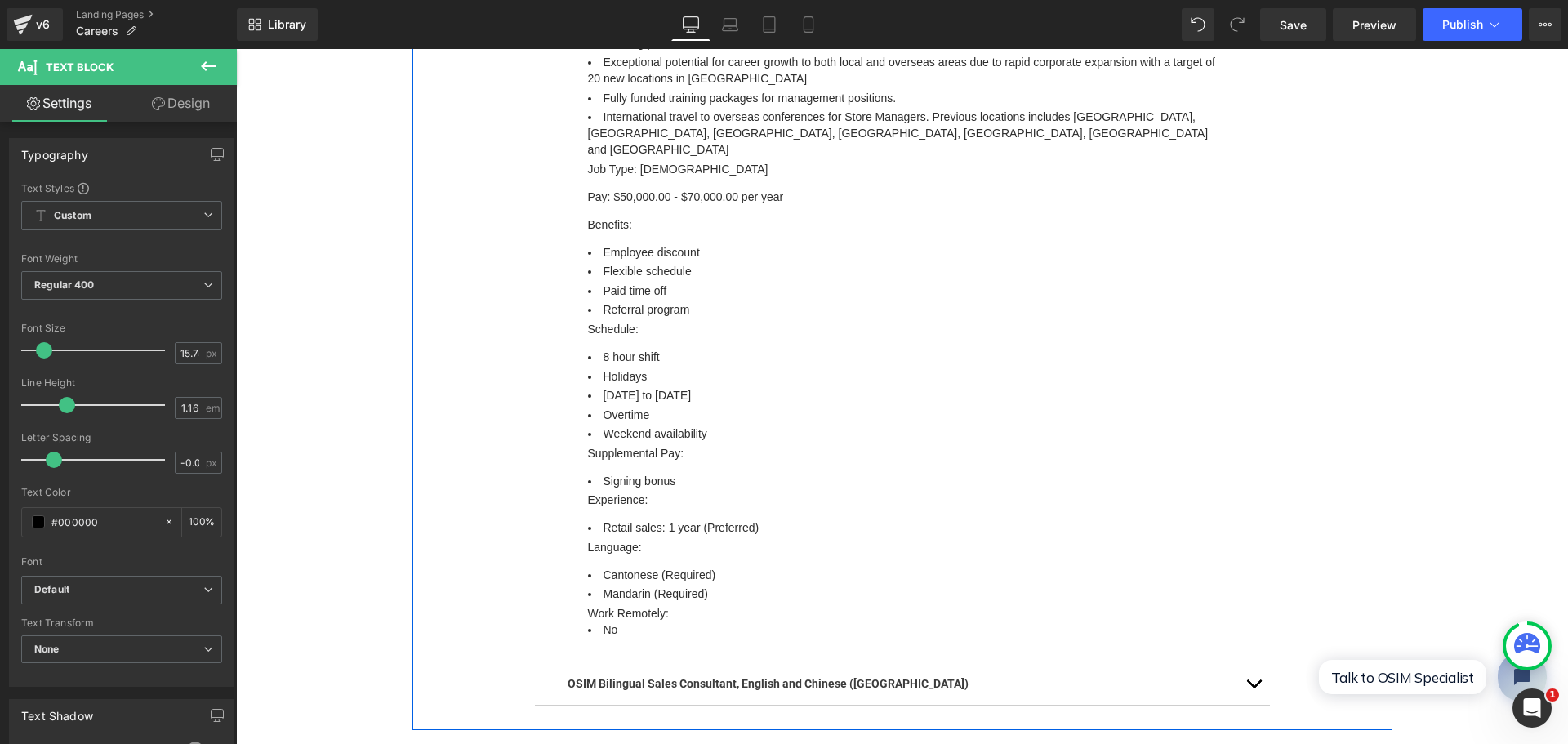
scroll to position [1538, 0]
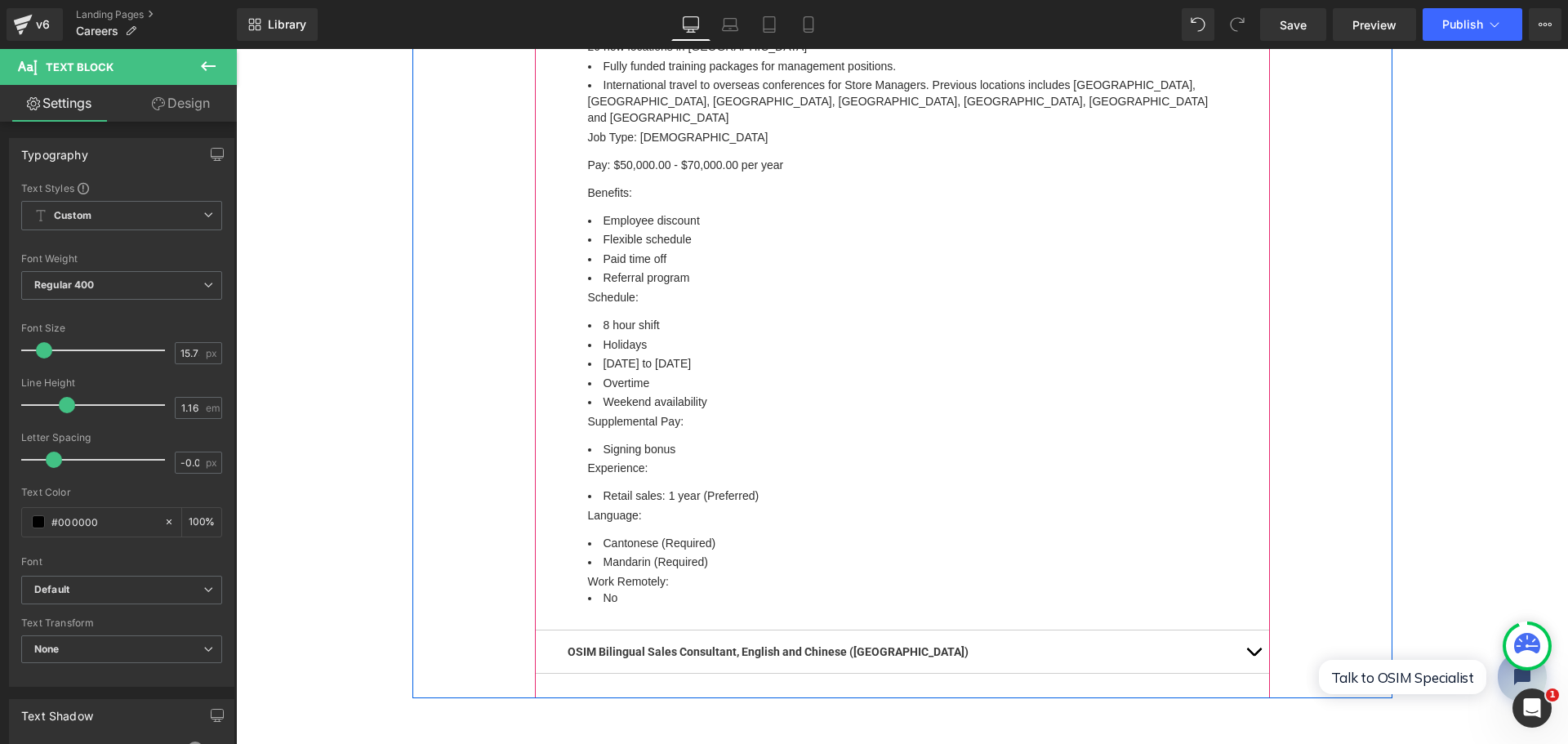
click at [727, 630] on div "OSIM Bilingual Sales Consultant, English and Chinese ([GEOGRAPHIC_DATA]) Text B…" at bounding box center [902, 652] width 735 height 43
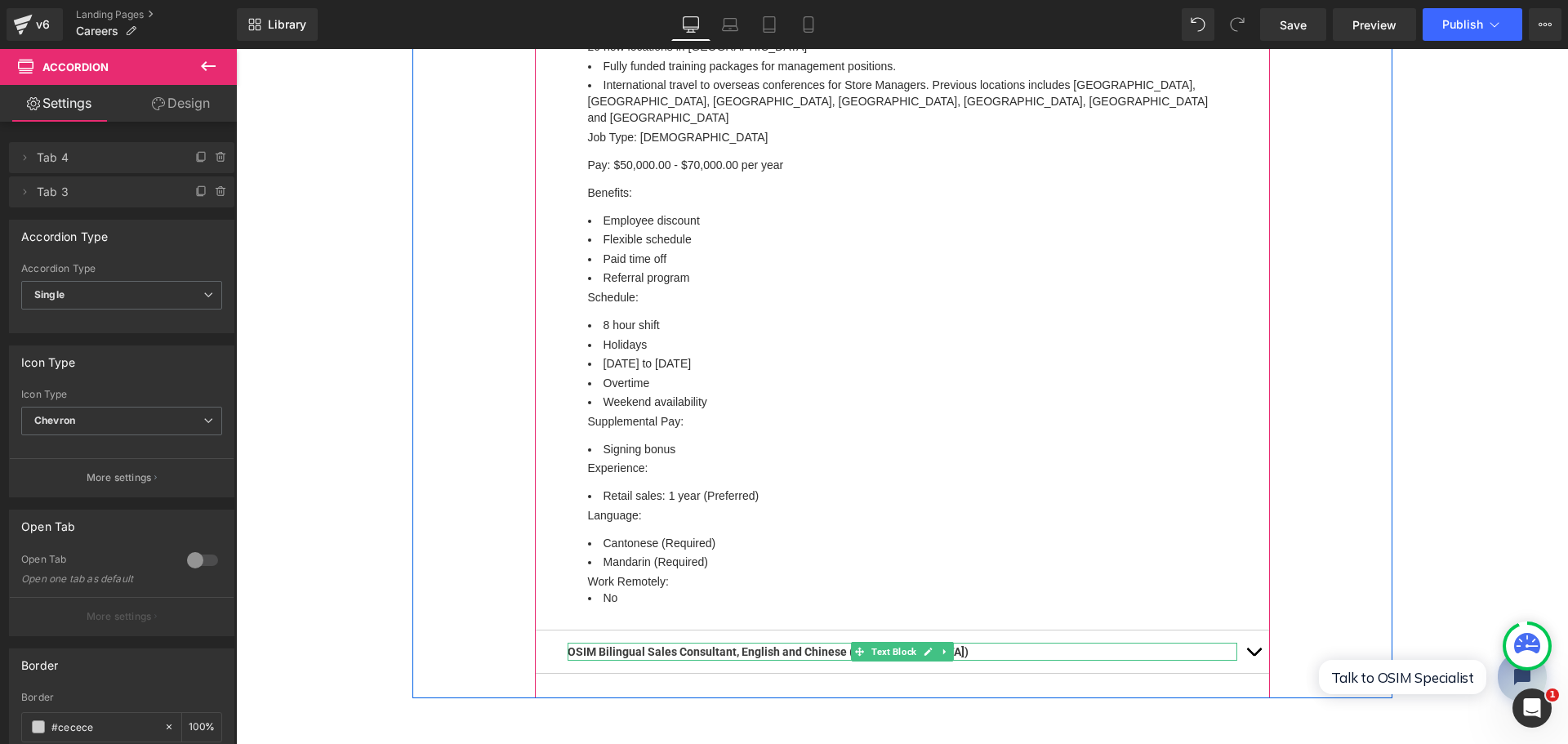
click at [966, 643] on p "OSIM Bilingual Sales Consultant, English and Chinese ([GEOGRAPHIC_DATA])" at bounding box center [902, 652] width 670 height 18
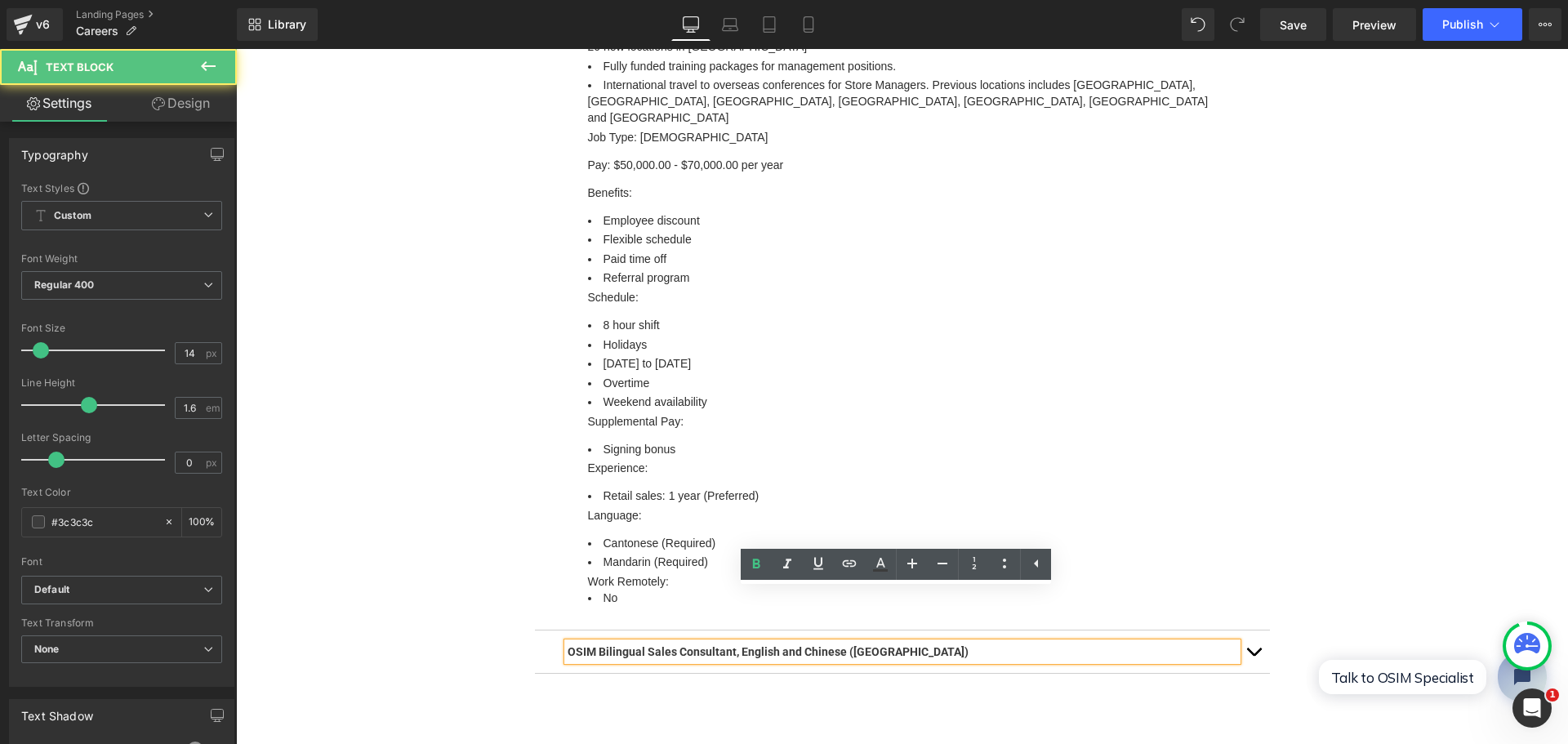
click at [1257, 630] on button "button" at bounding box center [1254, 651] width 33 height 42
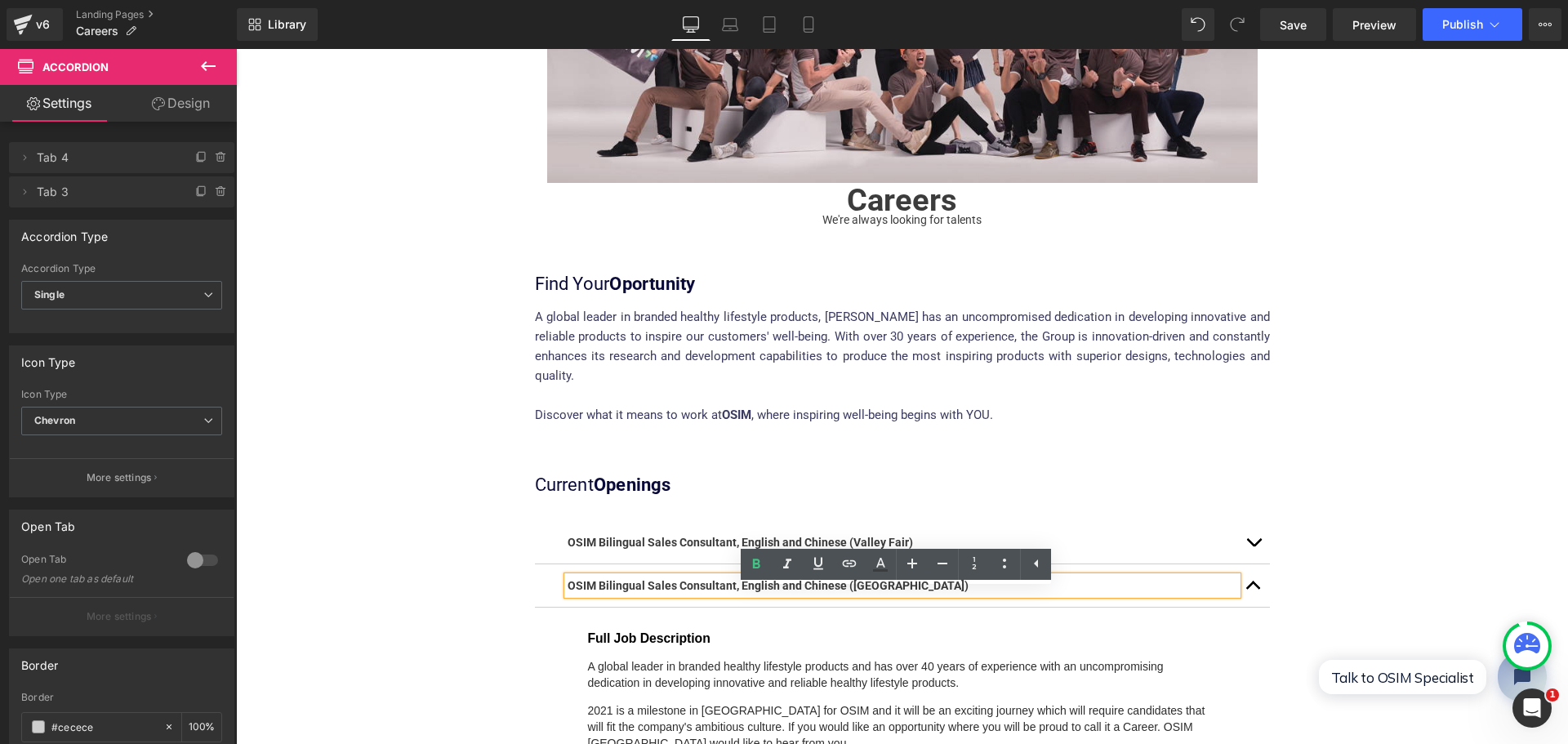
scroll to position [244, 0]
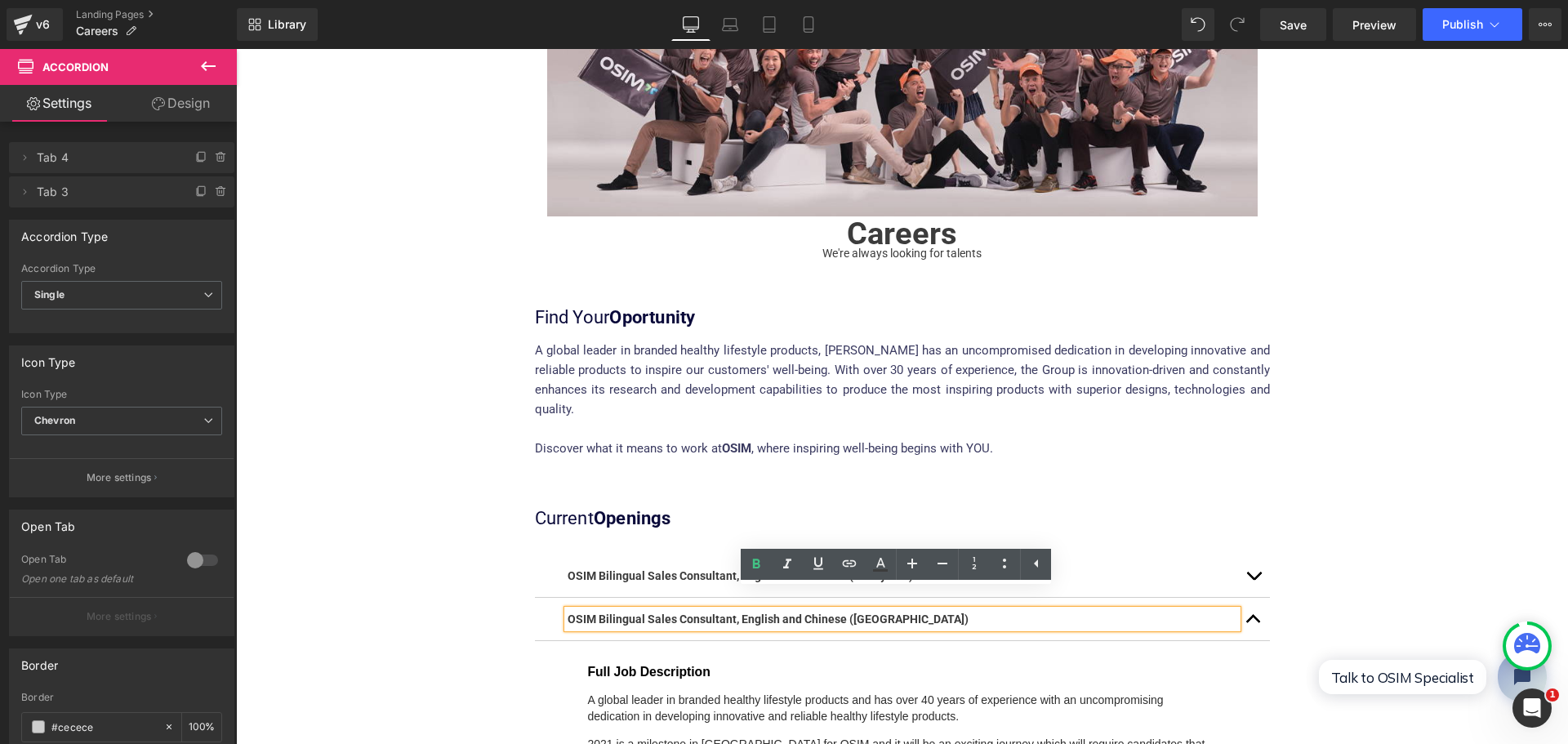
click at [1245, 603] on button "button" at bounding box center [1254, 619] width 33 height 42
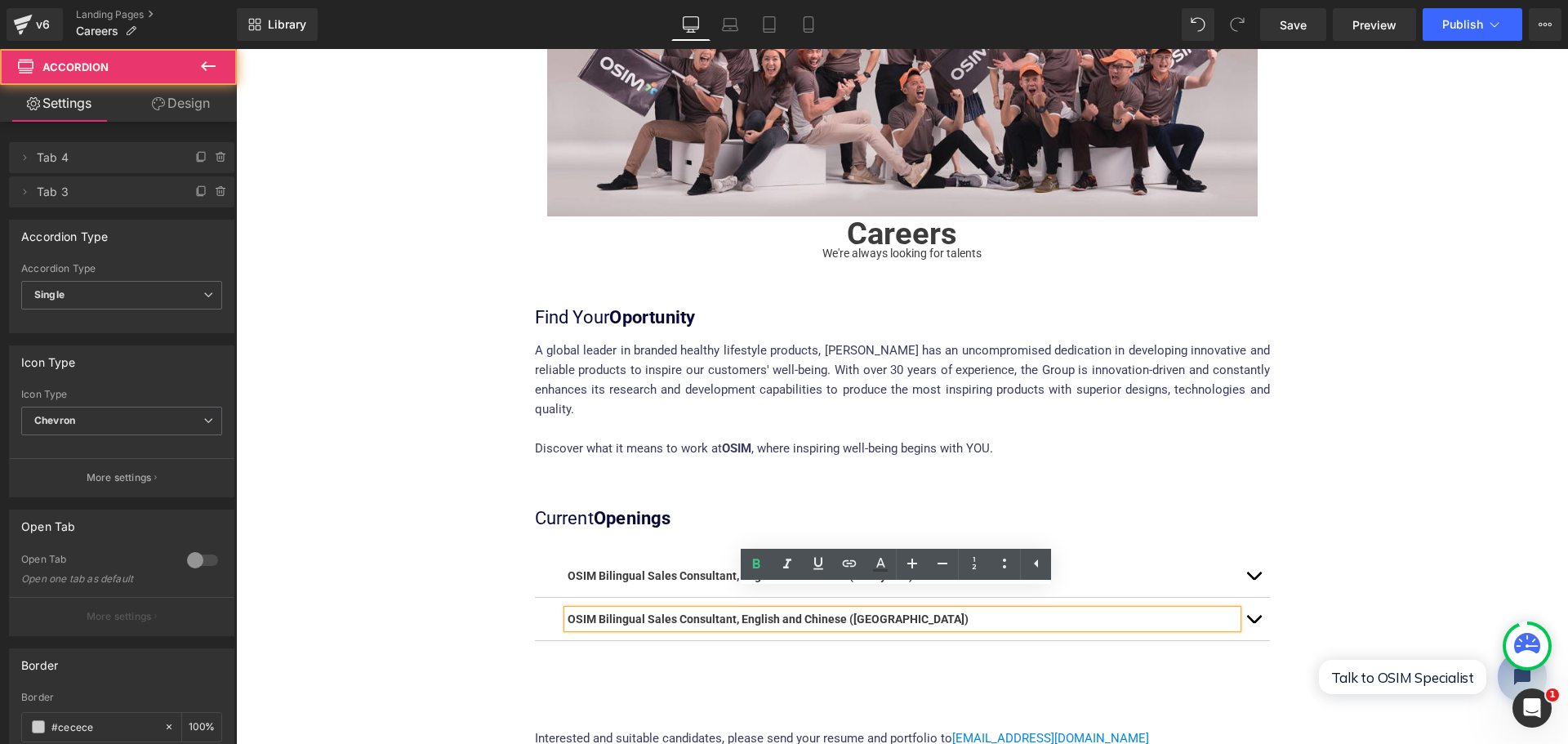
click at [1246, 598] on button "button" at bounding box center [1254, 619] width 33 height 42
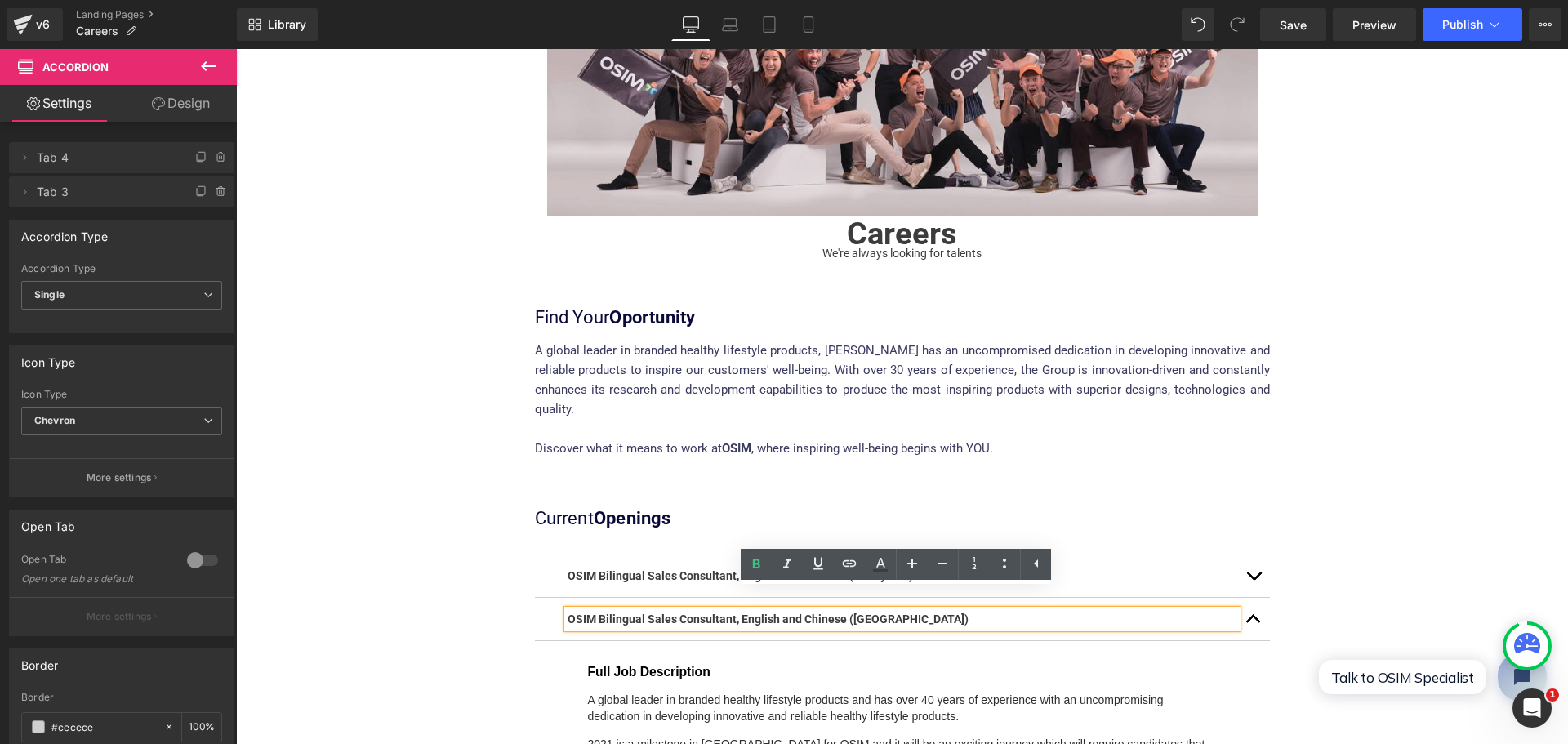
click at [1246, 598] on button "button" at bounding box center [1254, 619] width 33 height 42
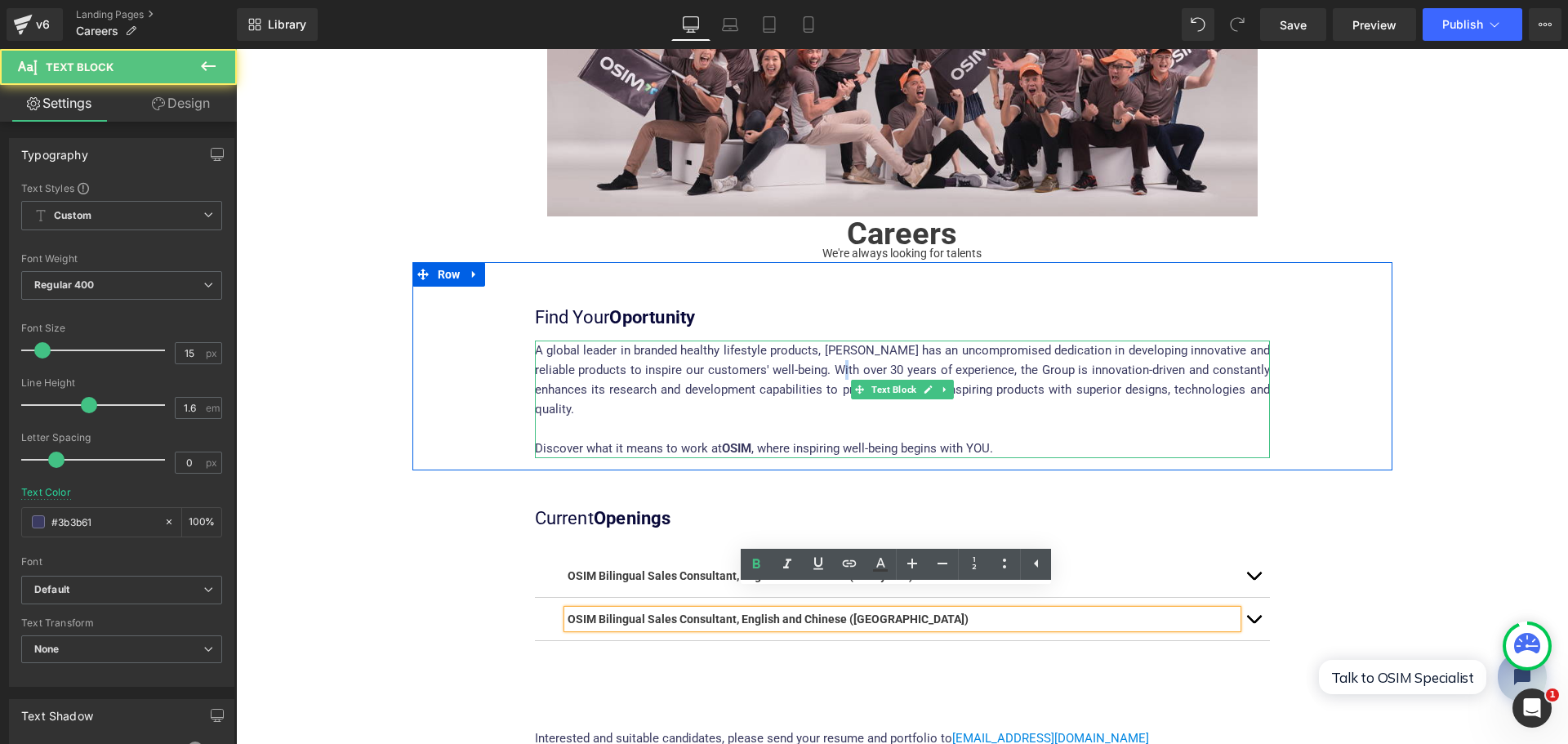
click at [832, 368] on p "A global leader in branded healthy lifestyle products, [PERSON_NAME] has an unc…" at bounding box center [902, 379] width 735 height 78
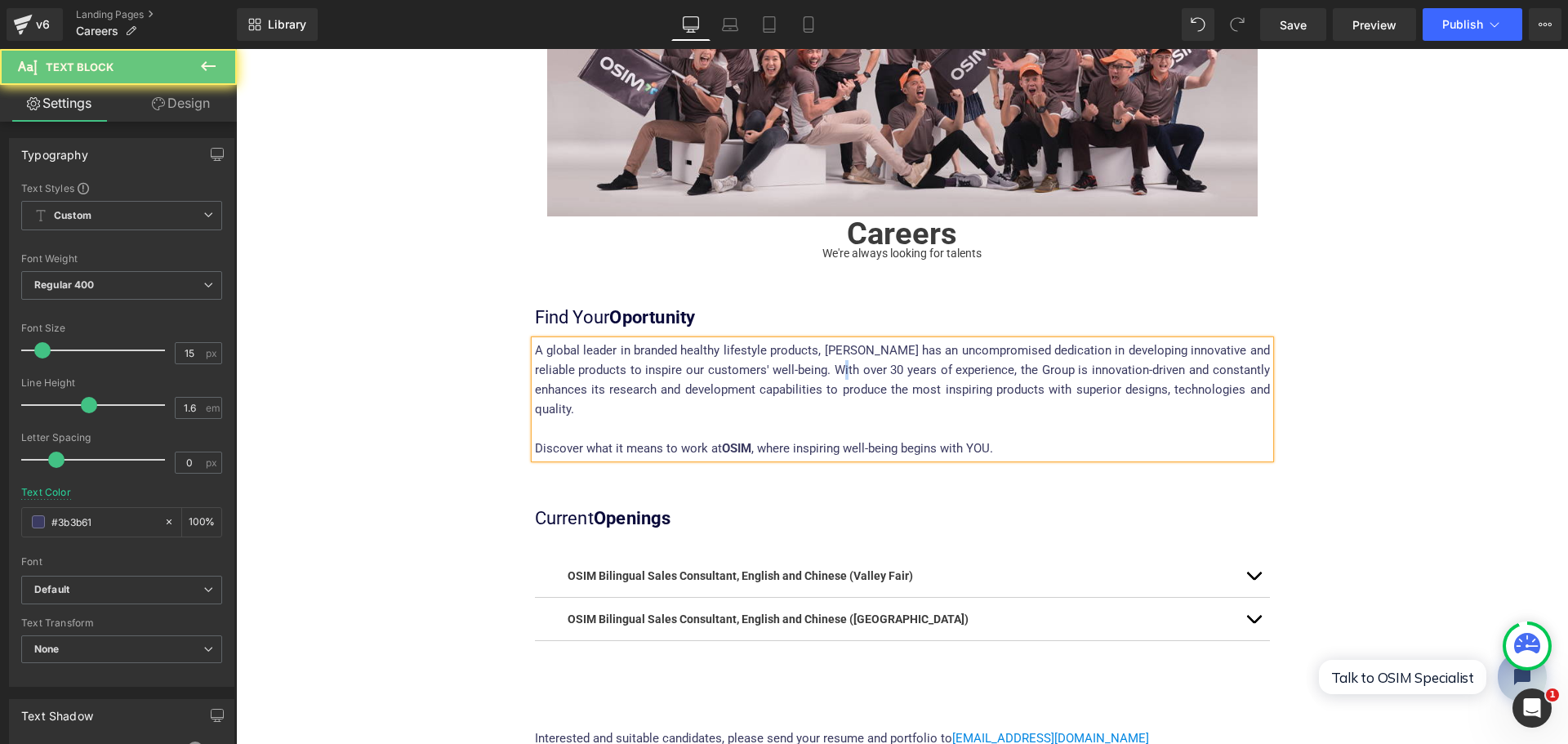
click at [844, 365] on p "A global leader in branded healthy lifestyle products, [PERSON_NAME] has an unc…" at bounding box center [902, 379] width 735 height 78
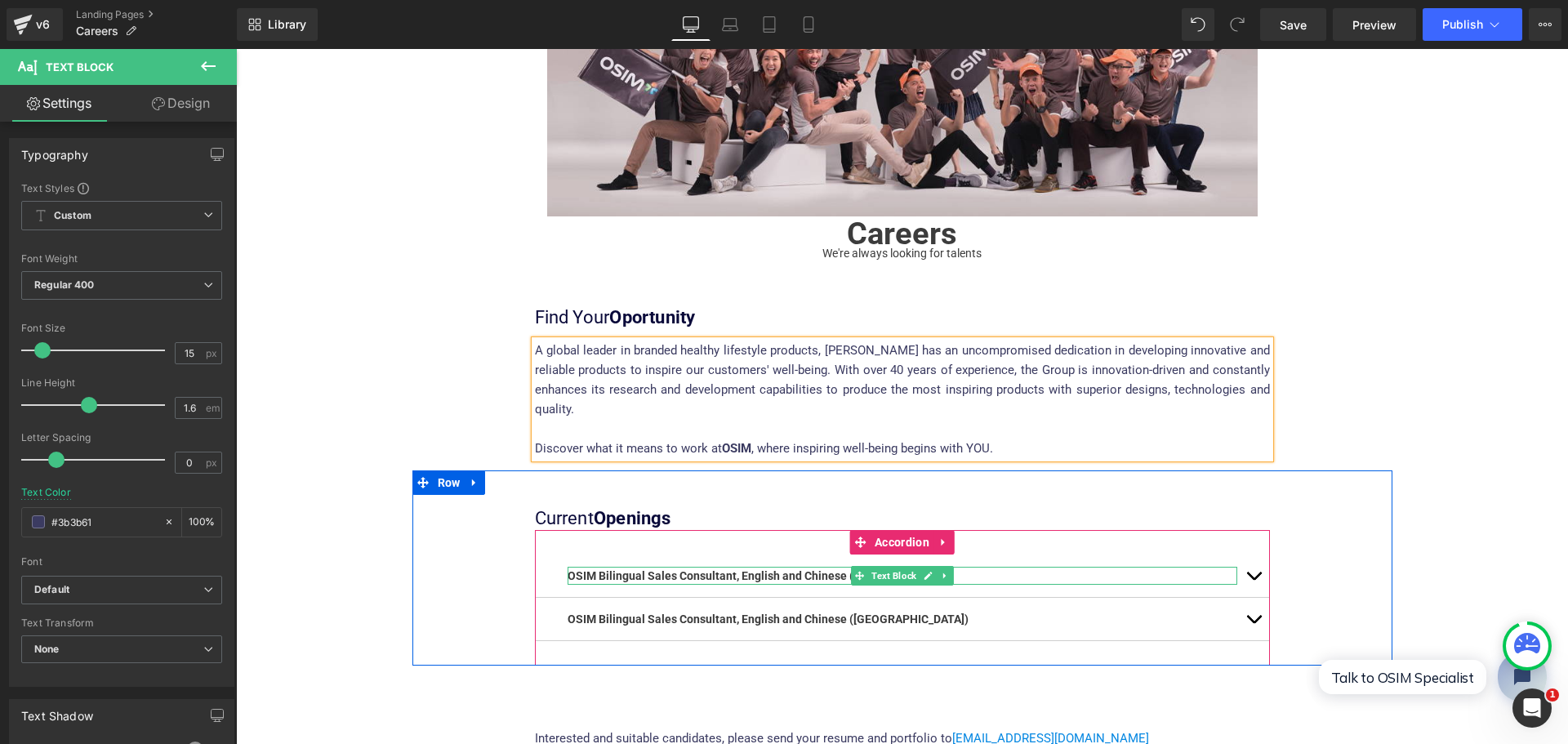
click at [1069, 567] on div "OSIM Bilingual Sales Consultant, English and Chinese (Valley Fair)" at bounding box center [902, 576] width 670 height 18
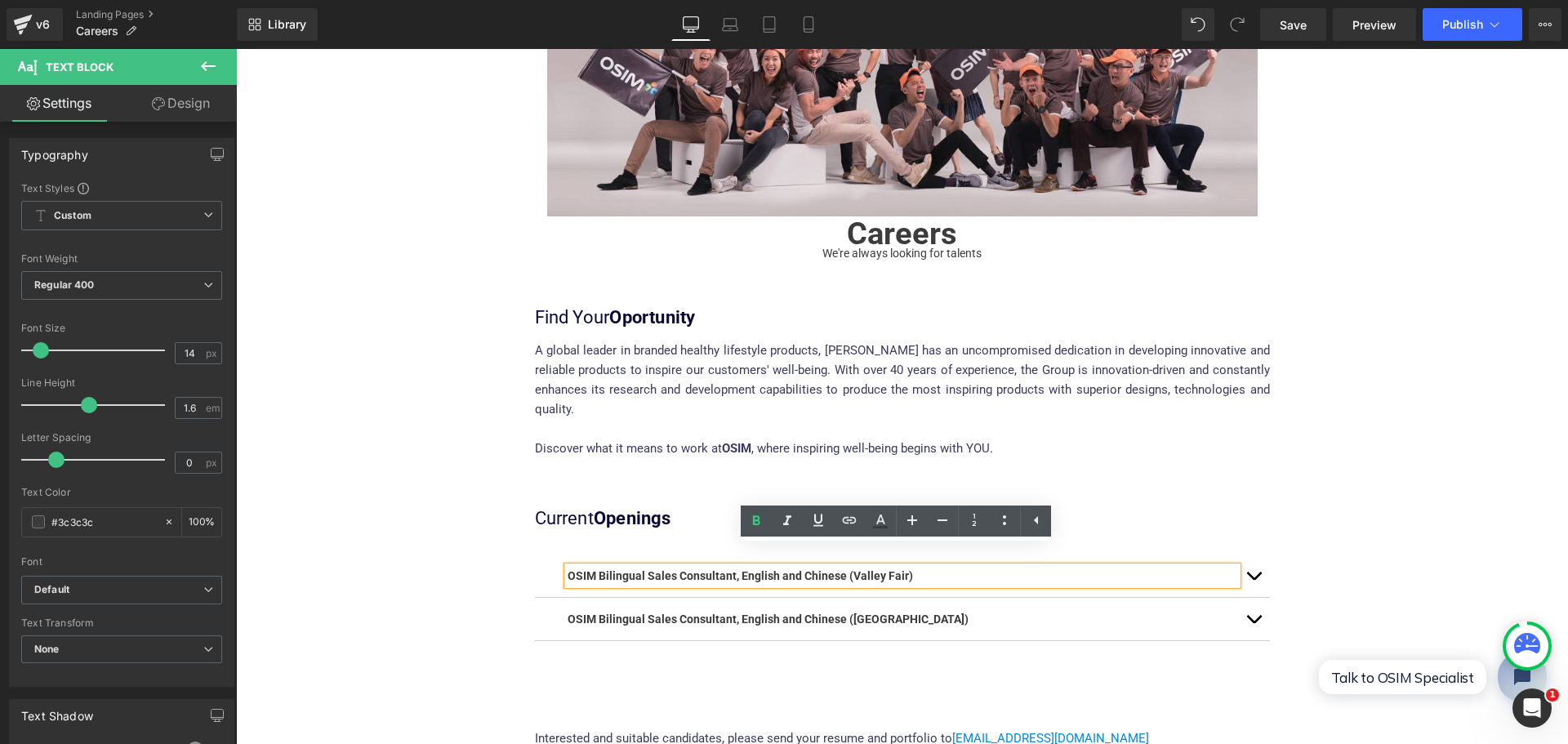
click at [1253, 580] on span "button" at bounding box center [1253, 580] width 0 height 0
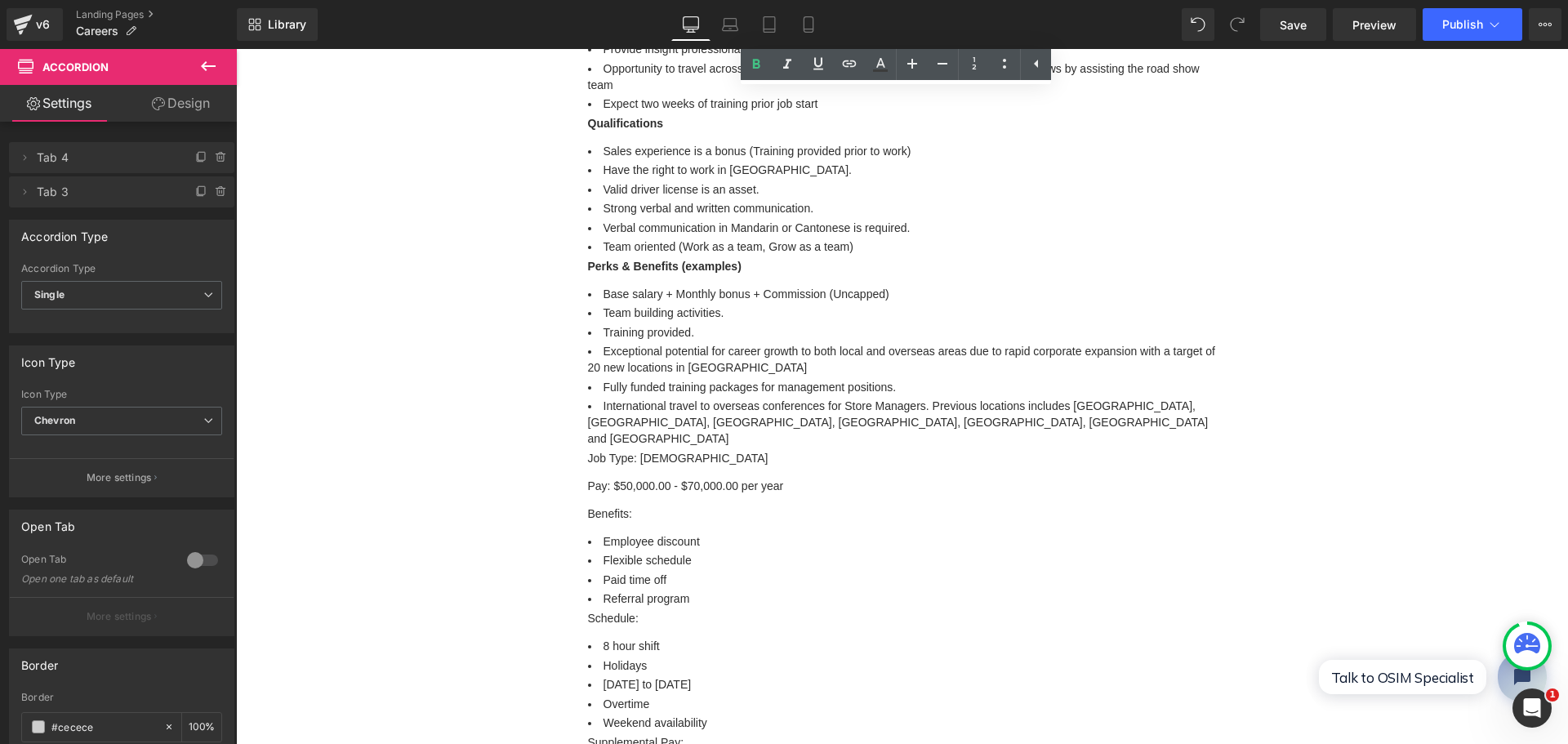
scroll to position [1224, 0]
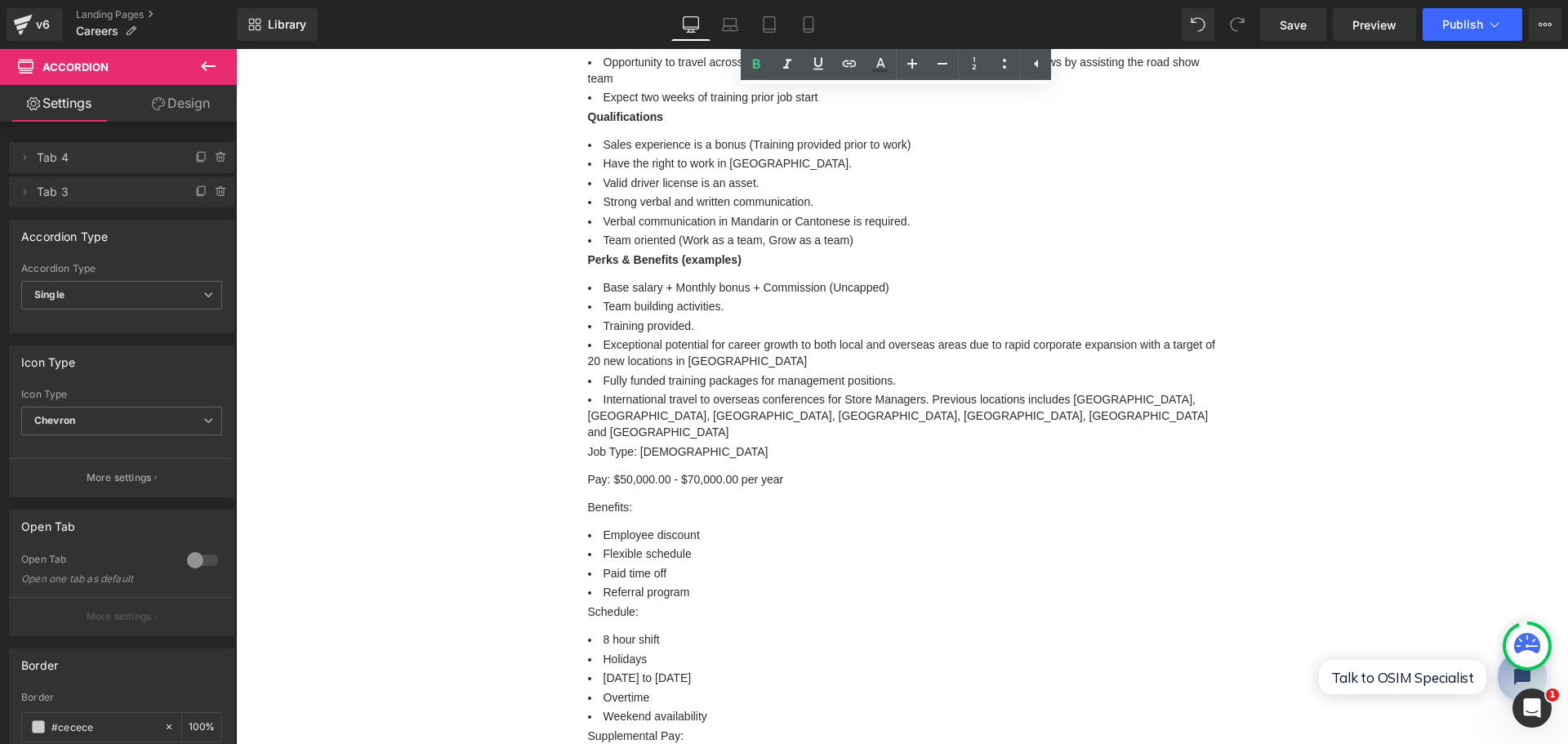
click at [619, 471] on p "Pay: $50,000.00 - $70,000.00 per year" at bounding box center [902, 479] width 629 height 16
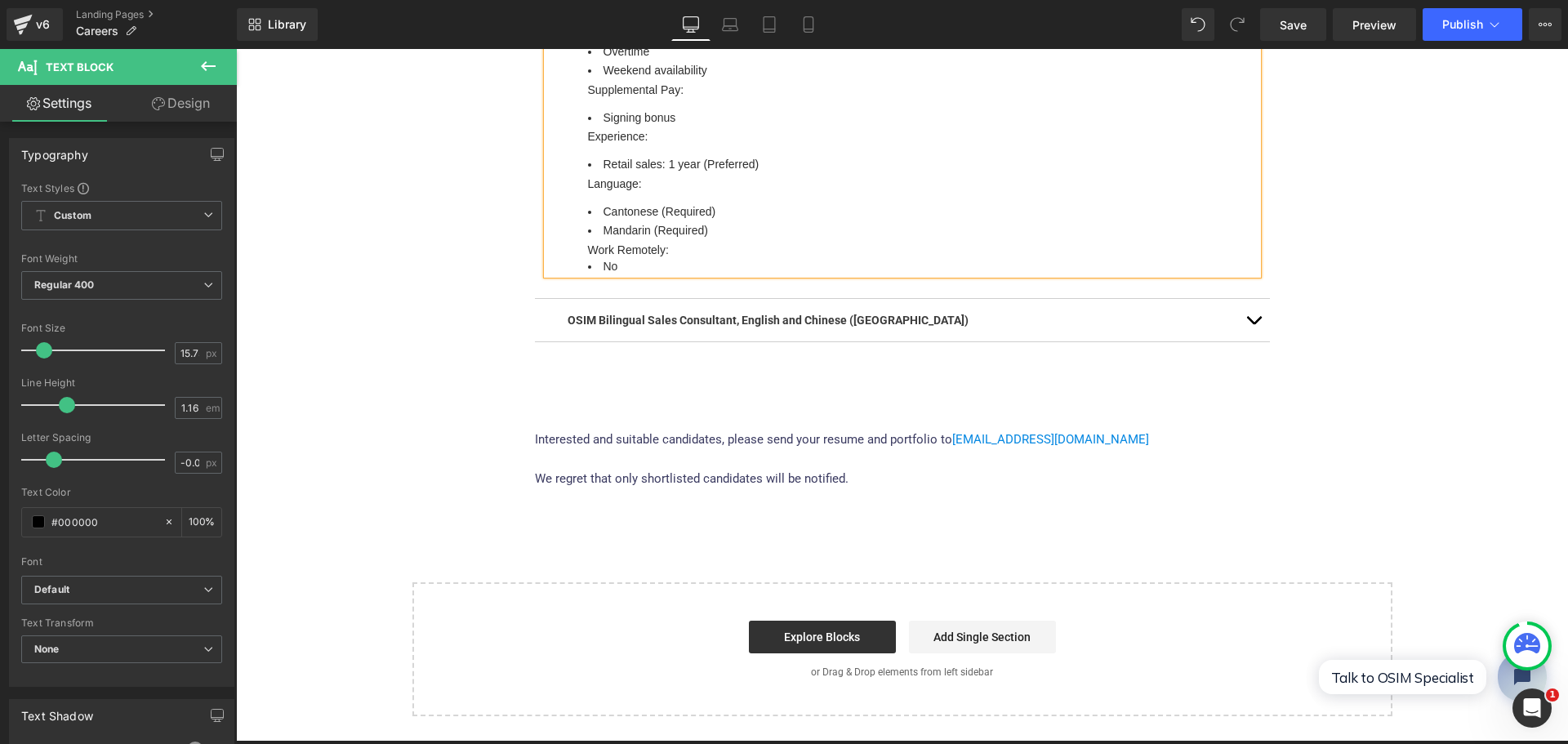
scroll to position [1877, 0]
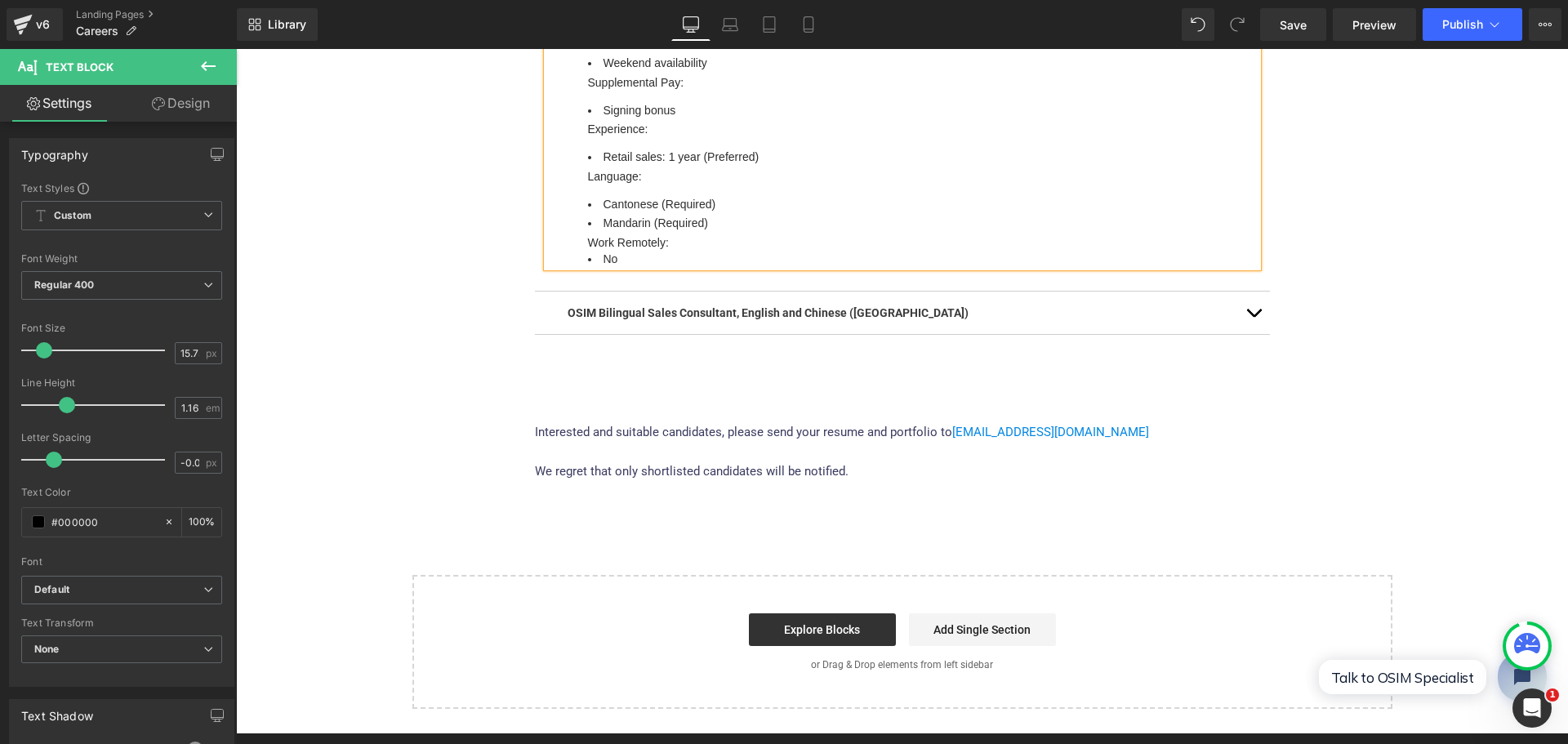
click at [1147, 304] on p "OSIM Bilingual Sales Consultant, English and Chinese ([GEOGRAPHIC_DATA])" at bounding box center [902, 313] width 670 height 18
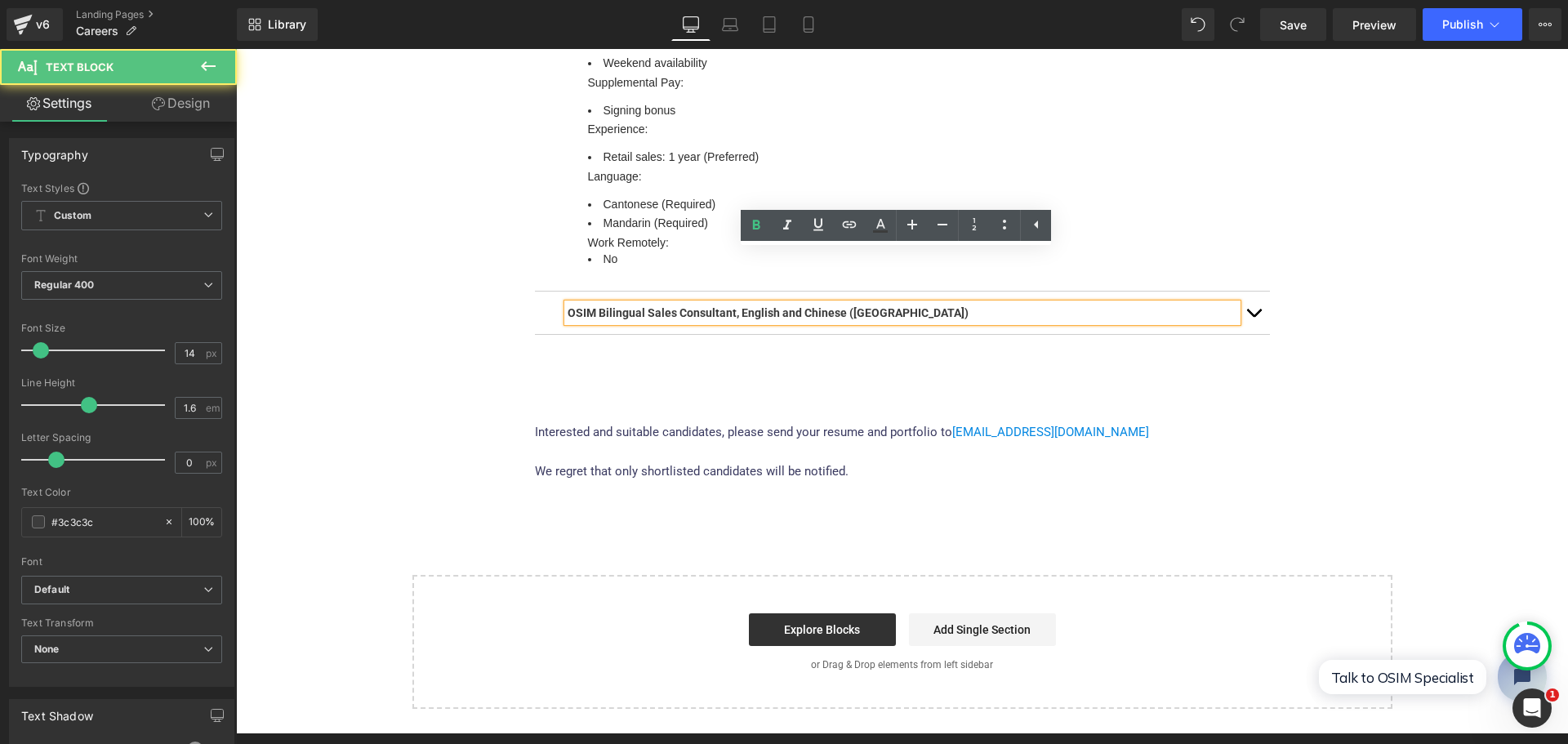
click at [1241, 291] on button "button" at bounding box center [1254, 312] width 33 height 42
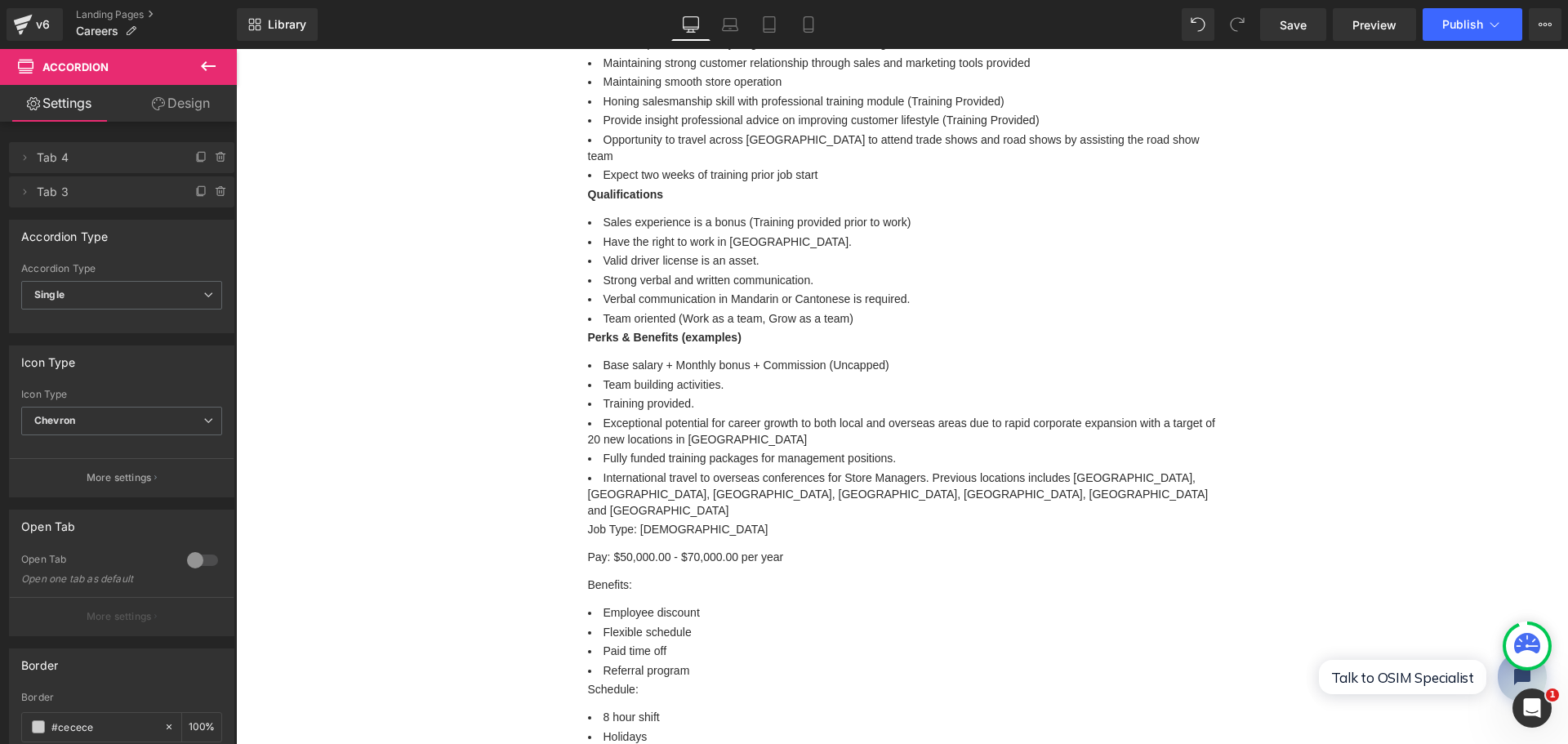
scroll to position [1155, 0]
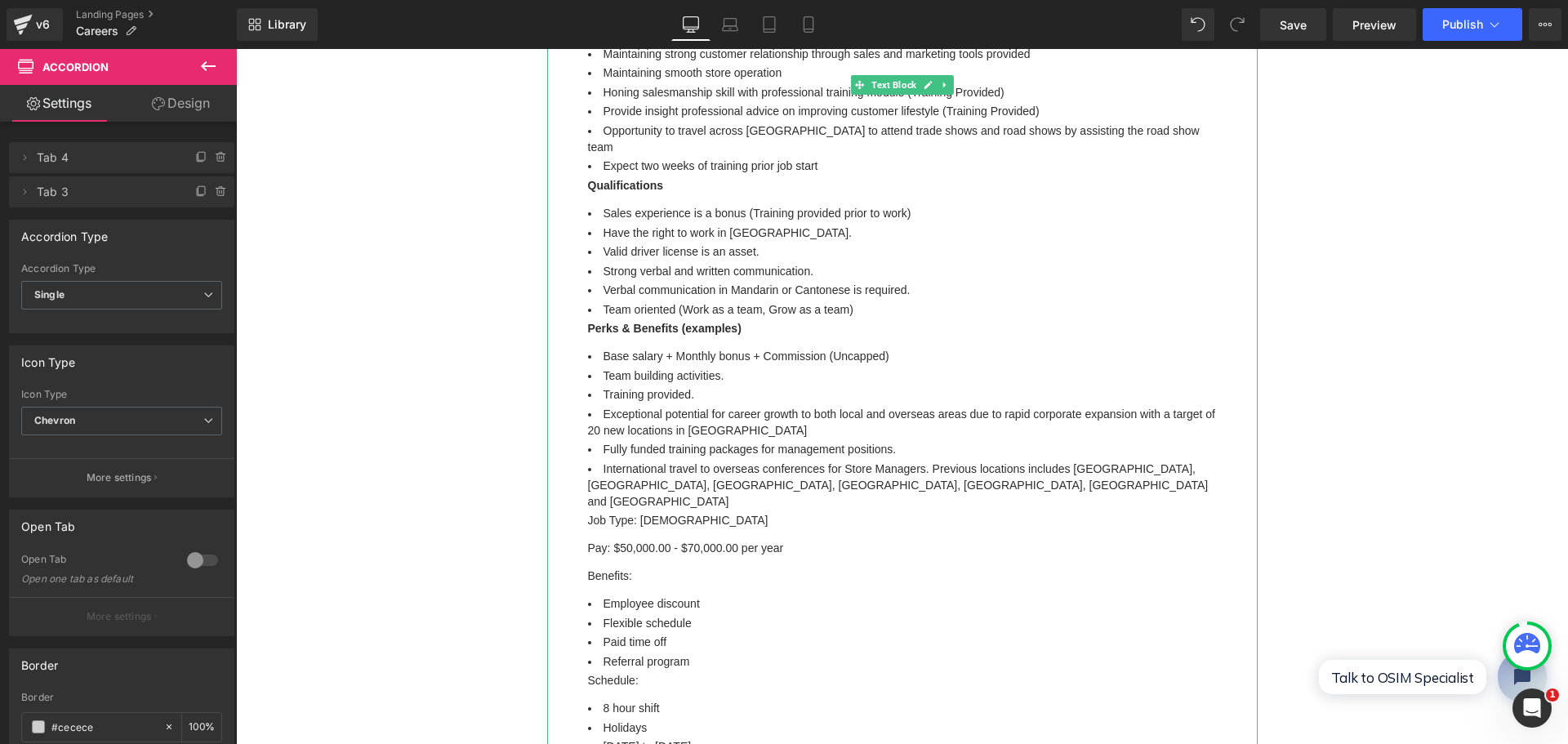
click at [612, 539] on p "Pay: $50,000.00 - $70,000.00 per year" at bounding box center [902, 548] width 629 height 16
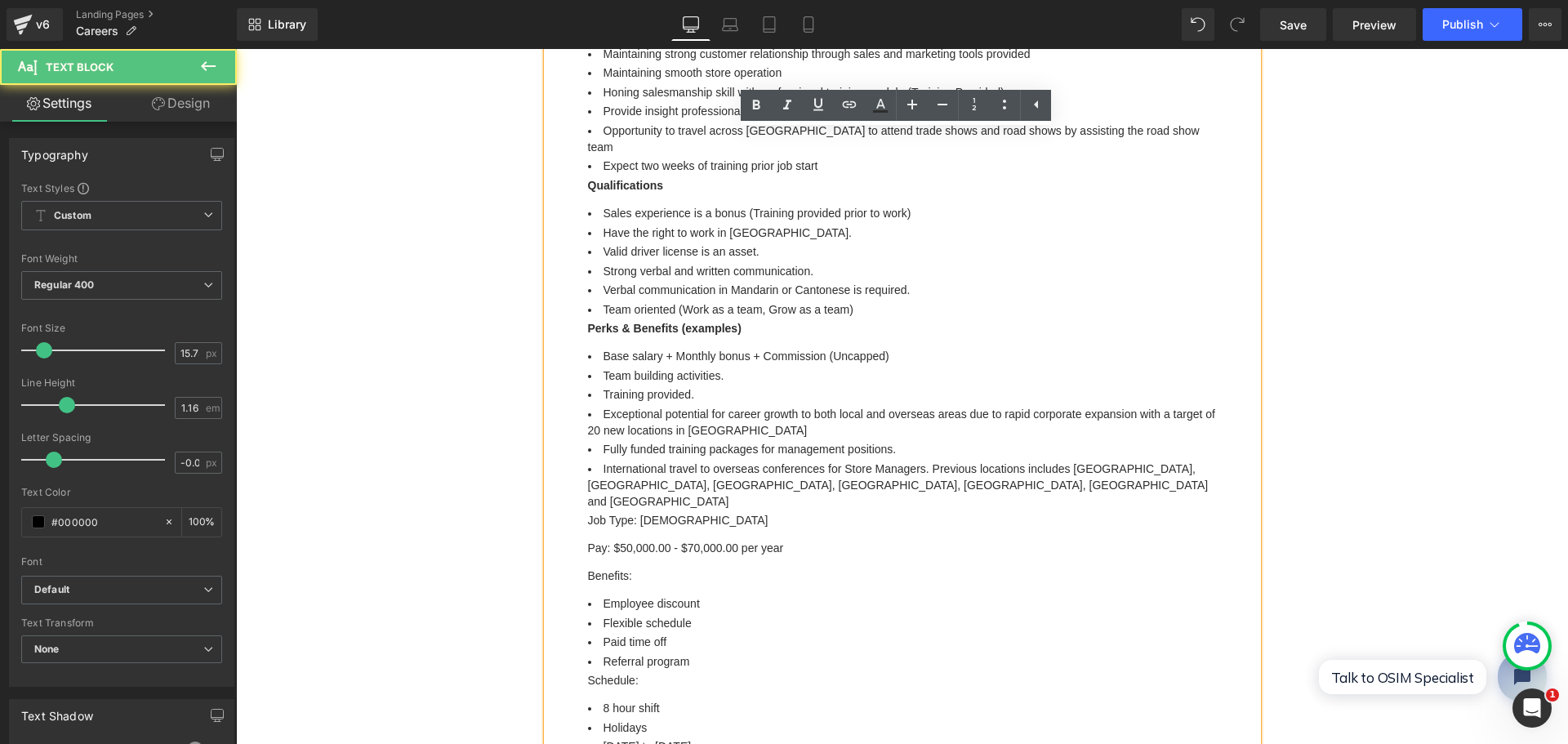
click at [619, 539] on p "Pay: $50,000.00 - $70,000.00 per year" at bounding box center [902, 548] width 629 height 16
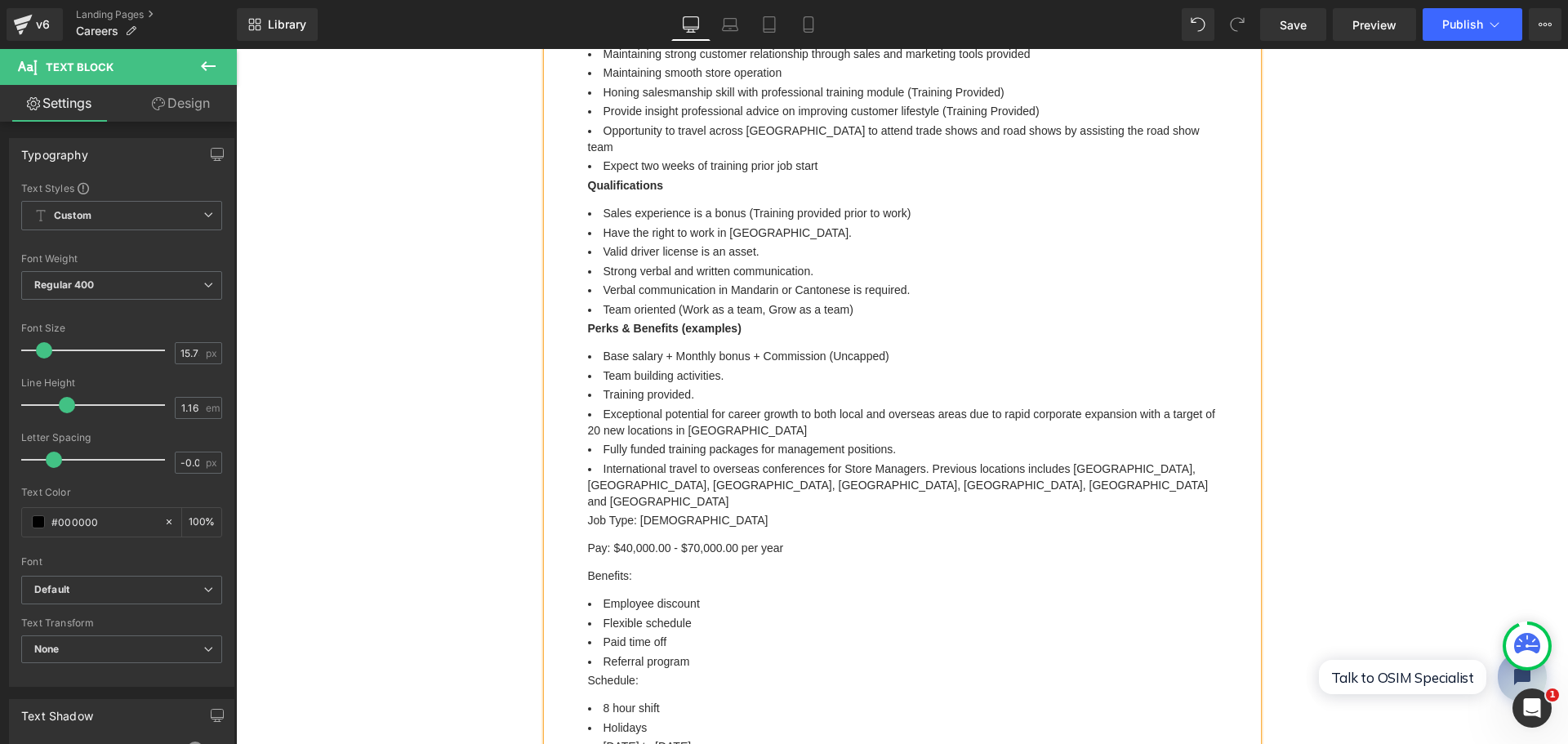
click at [1403, 409] on div "Image Row Careers We're always looking for talents Heading Find Your Oportunity…" at bounding box center [902, 172] width 1332 height 2431
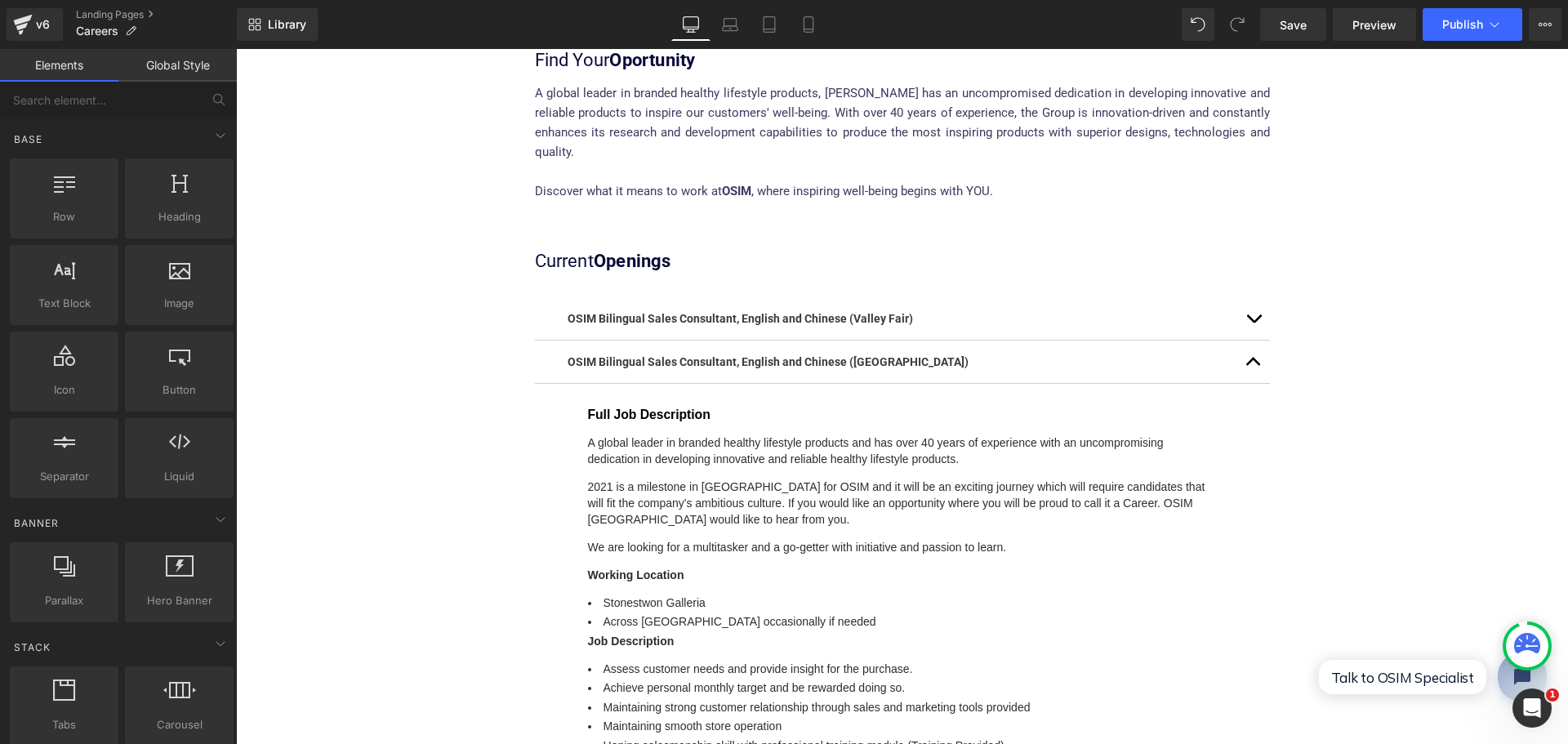
scroll to position [0, 0]
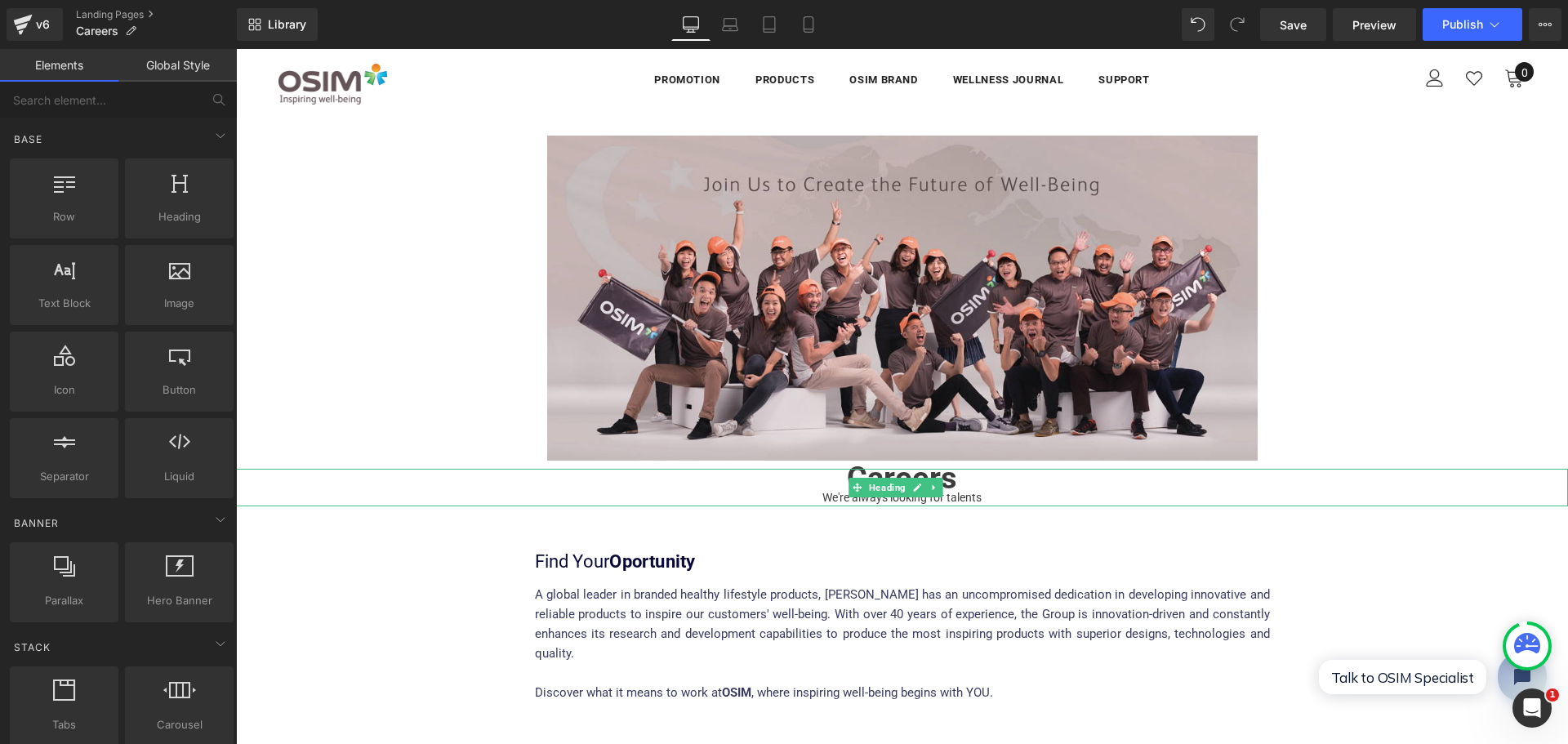
drag, startPoint x: 977, startPoint y: 480, endPoint x: 917, endPoint y: 486, distance: 60.3
click at [977, 480] on h1 "Careers" at bounding box center [902, 478] width 1332 height 20
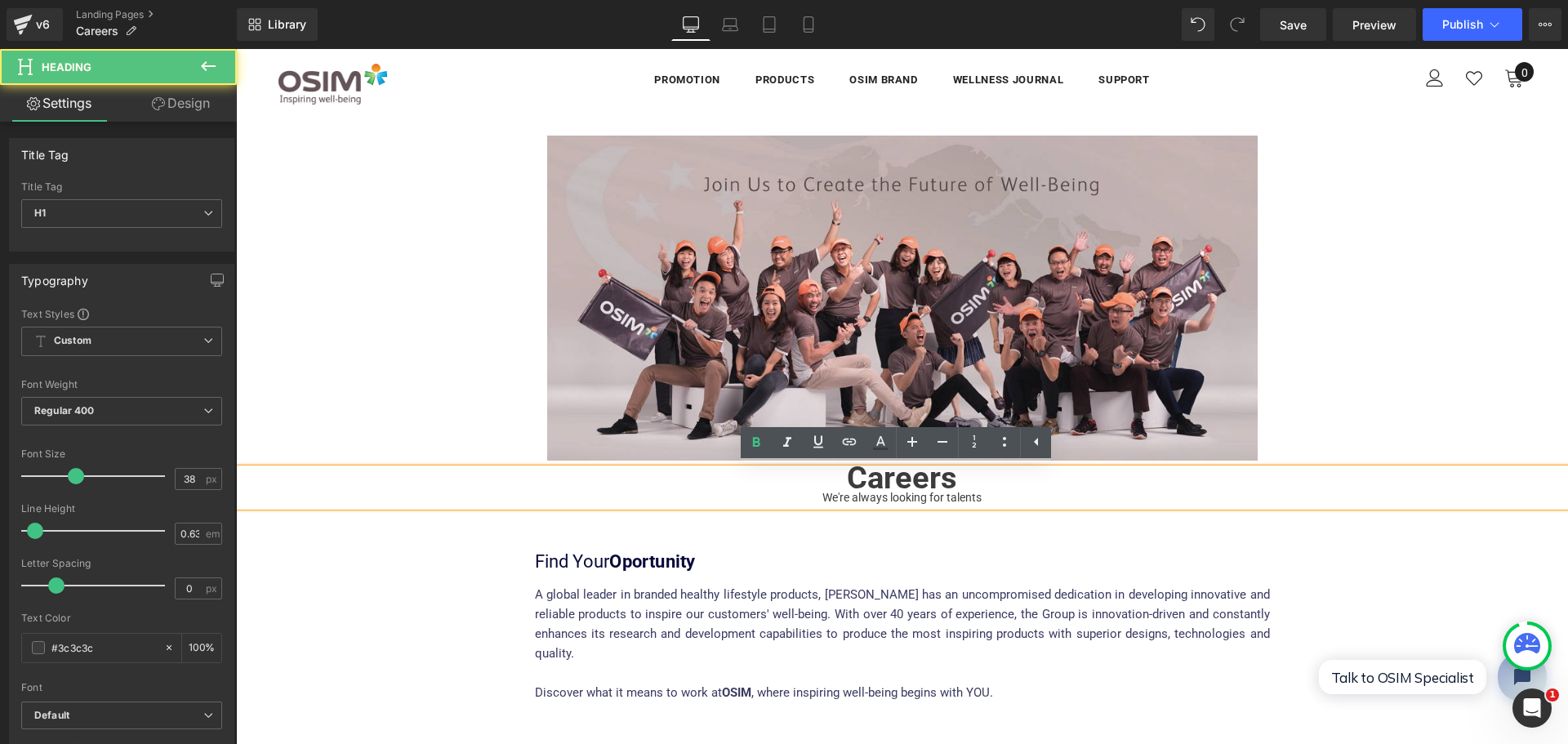
click at [813, 502] on div "We're always looking for talents" at bounding box center [902, 497] width 1332 height 18
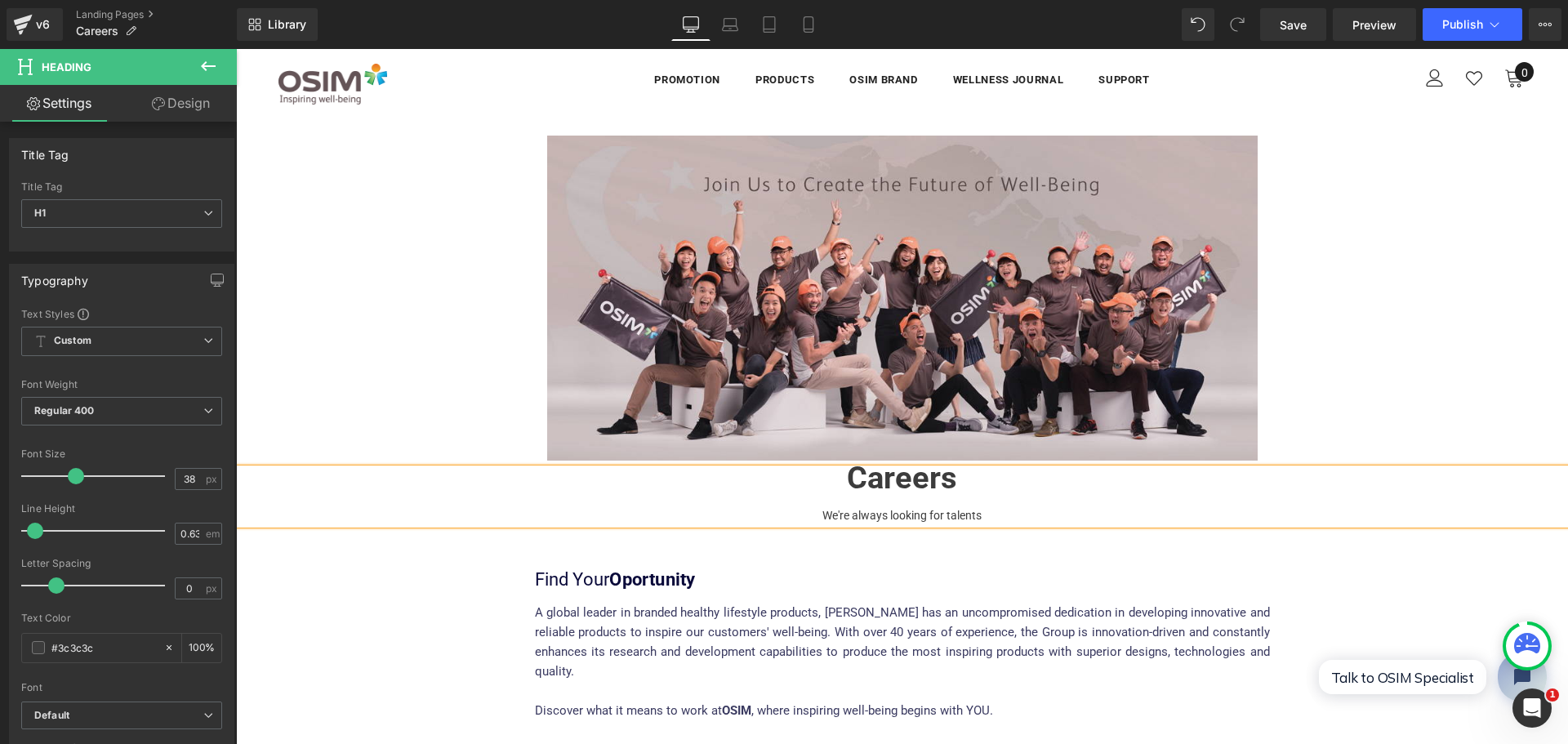
click at [845, 483] on h1 "Careers" at bounding box center [902, 478] width 1332 height 20
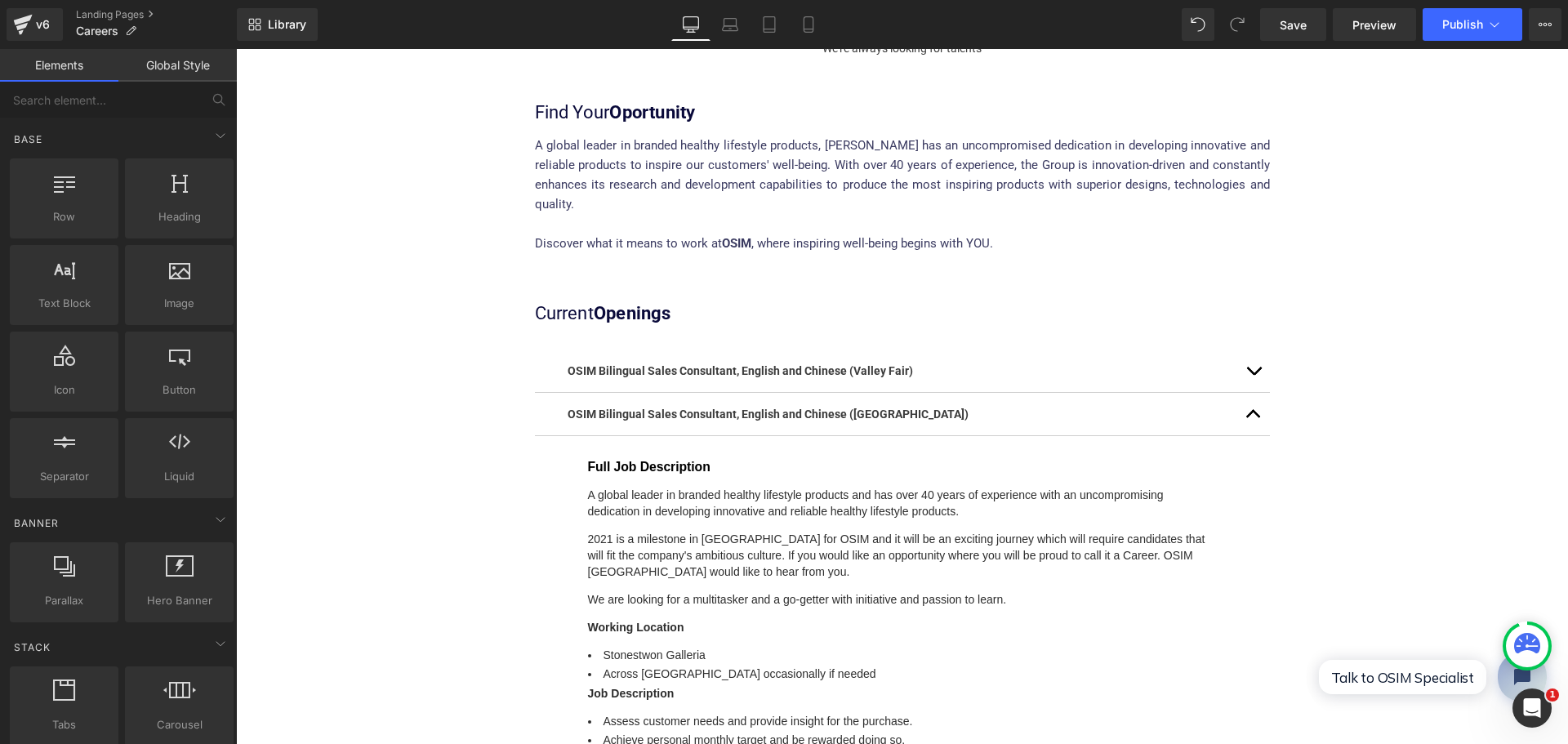
scroll to position [490, 0]
click at [1268, 28] on link "Save" at bounding box center [1293, 25] width 66 height 33
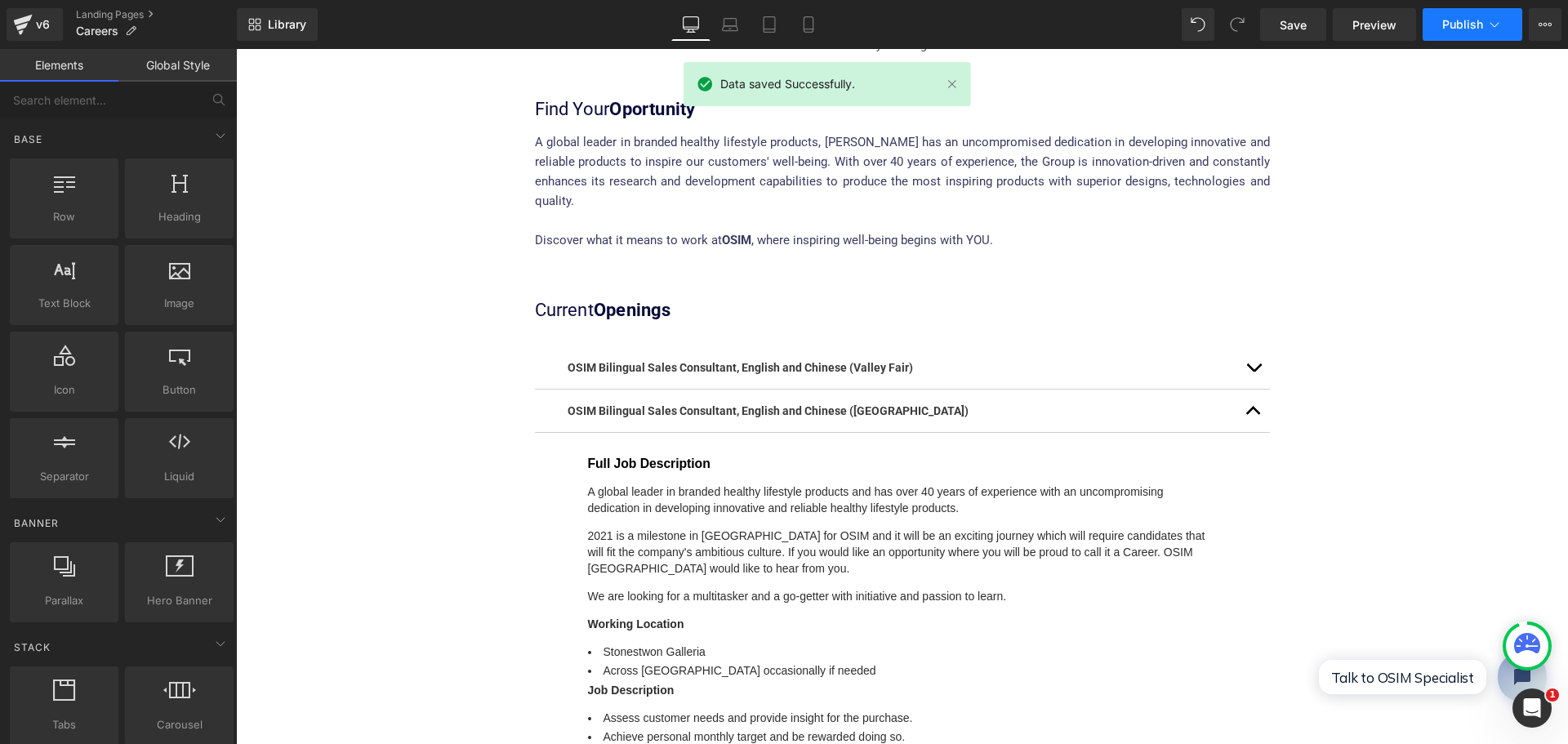
click at [1442, 16] on button "Publish" at bounding box center [1471, 25] width 100 height 33
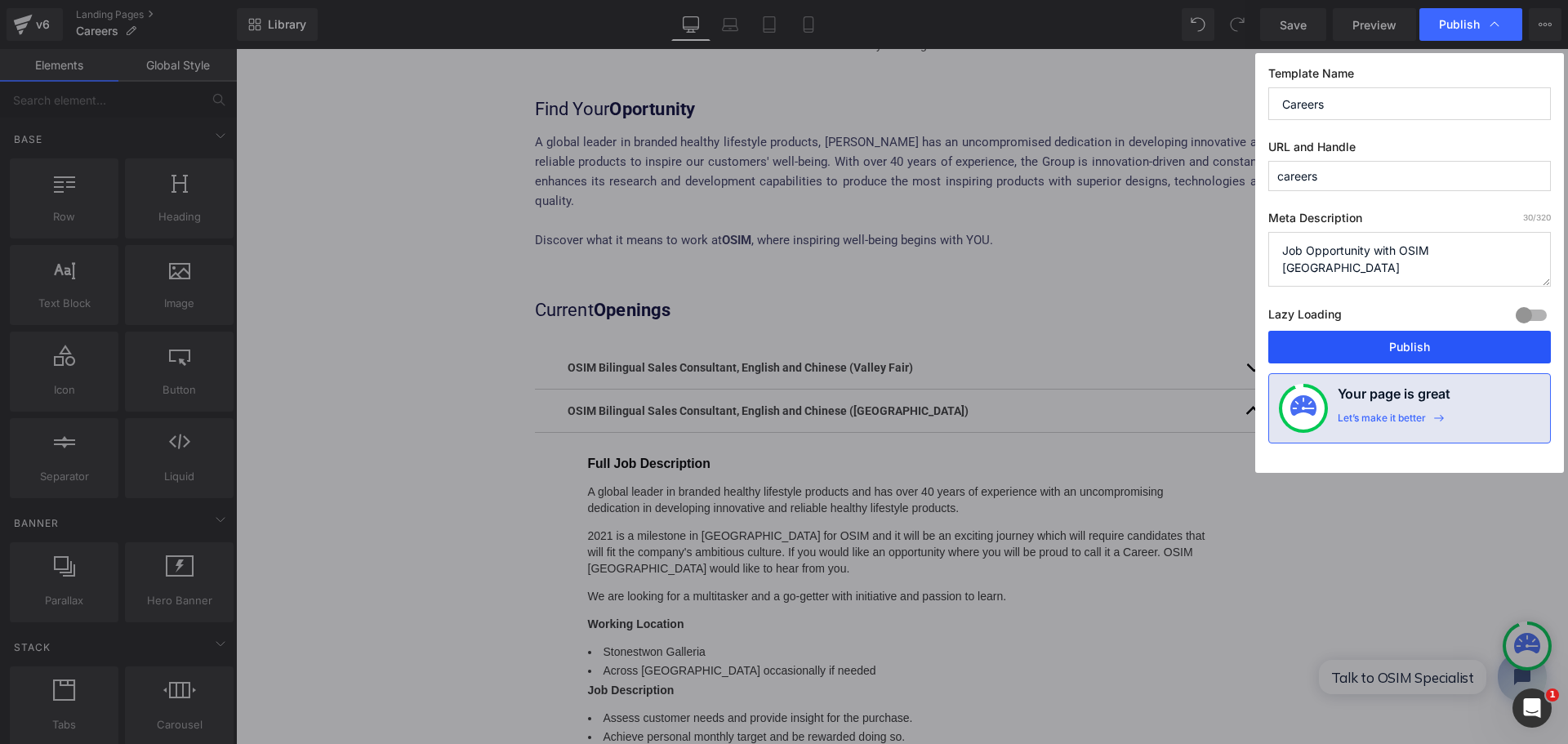
click at [1452, 358] on button "Publish" at bounding box center [1409, 347] width 283 height 33
